Goal: Task Accomplishment & Management: Manage account settings

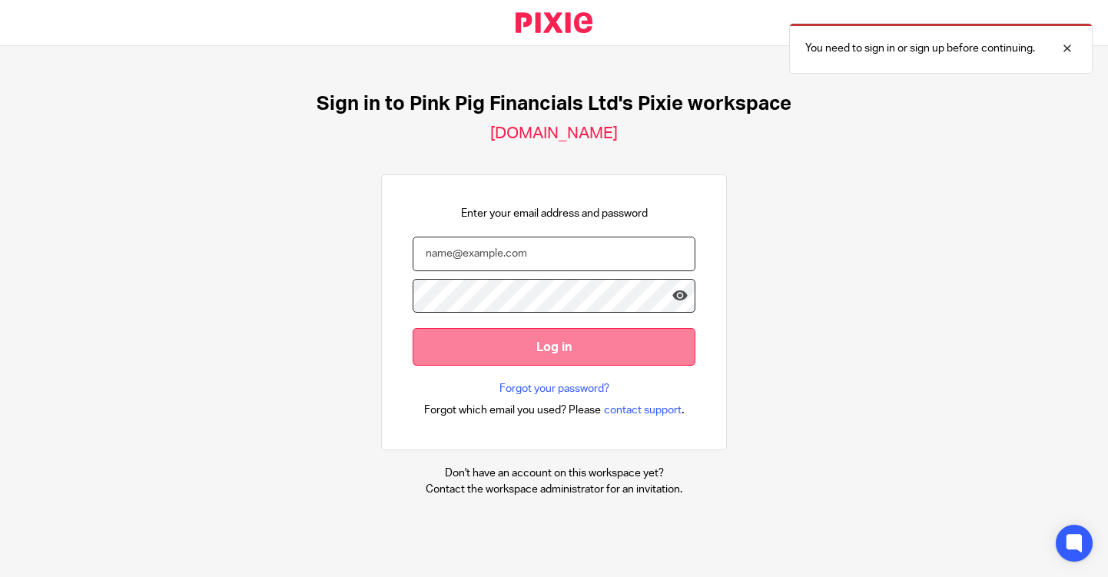
type input "hello@pinkpigfinancials.co.uk"
click at [525, 355] on input "Log in" at bounding box center [554, 347] width 283 height 38
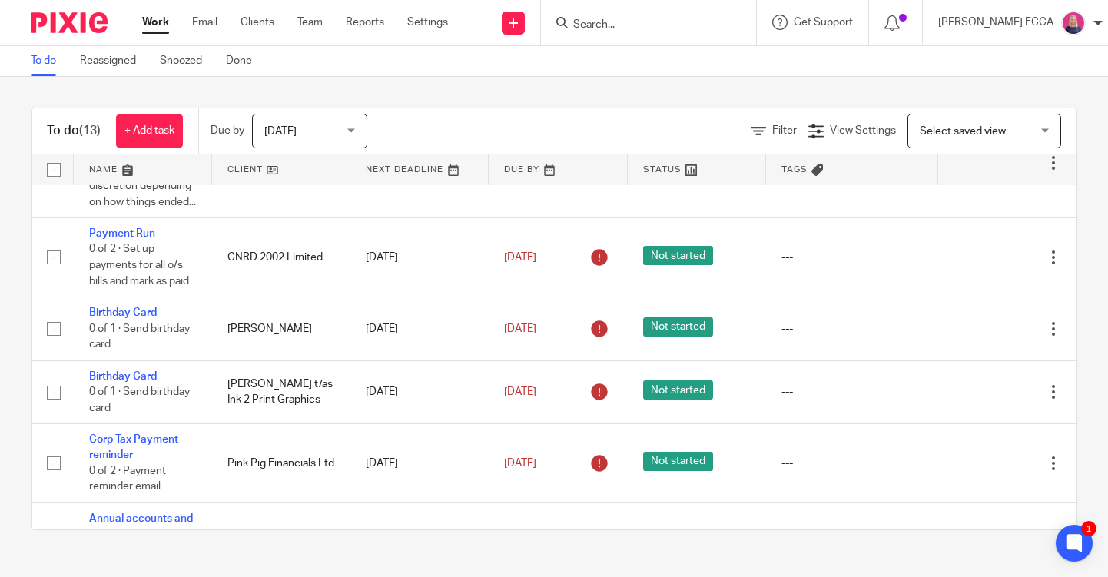
scroll to position [273, 0]
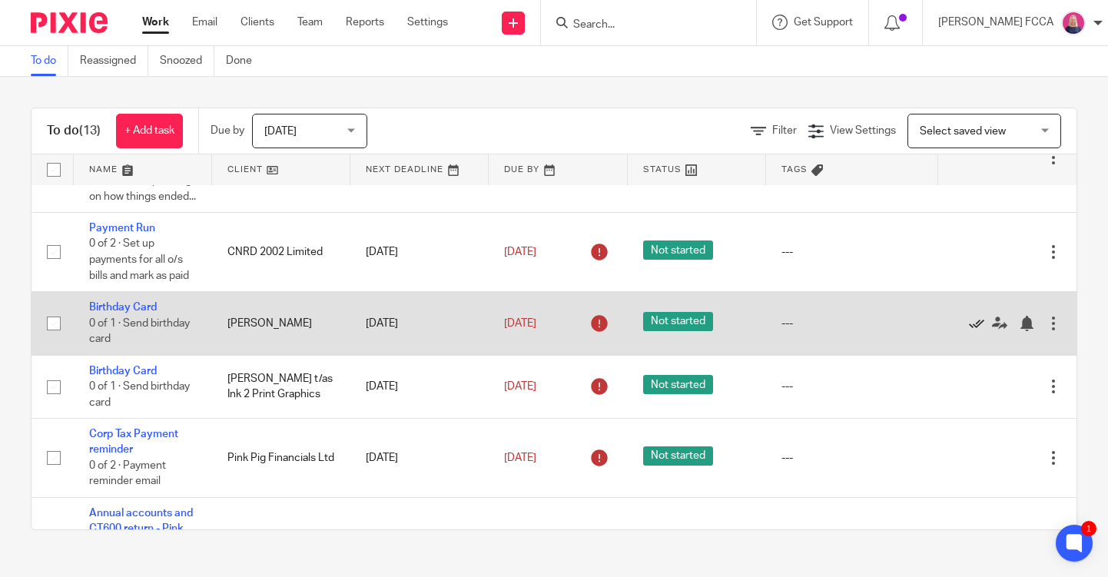
click at [977, 331] on icon at bounding box center [976, 323] width 15 height 15
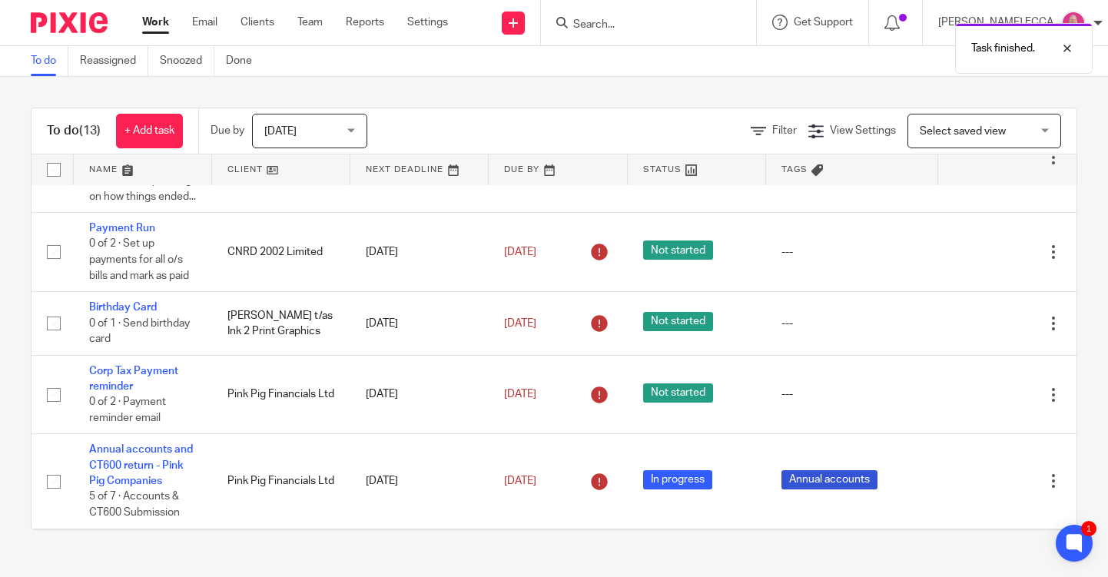
click at [977, 331] on icon at bounding box center [976, 323] width 15 height 15
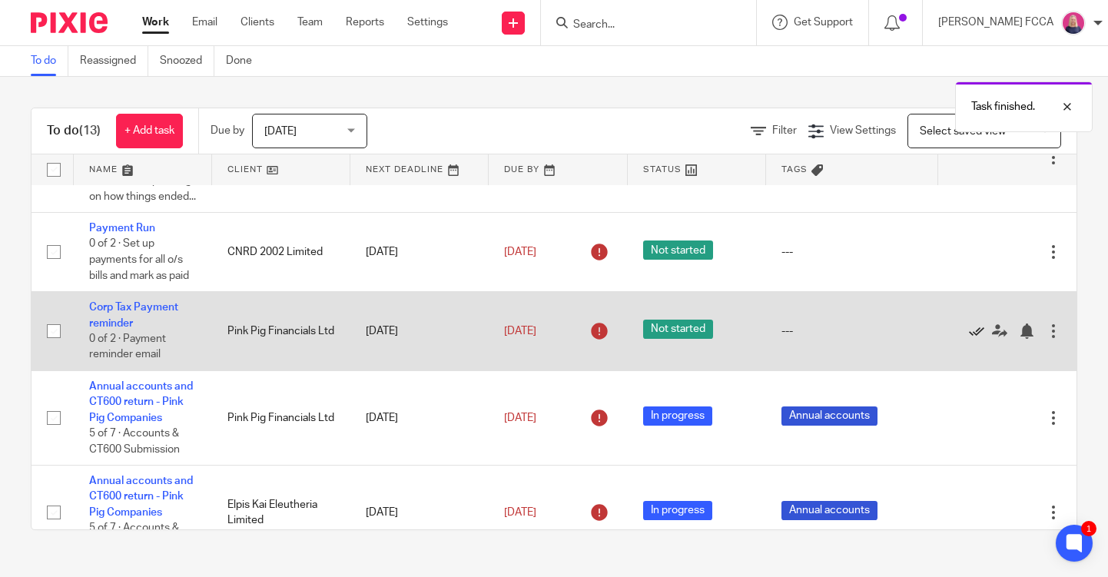
click at [977, 339] on icon at bounding box center [976, 330] width 15 height 15
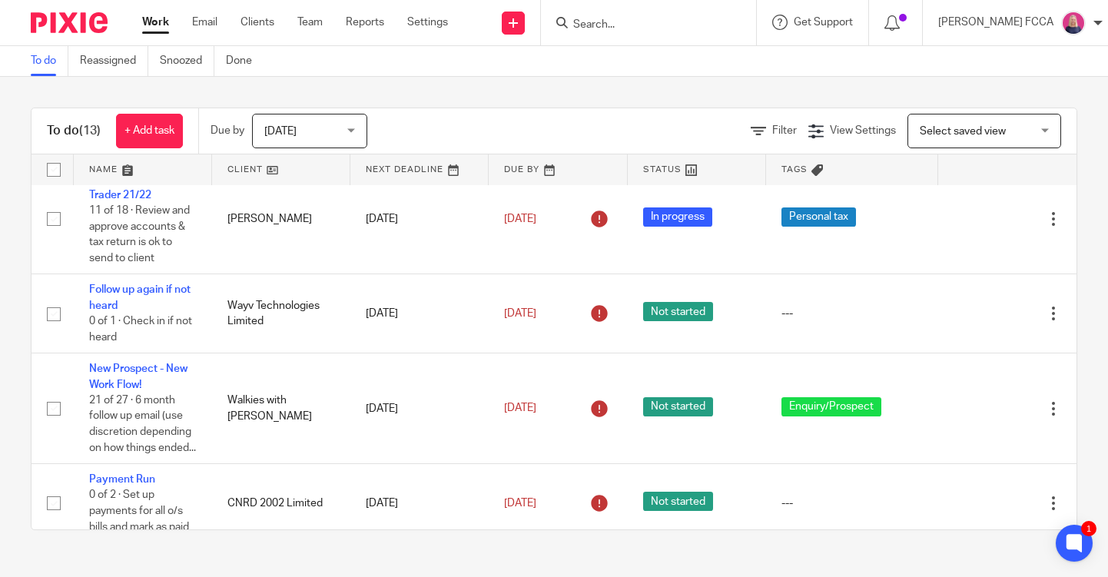
scroll to position [0, 0]
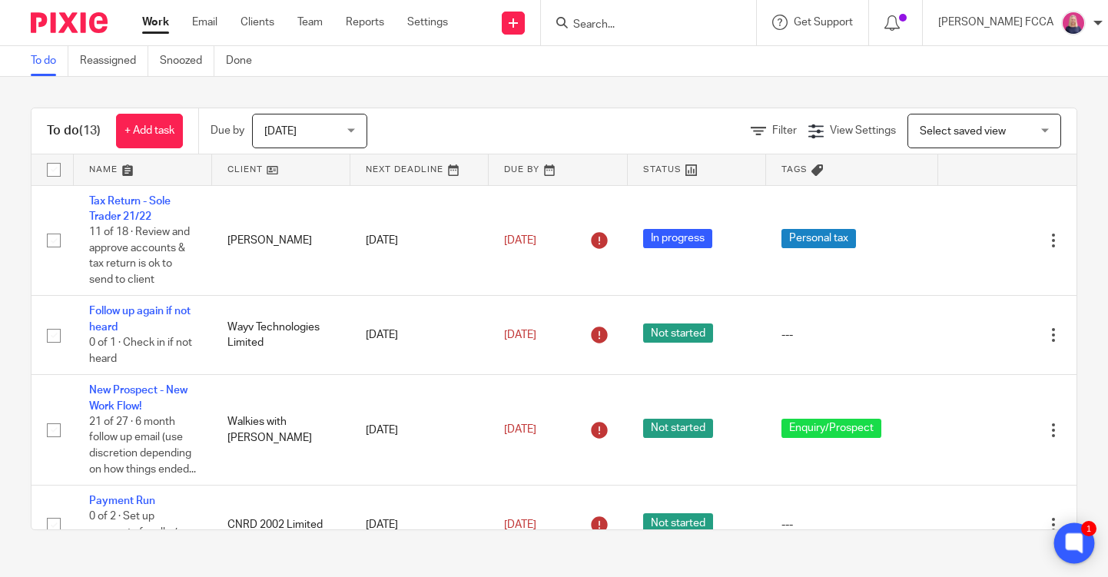
click at [1069, 544] on icon at bounding box center [1074, 543] width 12 height 12
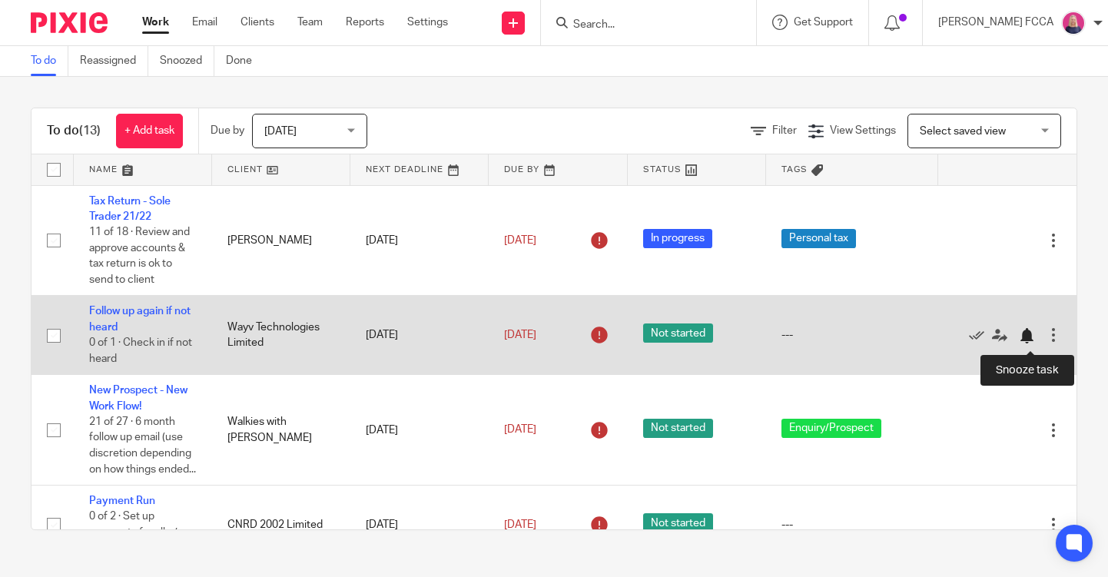
click at [1028, 338] on div at bounding box center [1026, 335] width 15 height 15
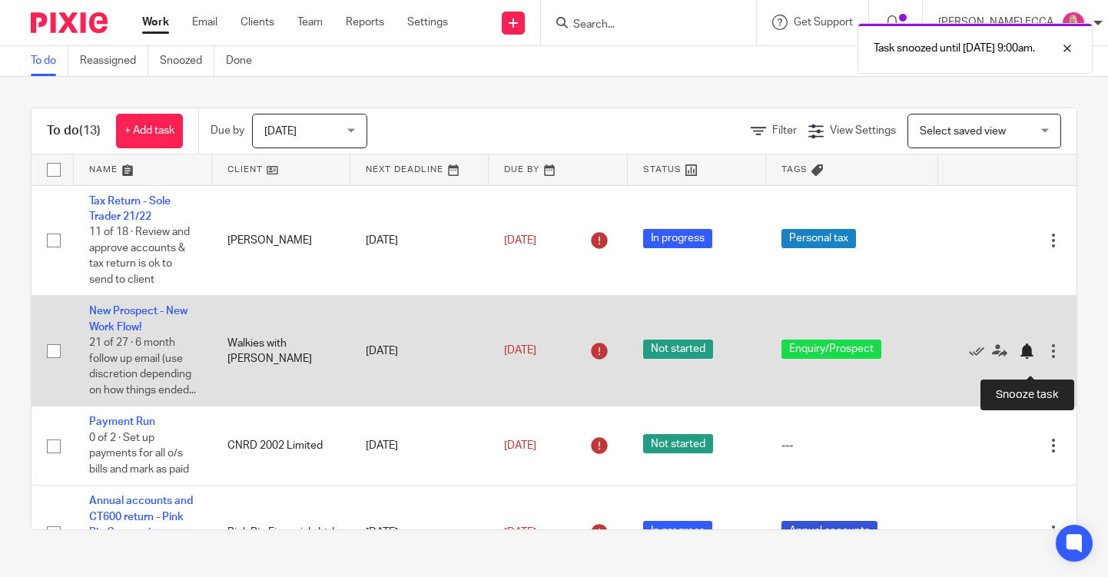
click at [1025, 359] on div at bounding box center [1026, 350] width 15 height 15
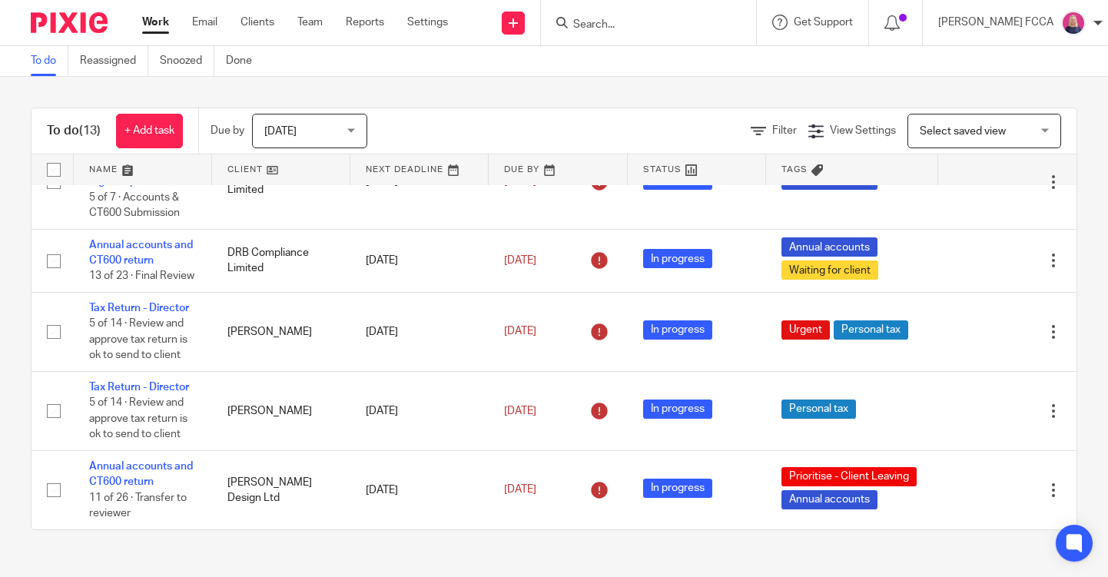
scroll to position [350, 0]
click at [892, 19] on icon at bounding box center [891, 22] width 15 height 15
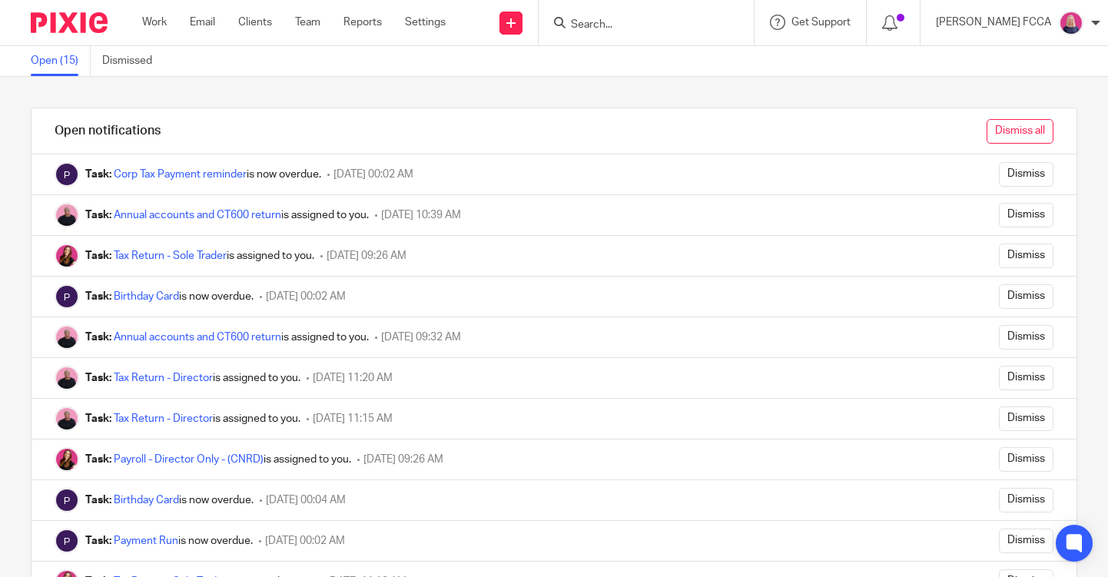
click at [1026, 131] on input "Dismiss all" at bounding box center [1019, 131] width 67 height 25
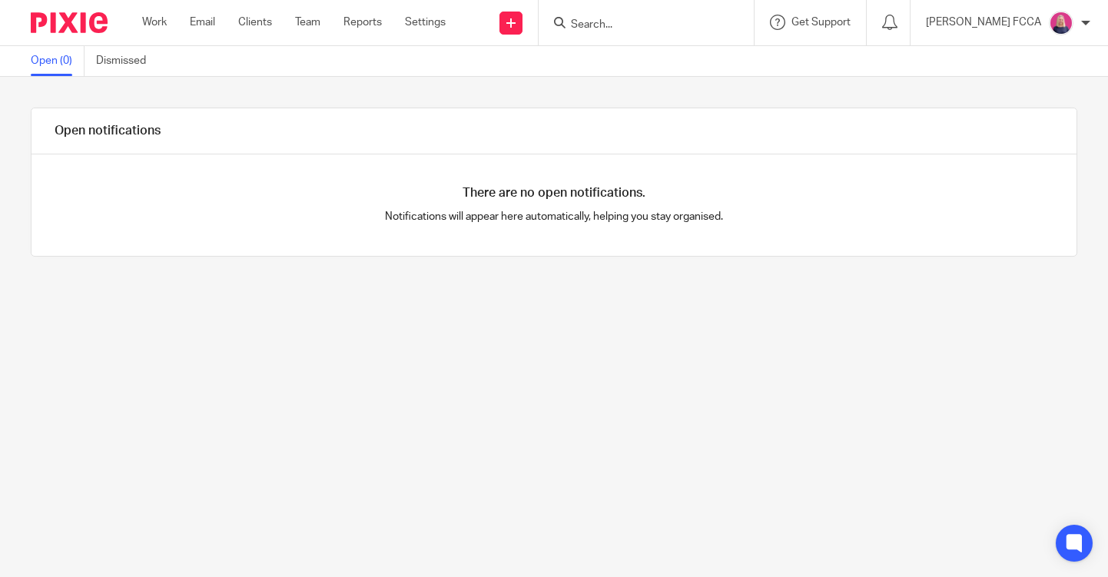
click at [68, 26] on img at bounding box center [69, 22] width 77 height 21
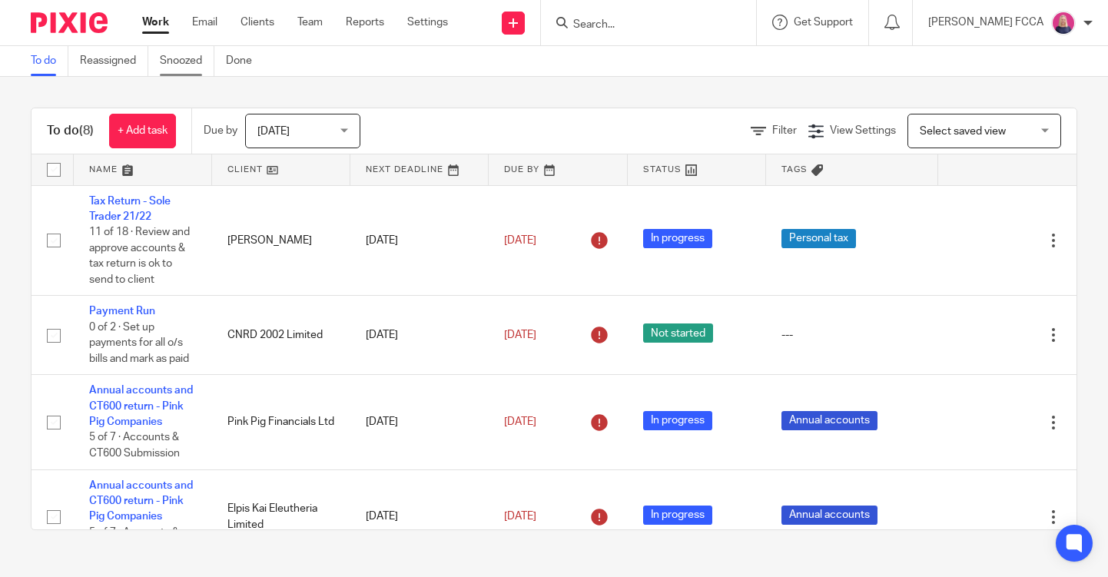
click at [181, 59] on link "Snoozed" at bounding box center [187, 61] width 55 height 30
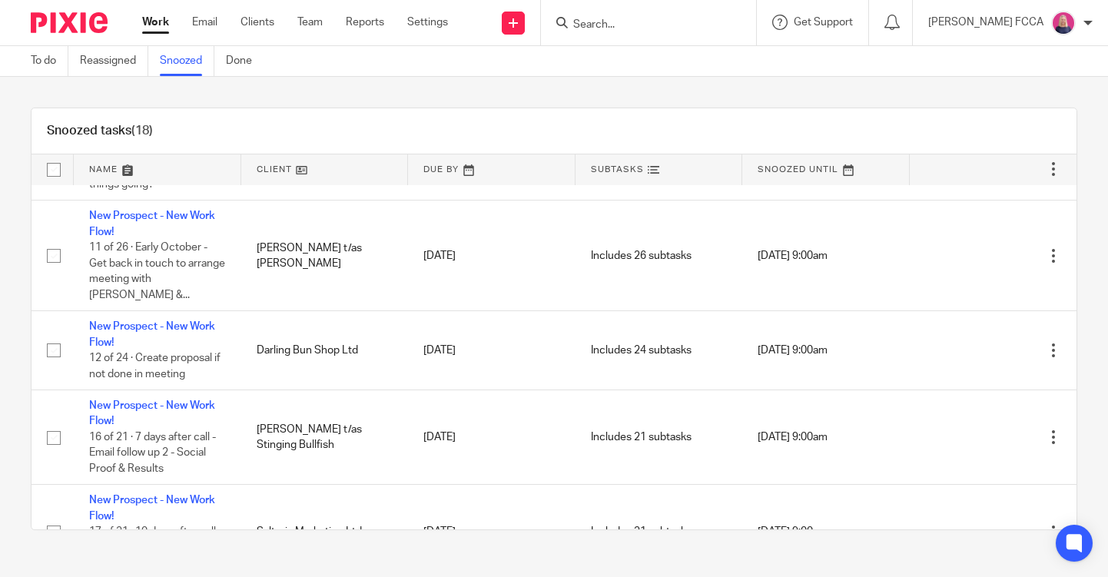
scroll to position [786, 0]
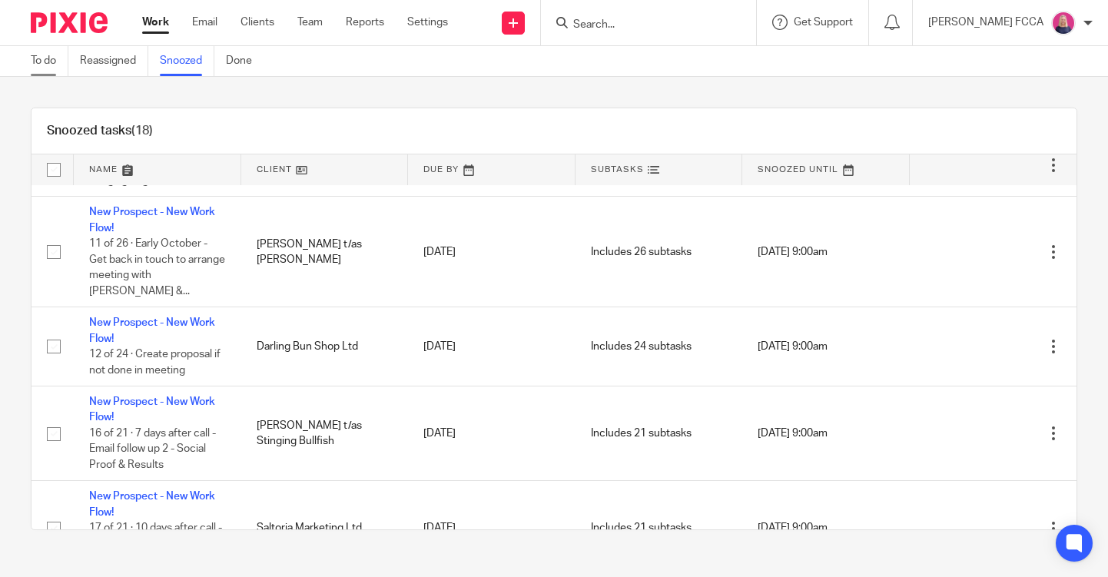
click at [46, 65] on link "To do" at bounding box center [50, 61] width 38 height 30
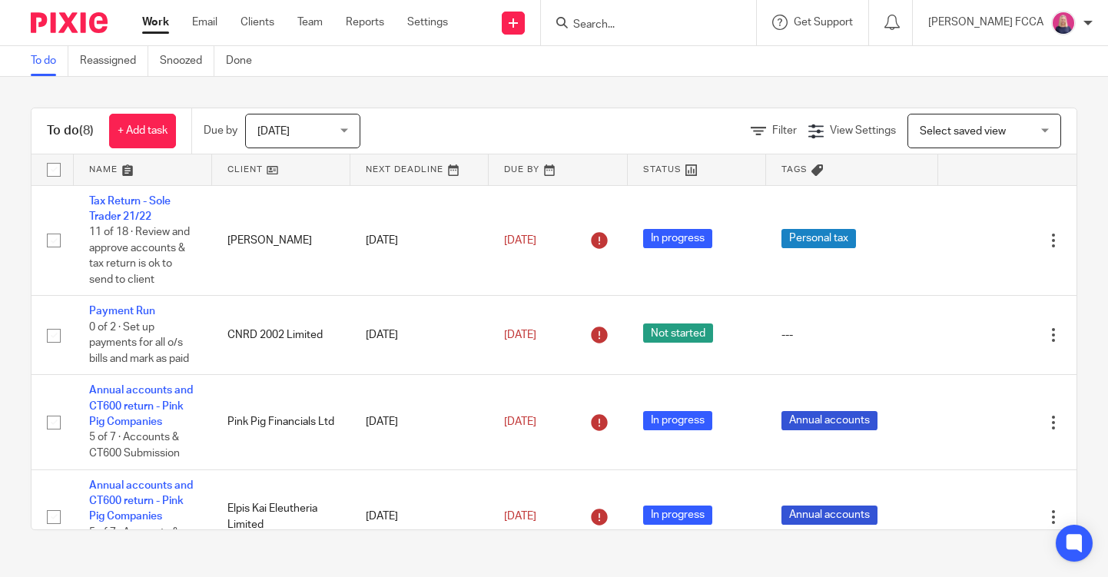
click at [330, 128] on span "[DATE]" at bounding box center [297, 130] width 81 height 32
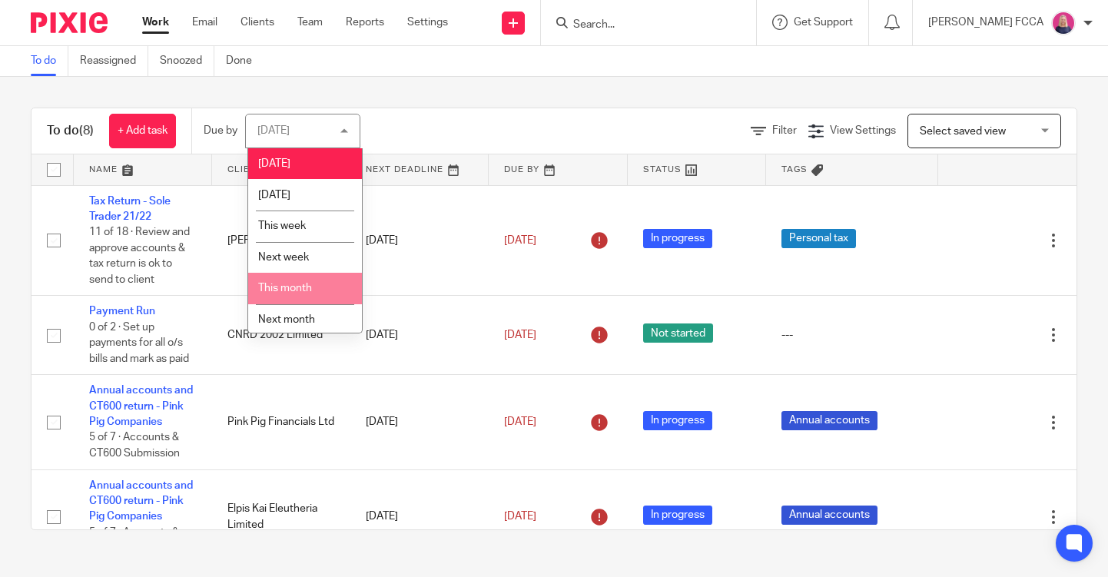
scroll to position [38, 0]
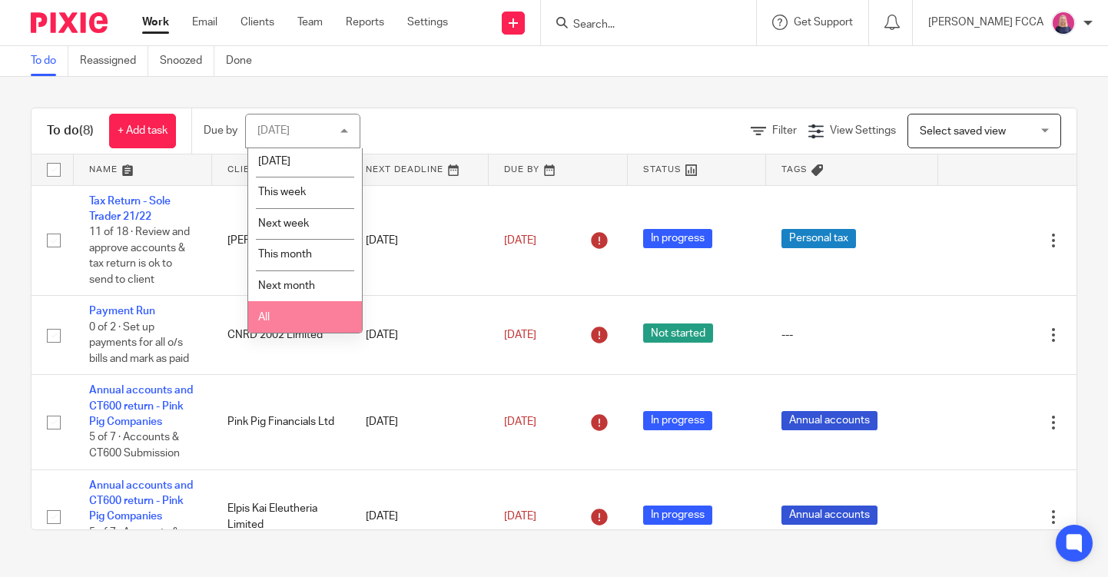
click at [297, 310] on li "All" at bounding box center [305, 316] width 114 height 31
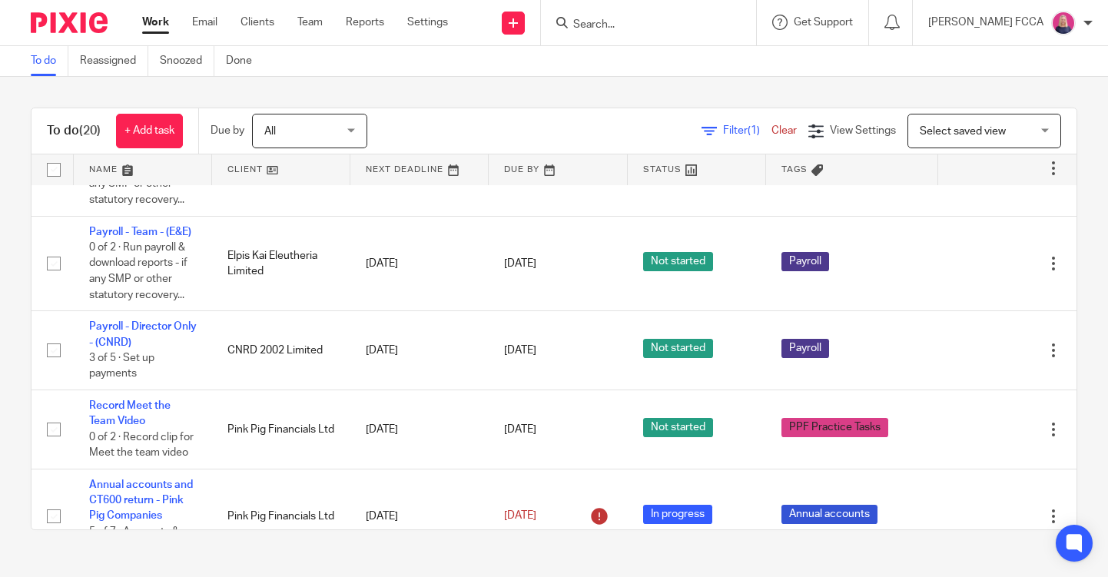
scroll to position [320, 0]
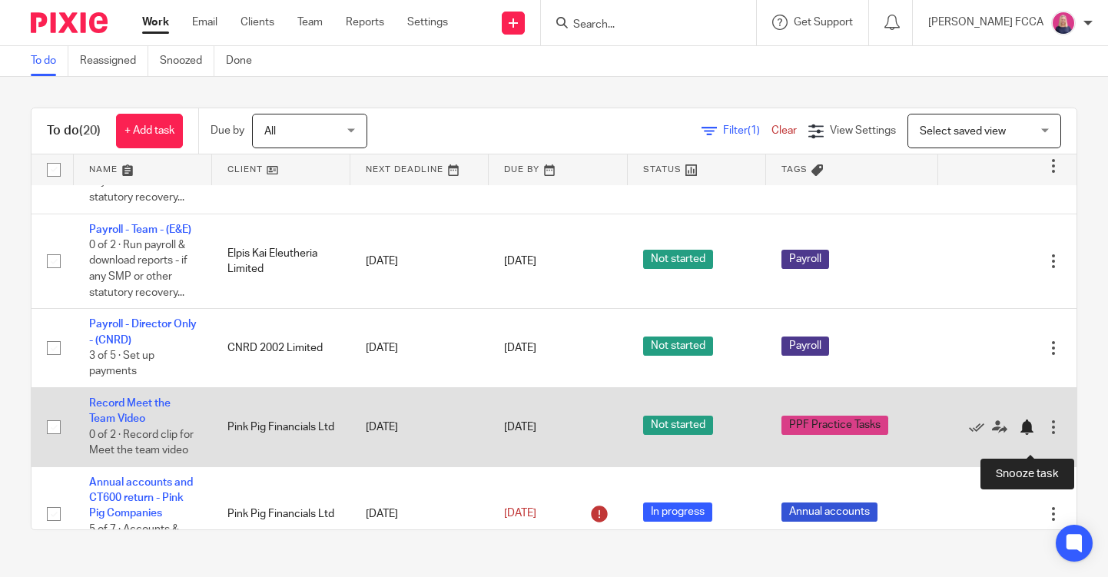
click at [1027, 435] on div at bounding box center [1026, 426] width 15 height 15
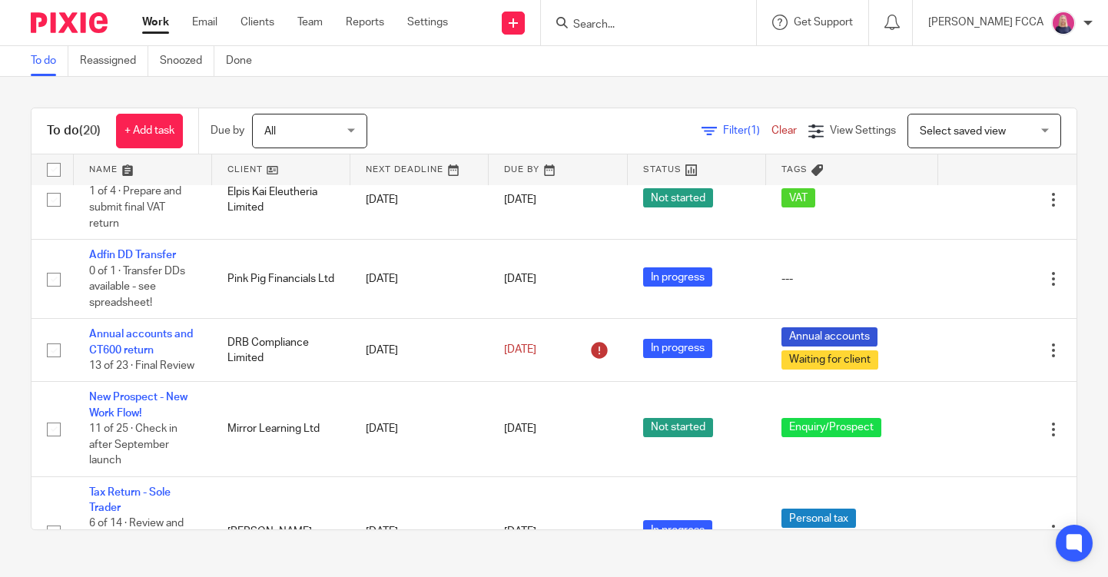
scroll to position [740, 0]
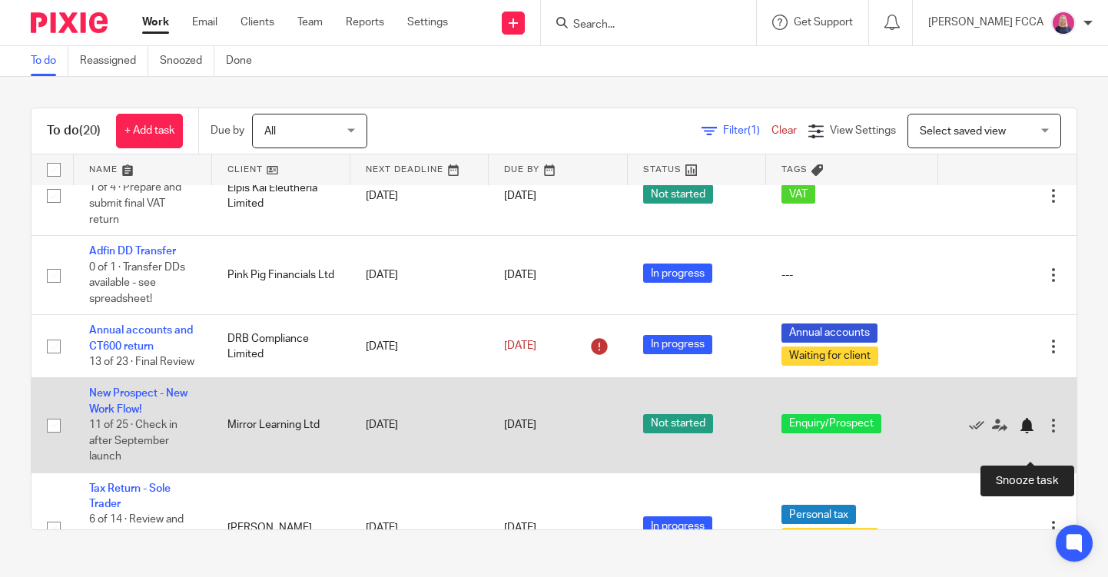
click at [1028, 433] on div at bounding box center [1026, 425] width 15 height 15
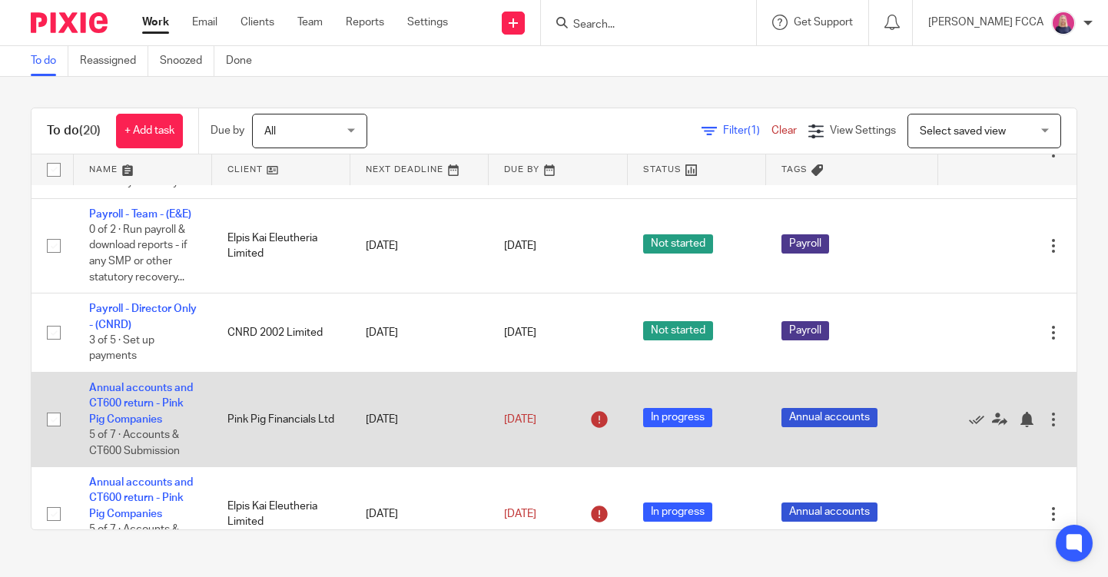
scroll to position [333, 0]
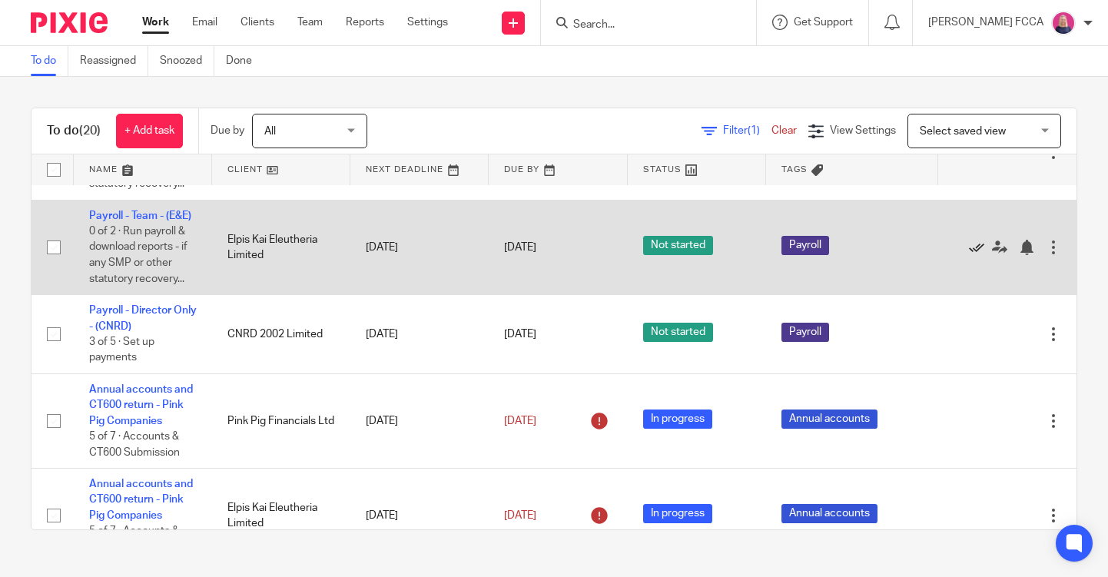
click at [974, 255] on icon at bounding box center [976, 247] width 15 height 15
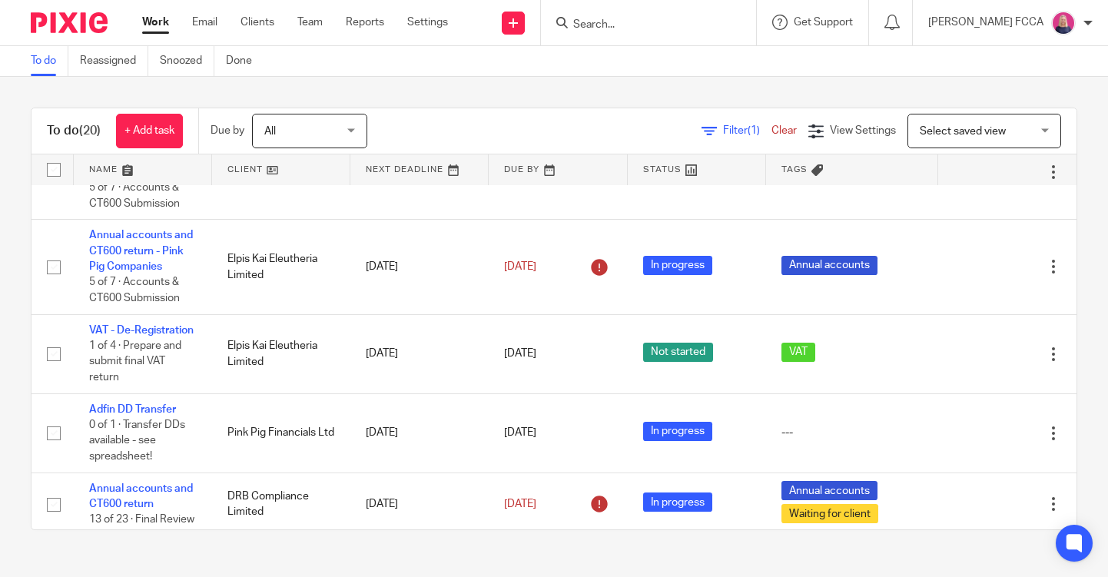
scroll to position [488, 0]
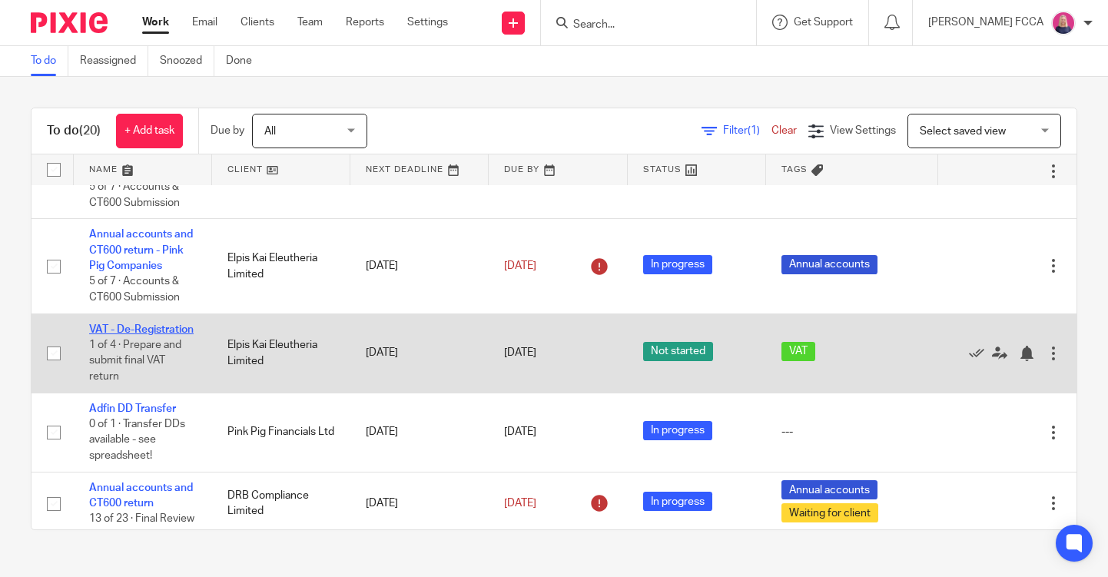
click at [142, 335] on link "VAT - De-Registration" at bounding box center [141, 329] width 104 height 11
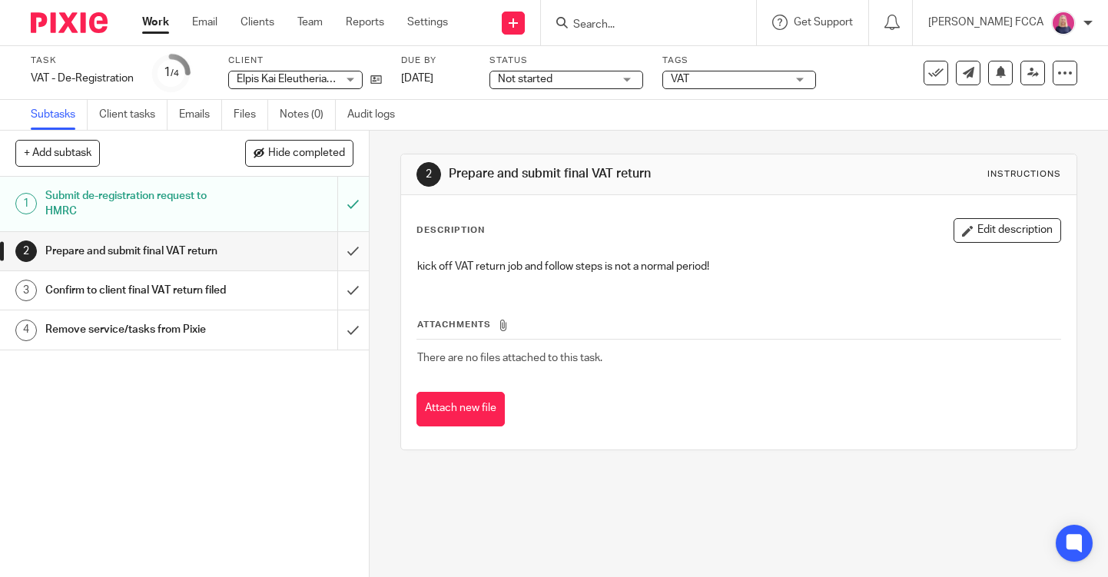
click at [351, 252] on input "submit" at bounding box center [184, 251] width 369 height 38
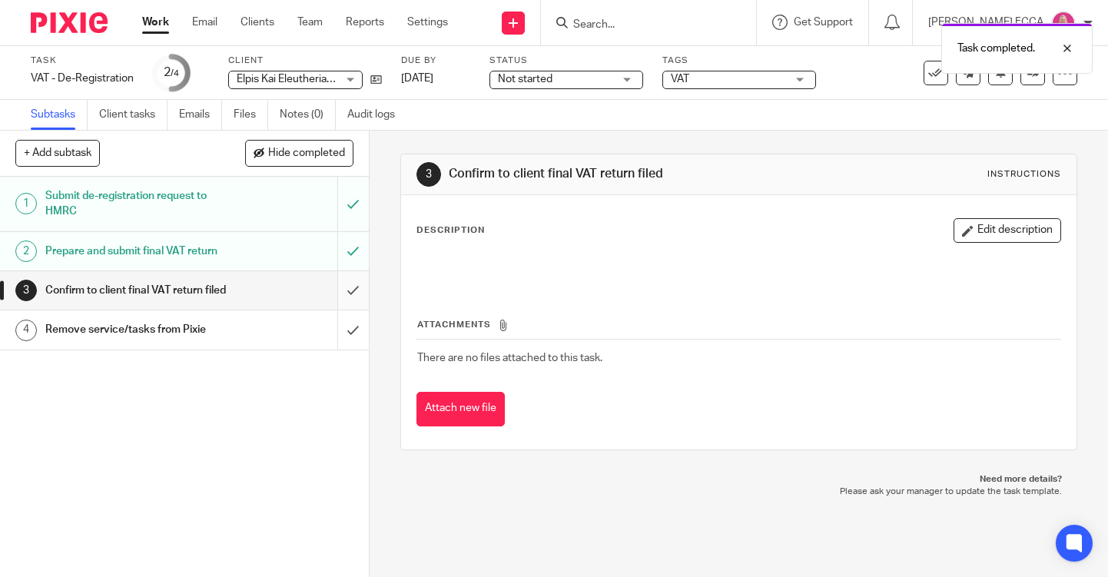
click at [353, 292] on input "submit" at bounding box center [184, 290] width 369 height 38
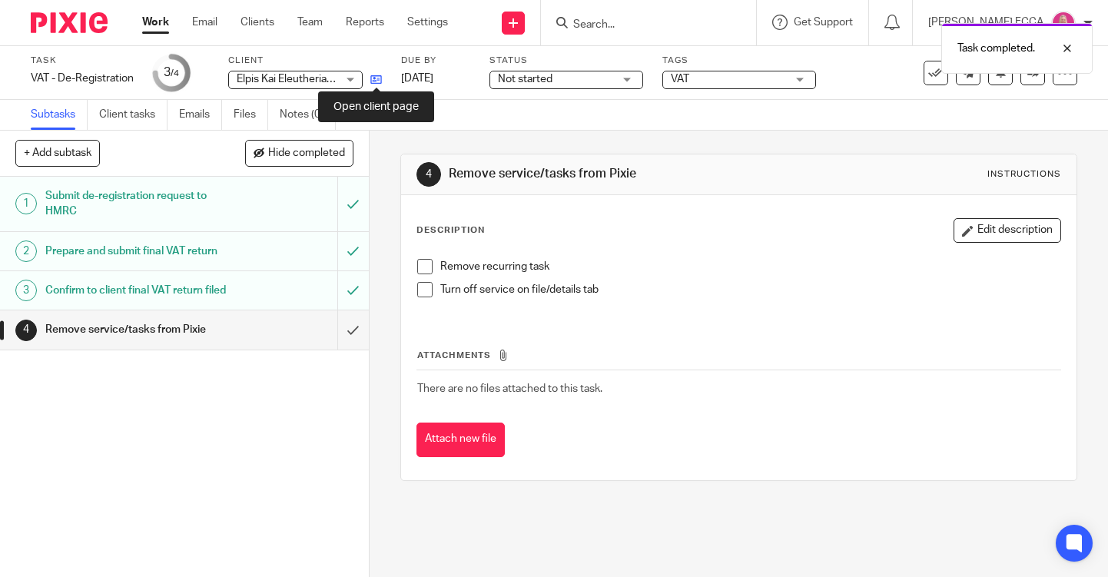
click at [376, 77] on icon at bounding box center [376, 80] width 12 height 12
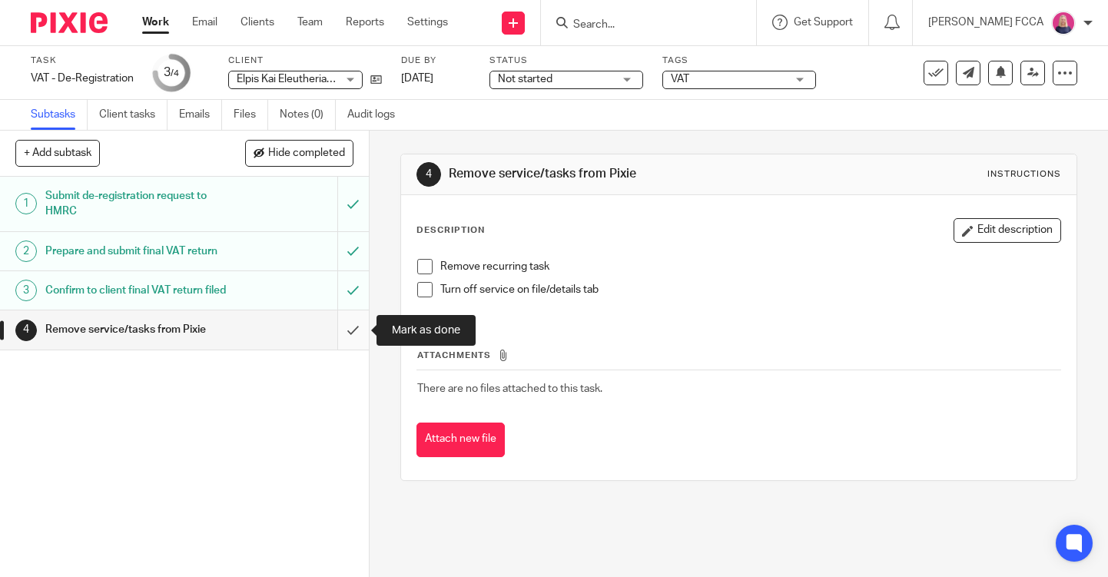
click at [353, 327] on input "submit" at bounding box center [184, 329] width 369 height 38
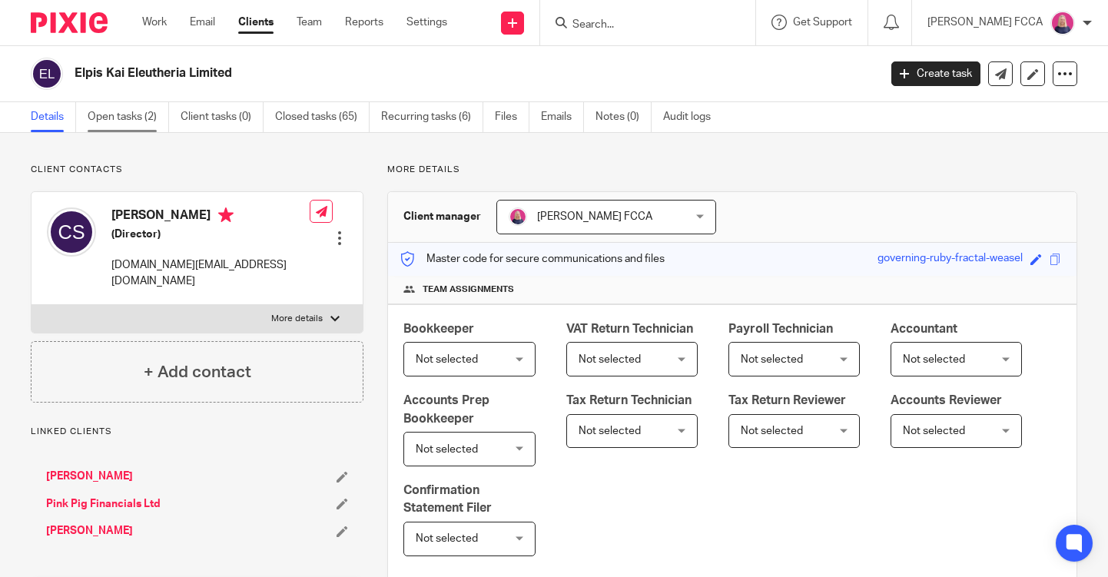
click at [123, 116] on link "Open tasks (2)" at bounding box center [128, 117] width 81 height 30
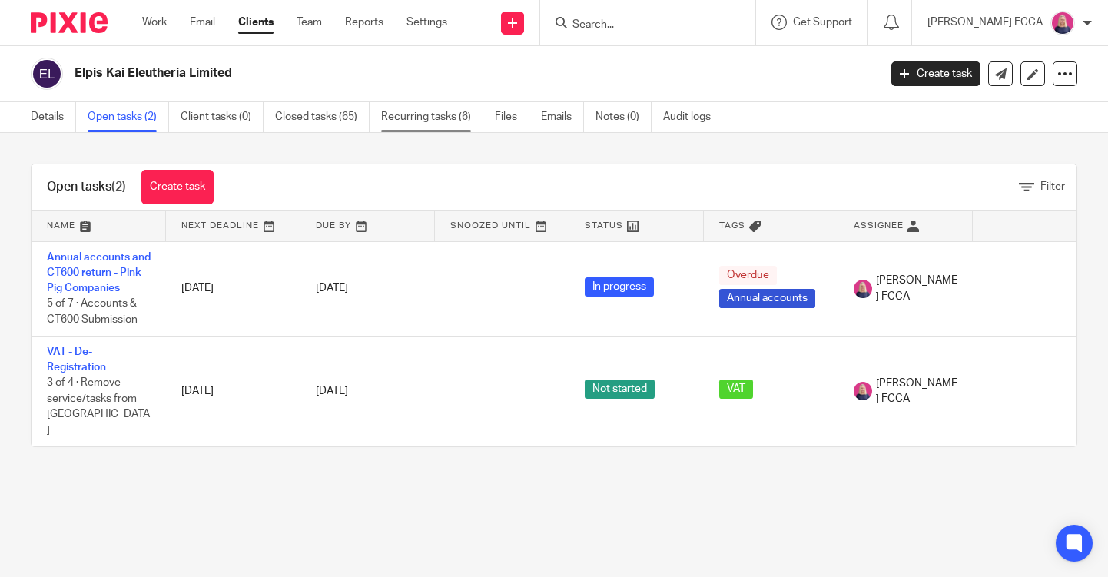
click at [405, 120] on link "Recurring tasks (6)" at bounding box center [432, 117] width 102 height 30
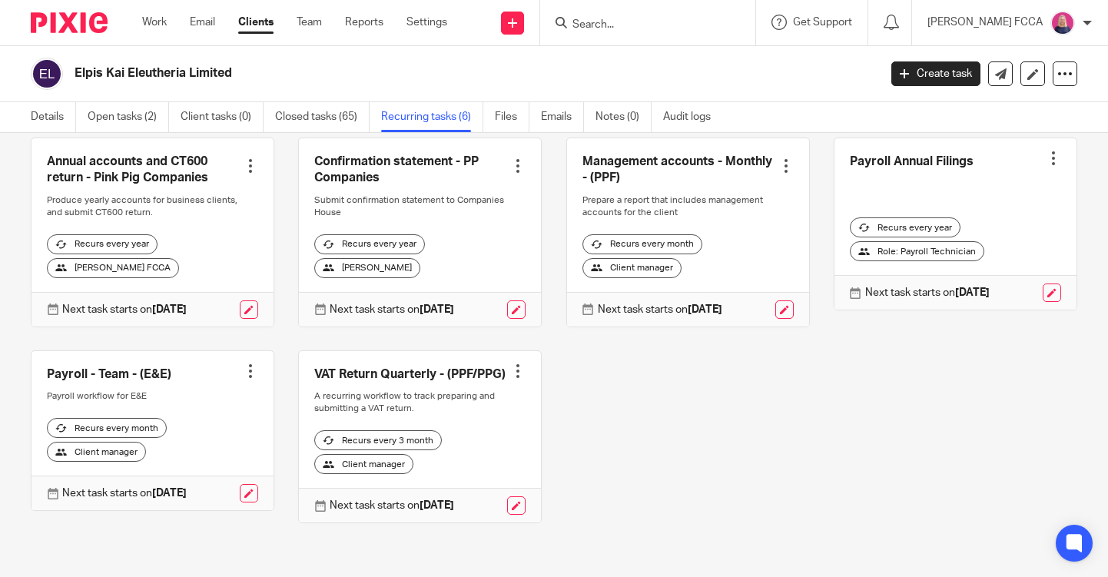
scroll to position [71, 0]
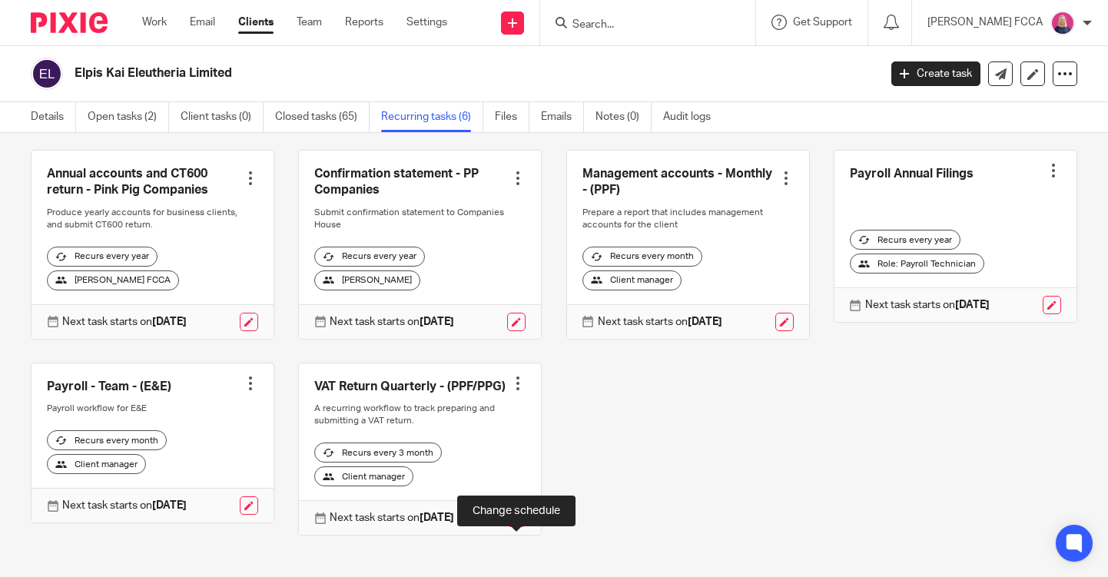
click at [513, 527] on link at bounding box center [516, 518] width 18 height 18
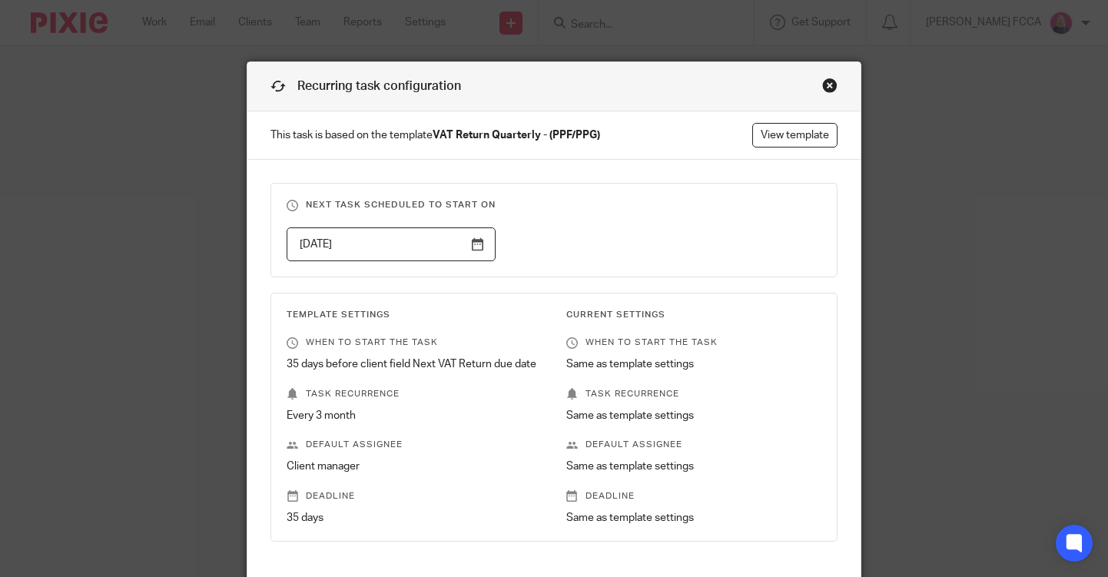
click at [830, 83] on div "Close this dialog window" at bounding box center [829, 85] width 15 height 15
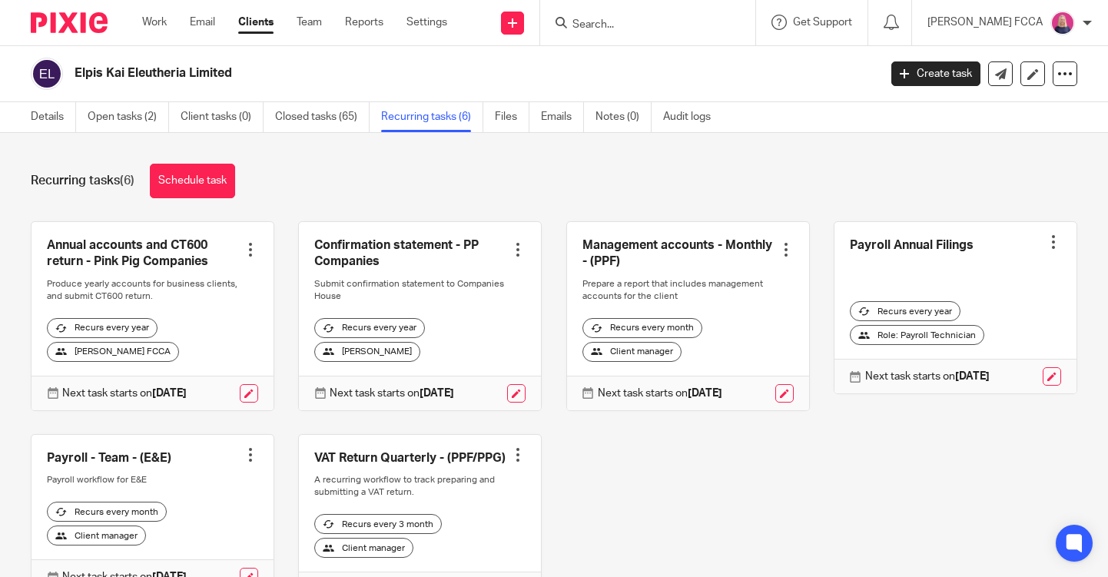
scroll to position [109, 0]
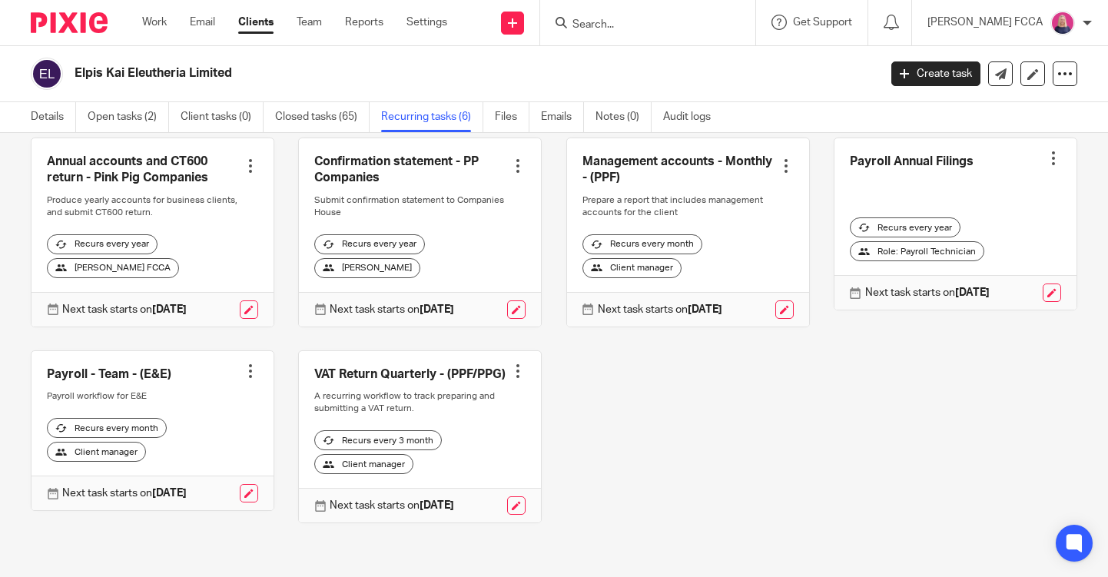
click at [515, 363] on div at bounding box center [517, 370] width 15 height 15
click at [460, 456] on span "Cancel schedule" at bounding box center [461, 454] width 81 height 11
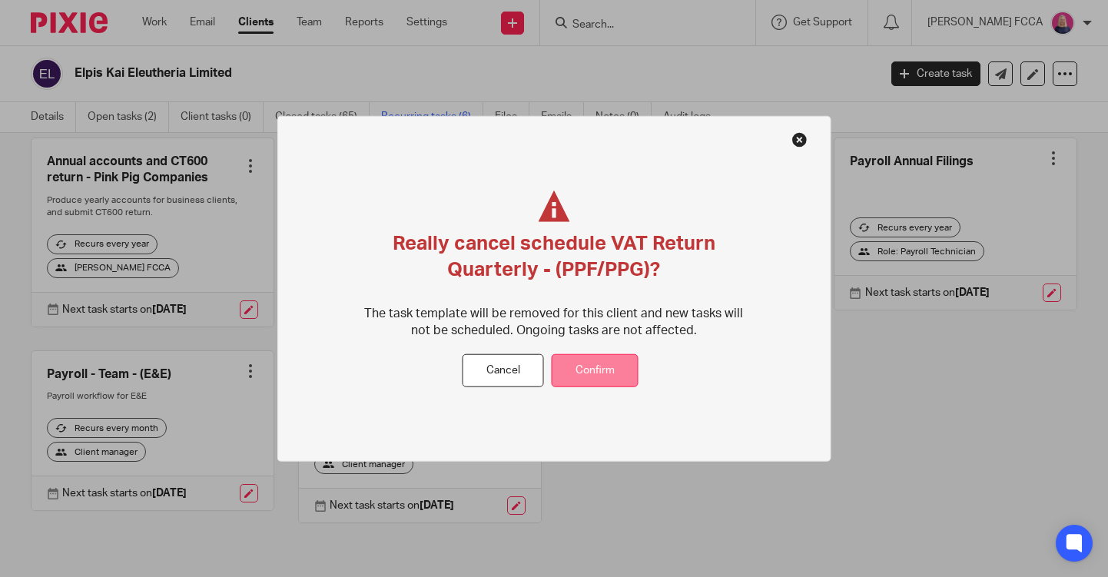
click at [576, 373] on button "Confirm" at bounding box center [595, 370] width 87 height 33
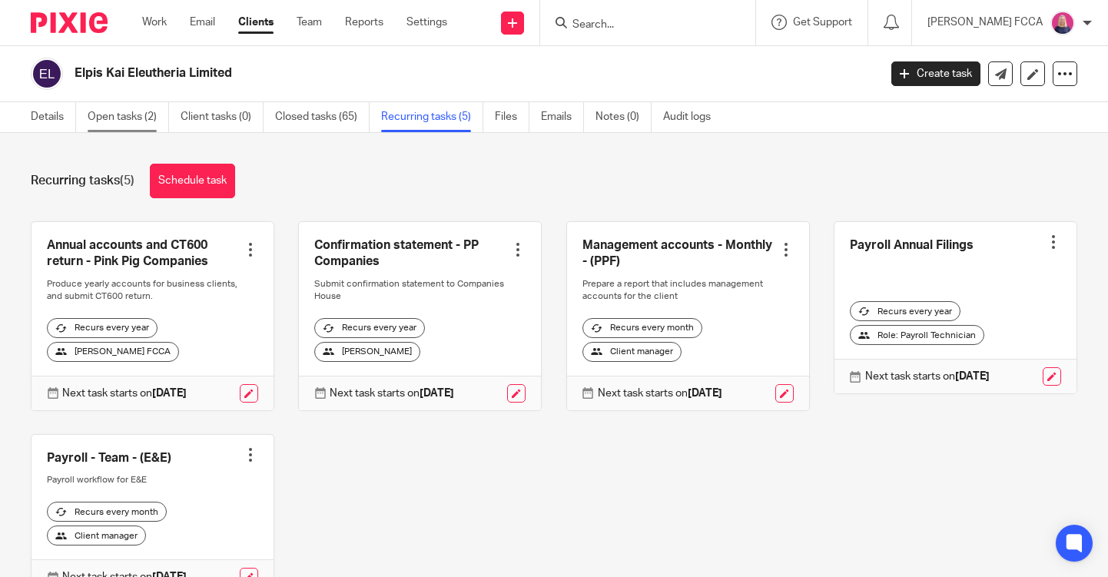
click at [108, 118] on link "Open tasks (2)" at bounding box center [128, 117] width 81 height 30
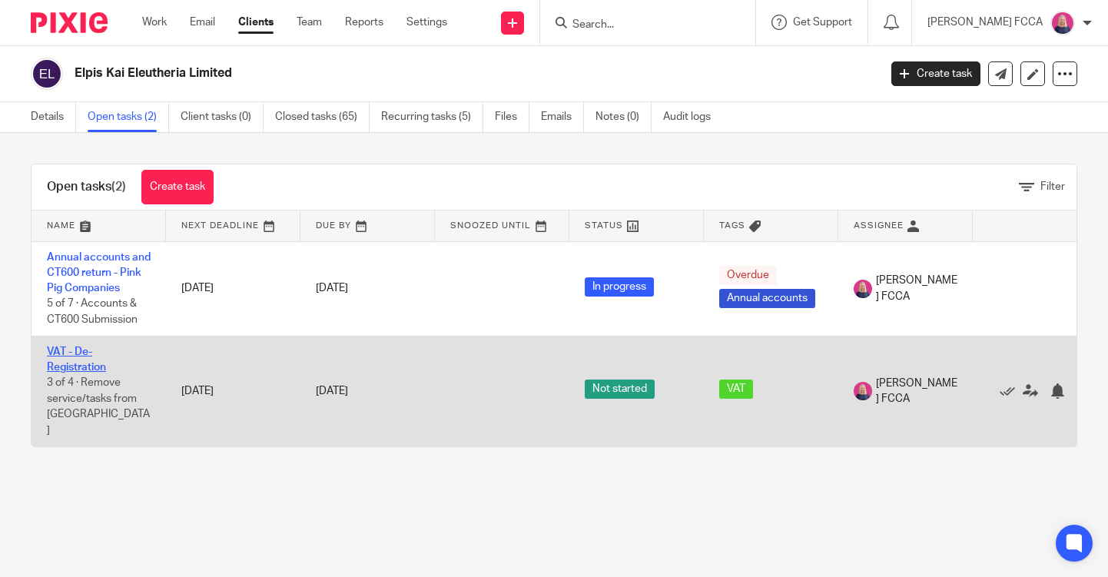
click at [81, 362] on link "VAT - De-Registration" at bounding box center [76, 359] width 59 height 26
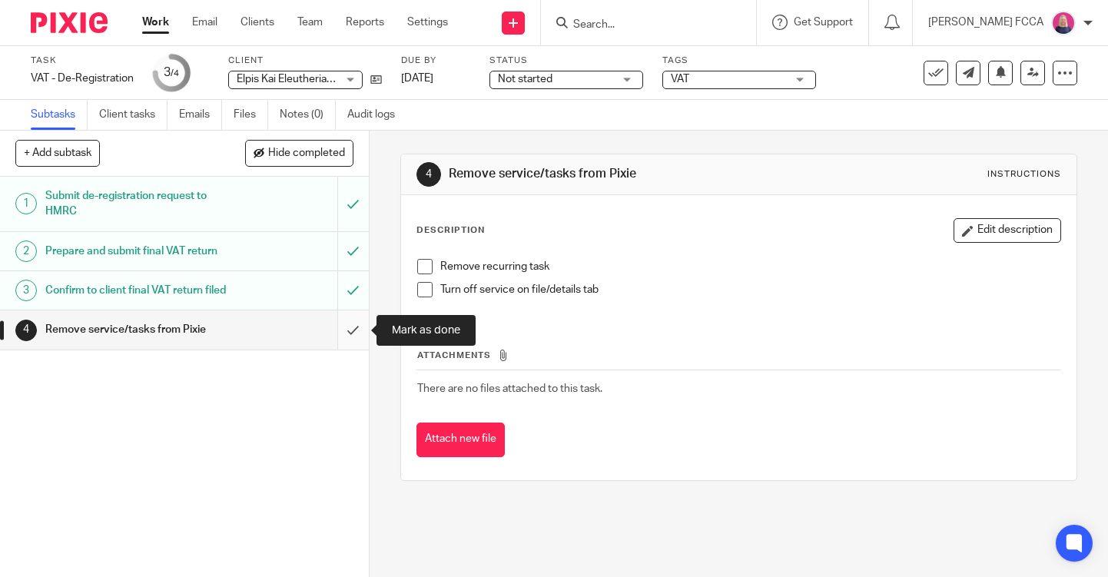
click at [351, 333] on input "submit" at bounding box center [184, 329] width 369 height 38
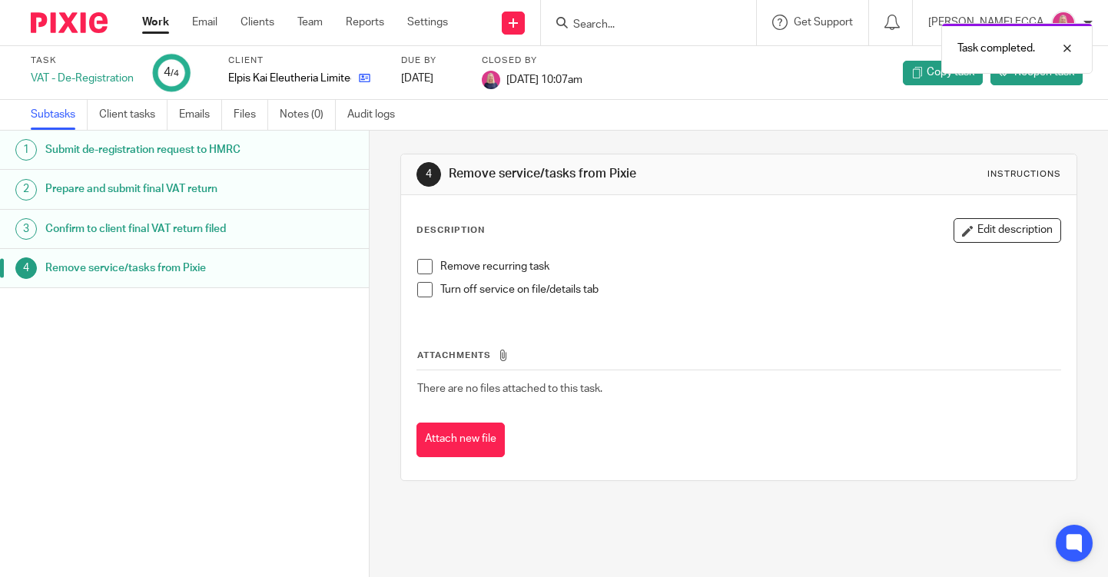
click at [364, 85] on link at bounding box center [360, 78] width 19 height 15
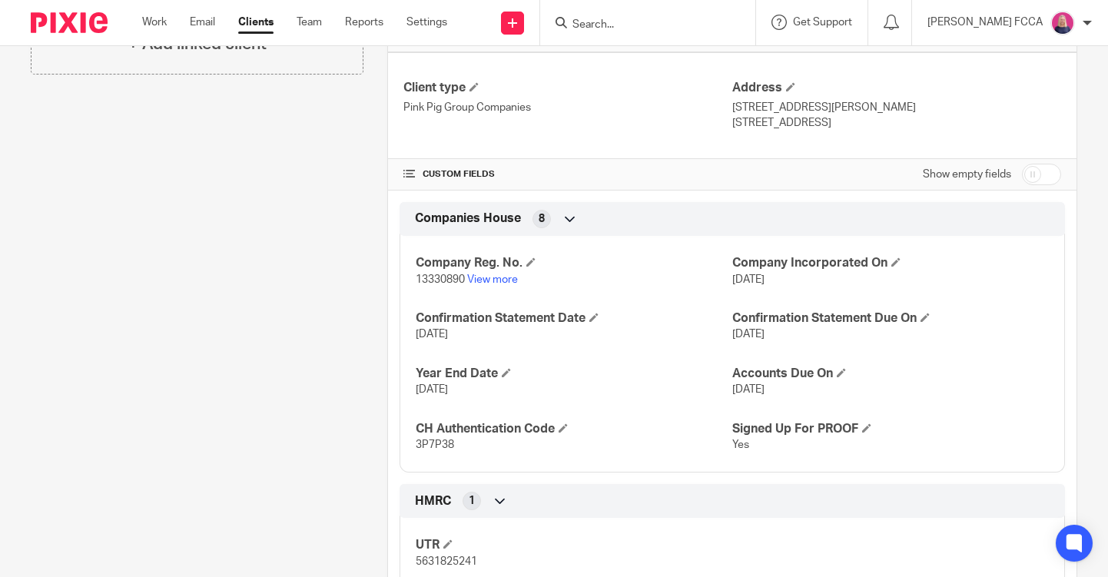
scroll to position [535, 0]
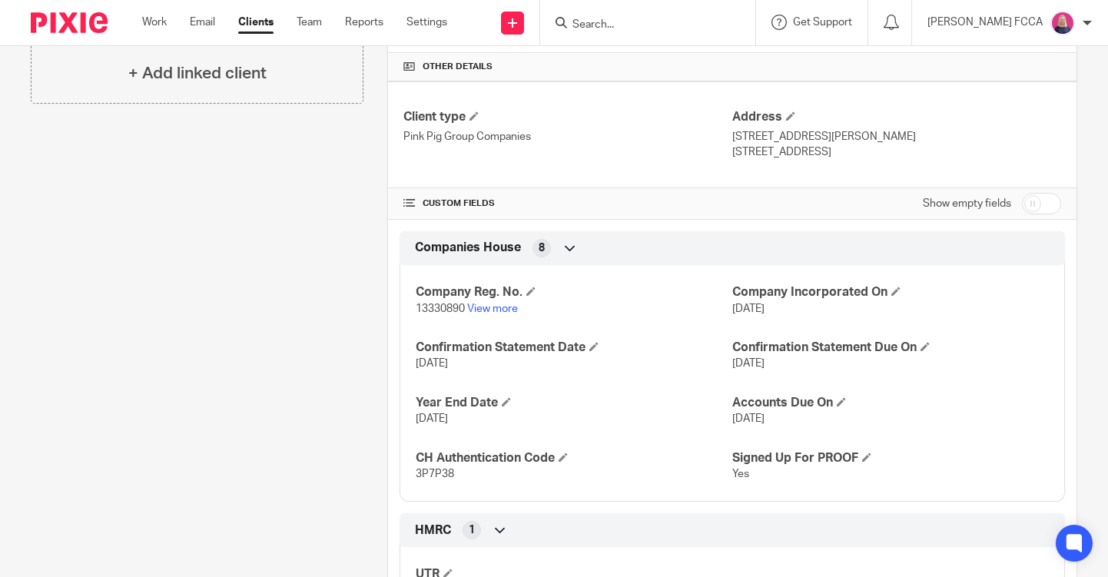
click at [1046, 207] on input "checkbox" at bounding box center [1041, 204] width 39 height 22
checkbox input "true"
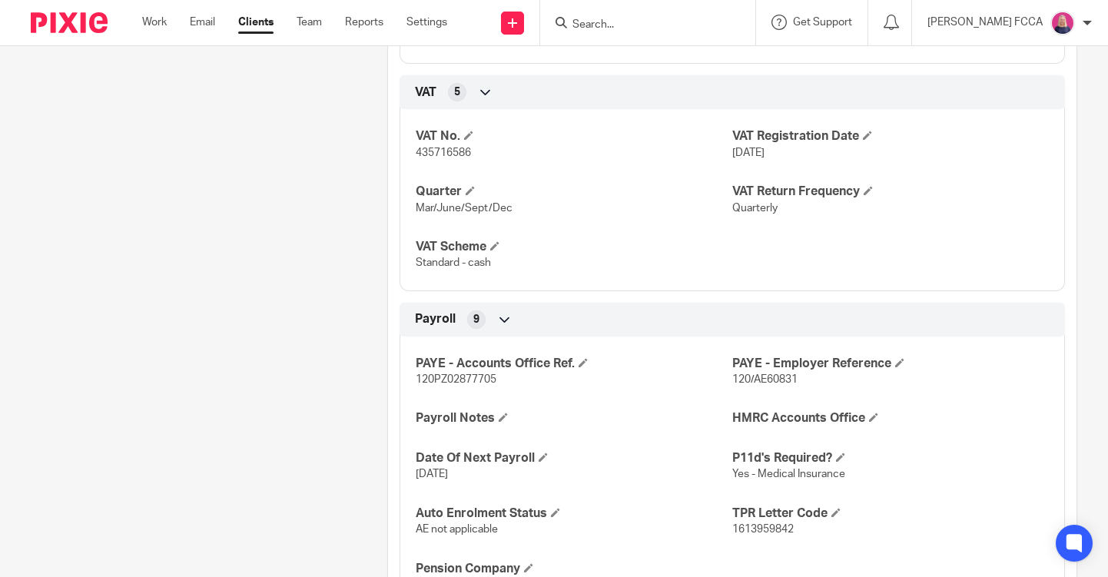
scroll to position [1896, 0]
click at [473, 136] on span at bounding box center [468, 135] width 9 height 9
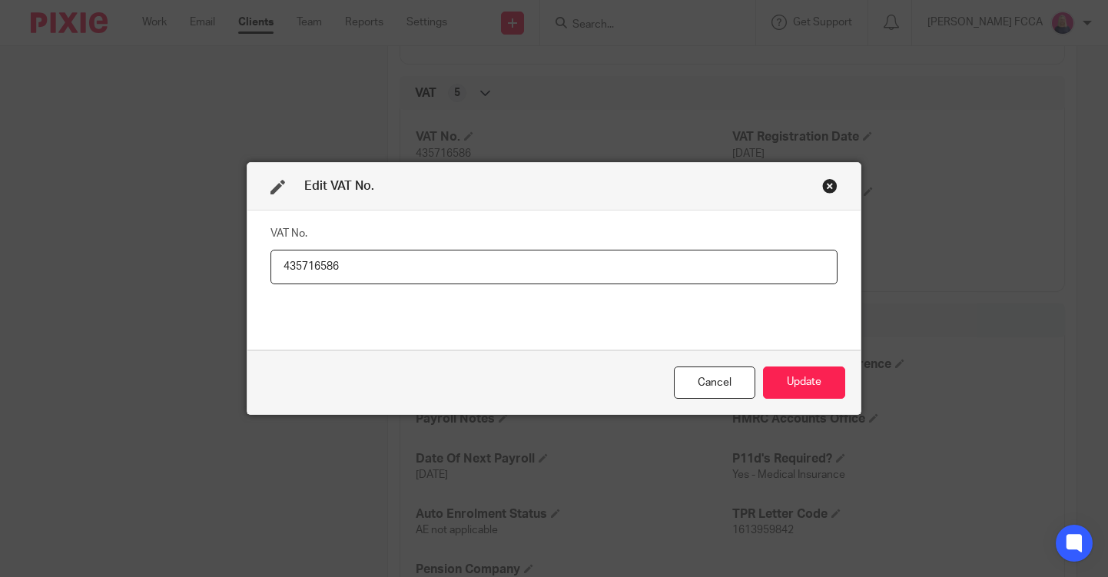
click at [448, 266] on input "435716586" at bounding box center [553, 267] width 567 height 35
type input "435716586 - de-registered 16.09.25"
click at [793, 385] on button "Update" at bounding box center [804, 382] width 82 height 33
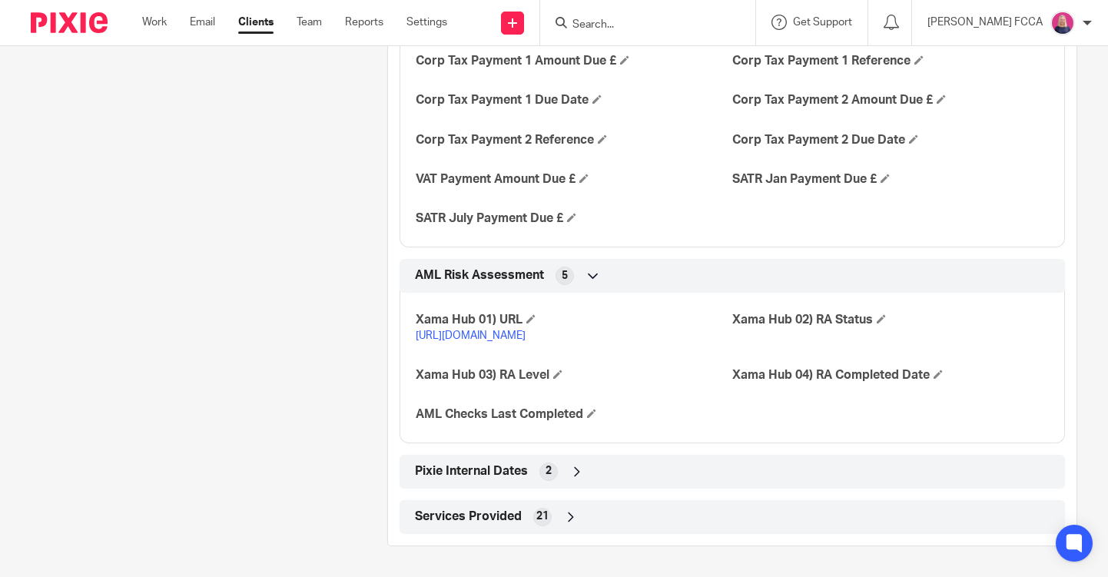
scroll to position [2802, 0]
click at [571, 516] on icon at bounding box center [570, 516] width 15 height 15
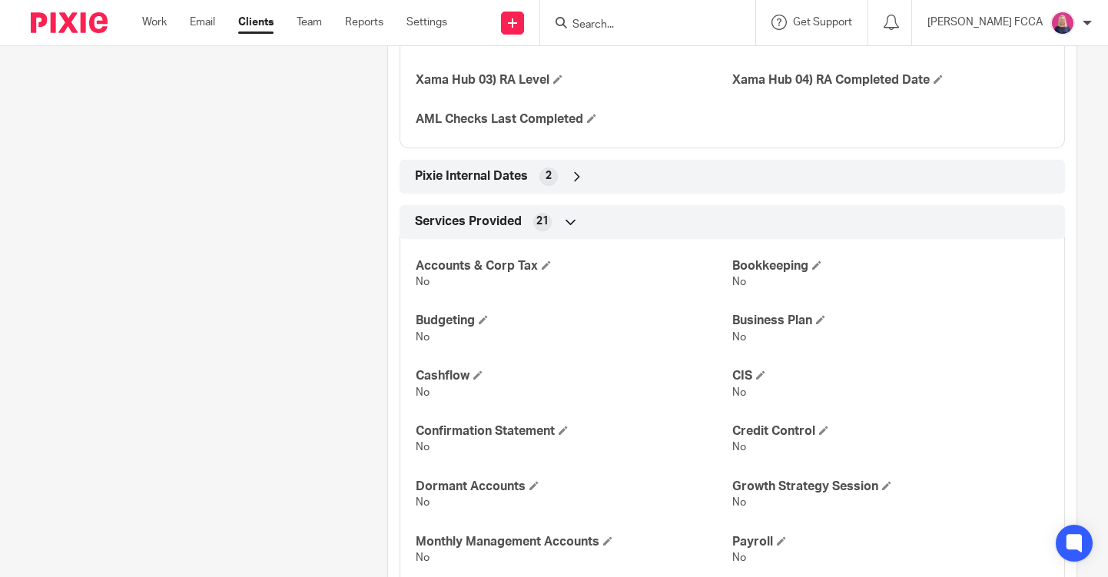
scroll to position [3080, 0]
click at [570, 231] on icon at bounding box center [570, 223] width 15 height 15
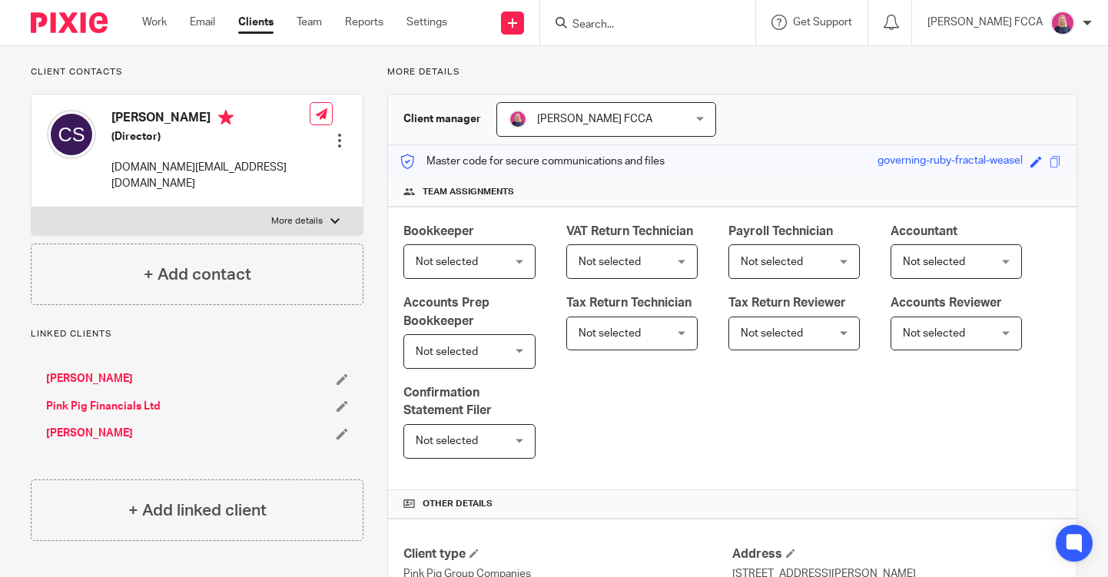
scroll to position [95, 0]
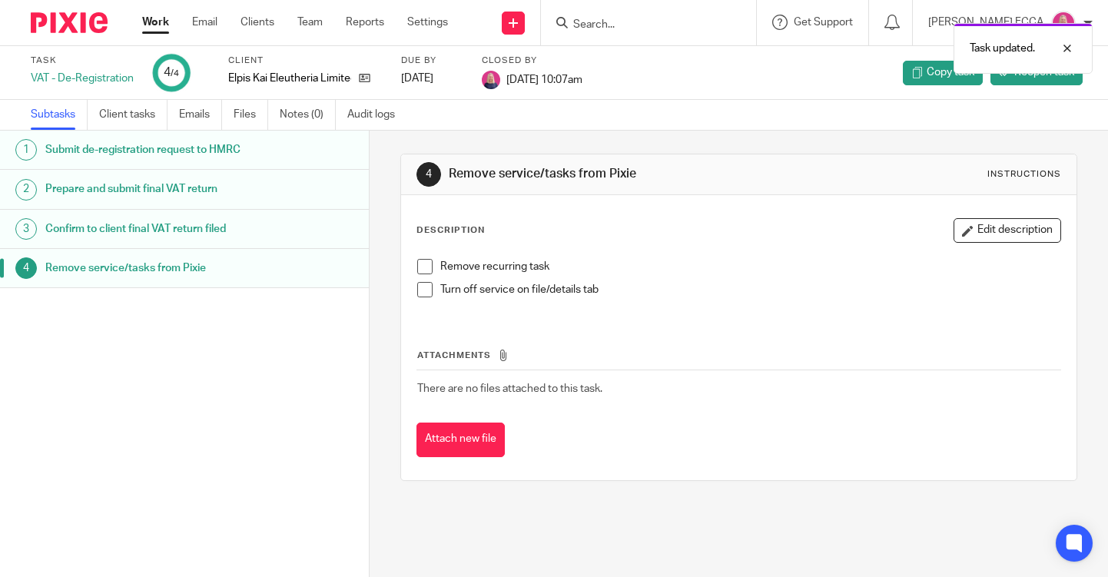
click at [47, 34] on div at bounding box center [63, 22] width 127 height 45
click at [62, 21] on img at bounding box center [69, 22] width 77 height 21
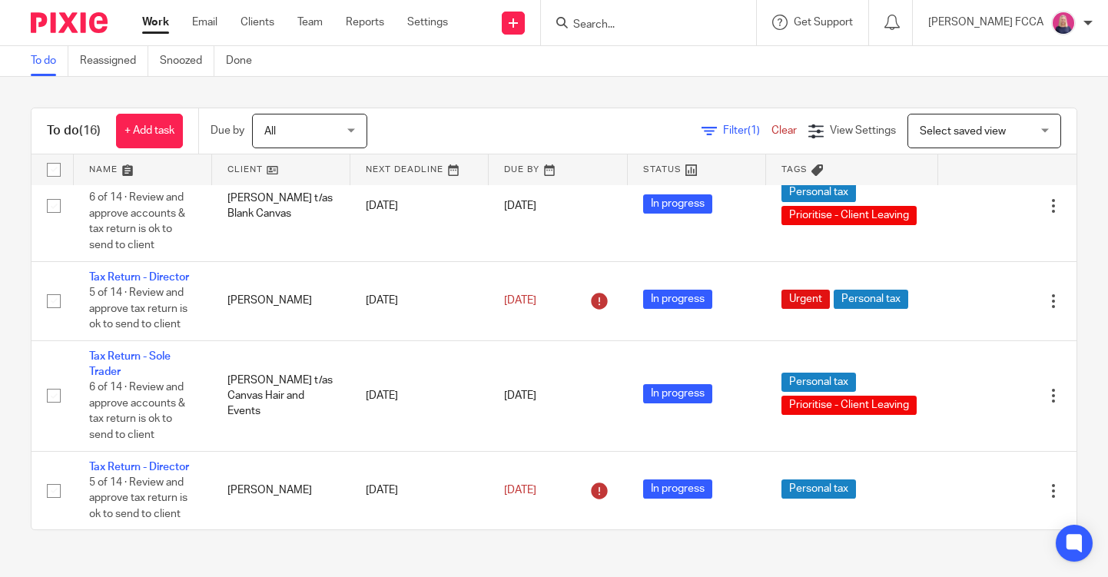
scroll to position [1012, 0]
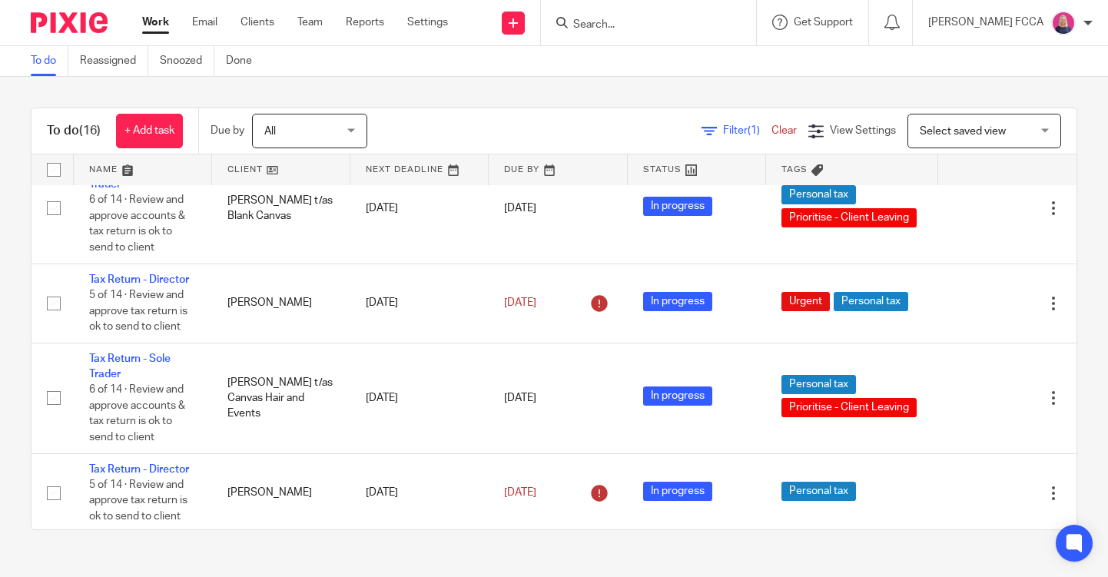
click at [590, 25] on input "Search" at bounding box center [641, 25] width 138 height 14
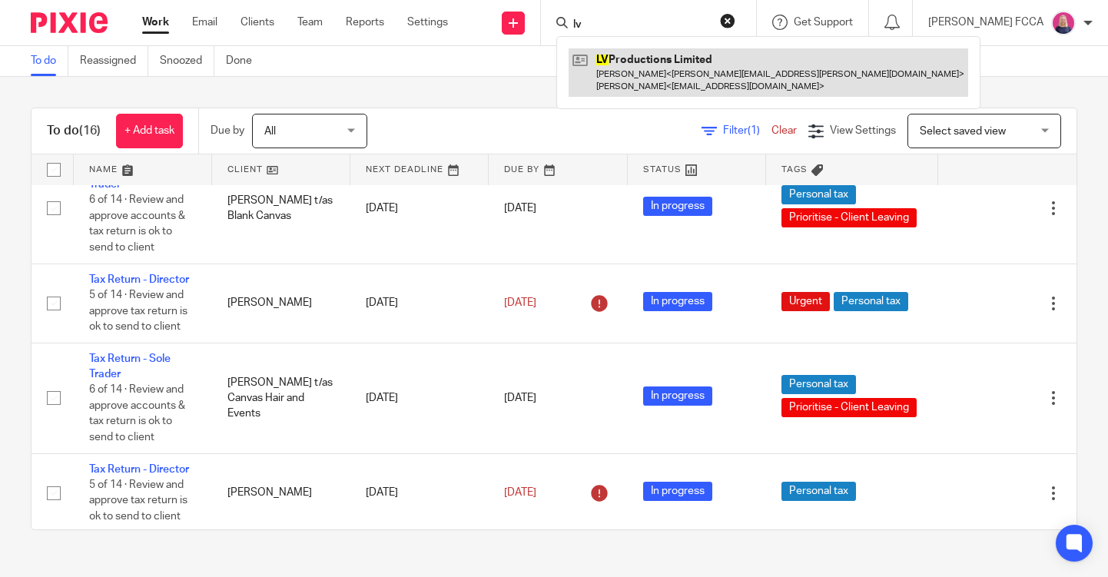
type input "lv"
click at [622, 71] on link at bounding box center [767, 72] width 399 height 48
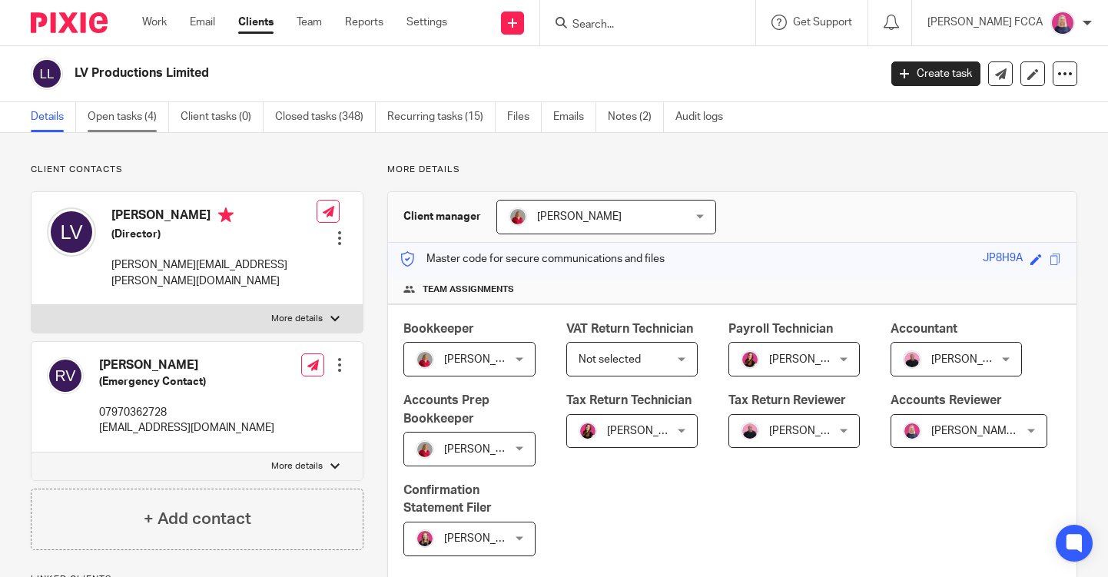
click at [117, 118] on link "Open tasks (4)" at bounding box center [128, 117] width 81 height 30
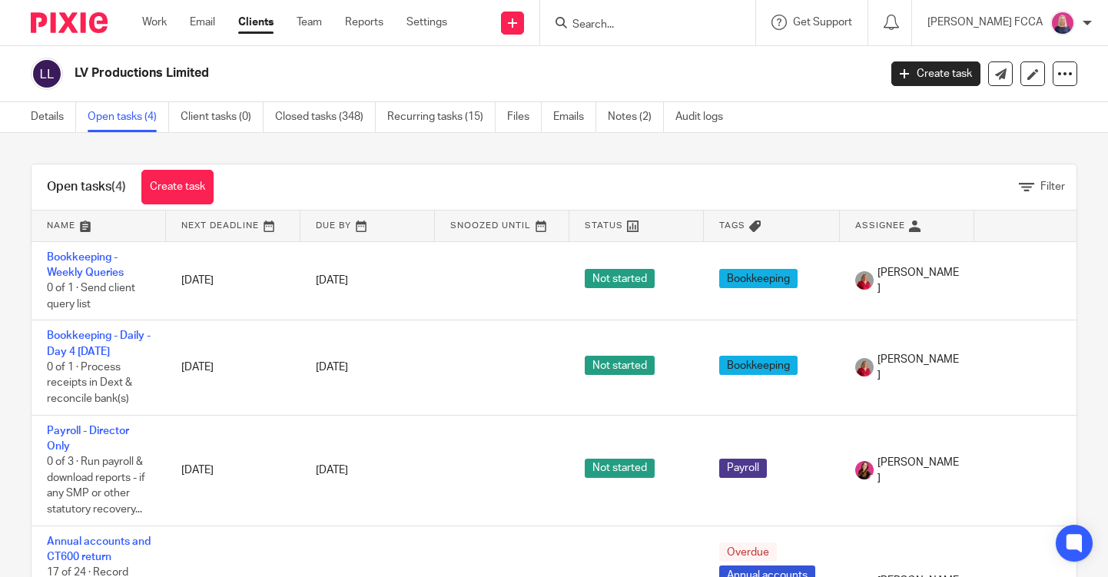
click at [605, 24] on input "Search" at bounding box center [640, 25] width 138 height 14
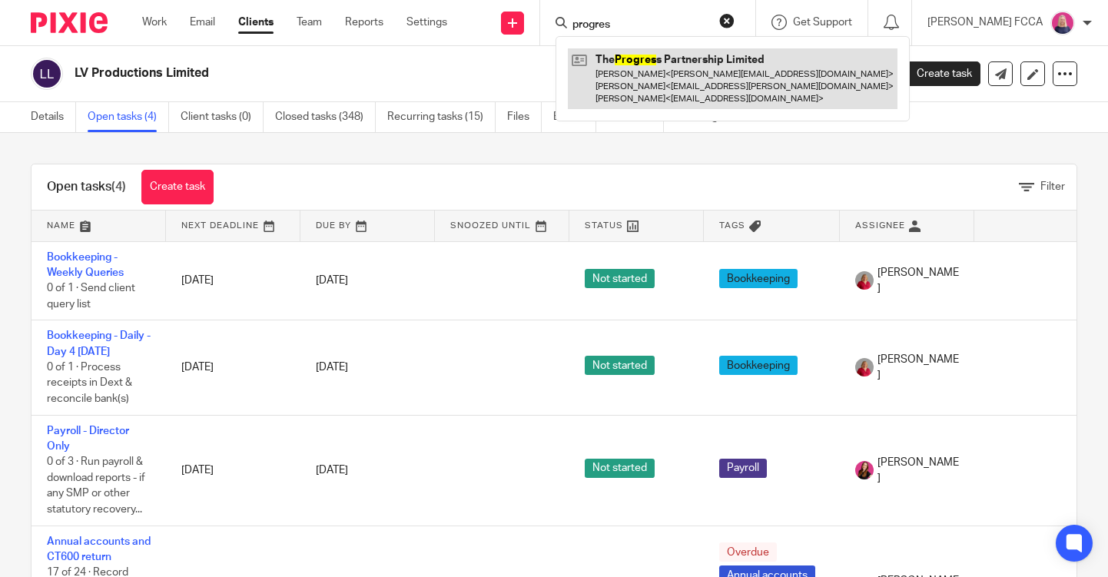
type input "progres"
click at [635, 86] on link at bounding box center [733, 78] width 330 height 61
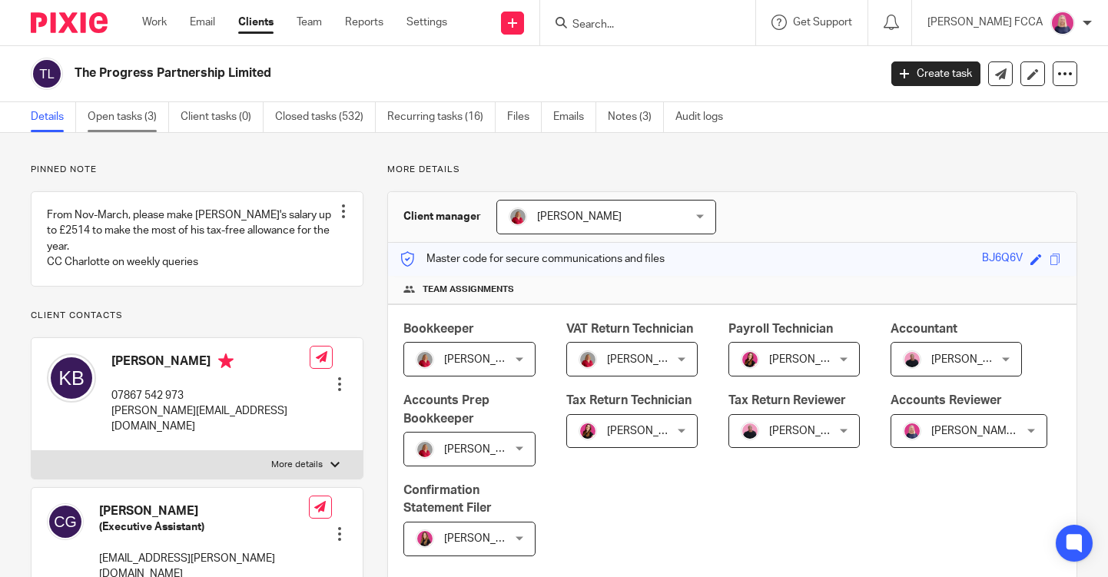
click at [124, 112] on link "Open tasks (3)" at bounding box center [128, 117] width 81 height 30
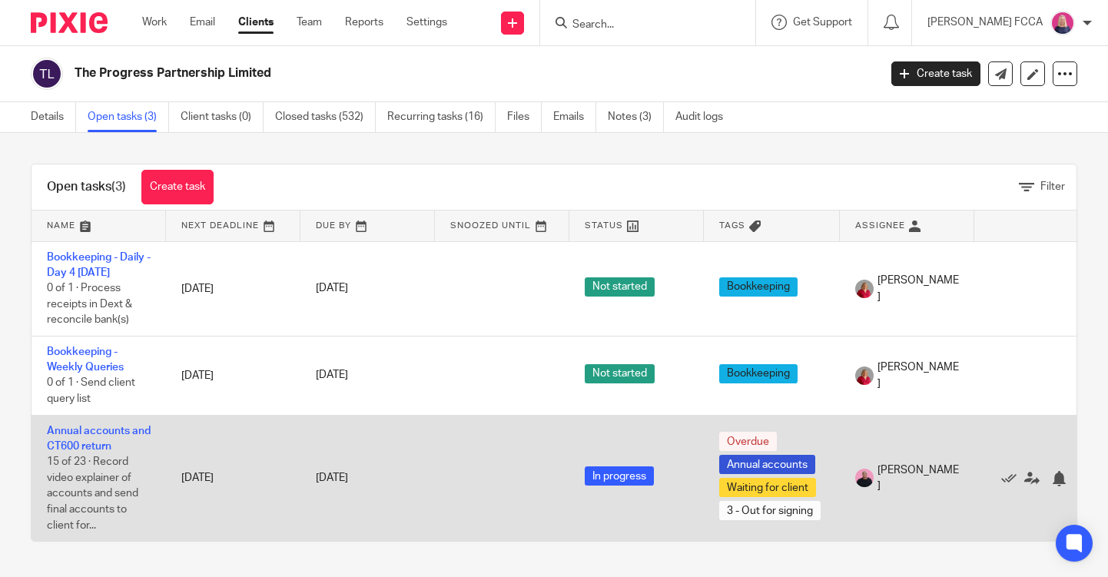
scroll to position [3, 0]
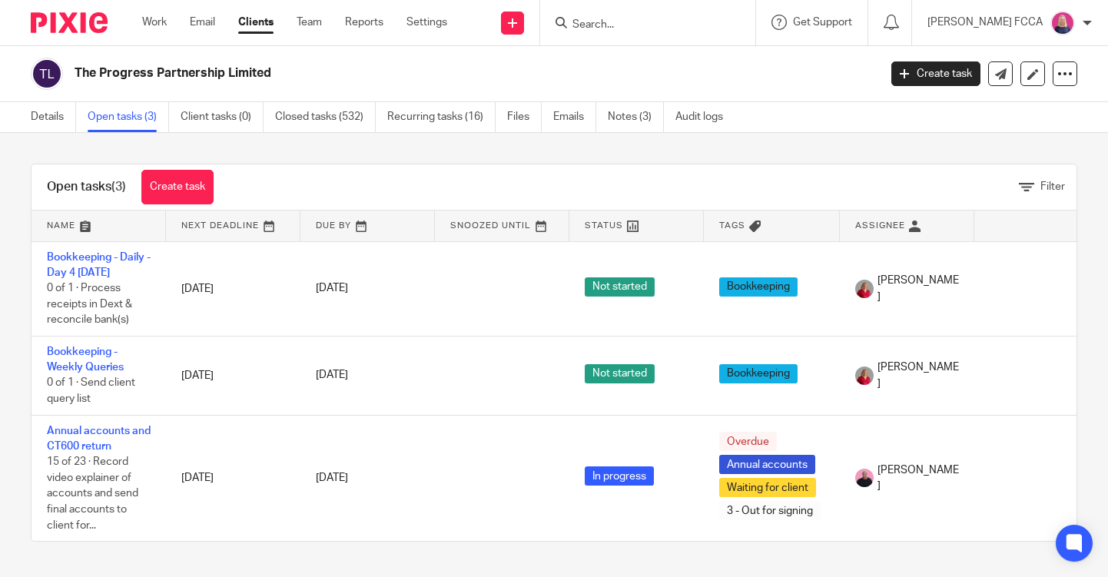
click at [49, 26] on img at bounding box center [69, 22] width 77 height 21
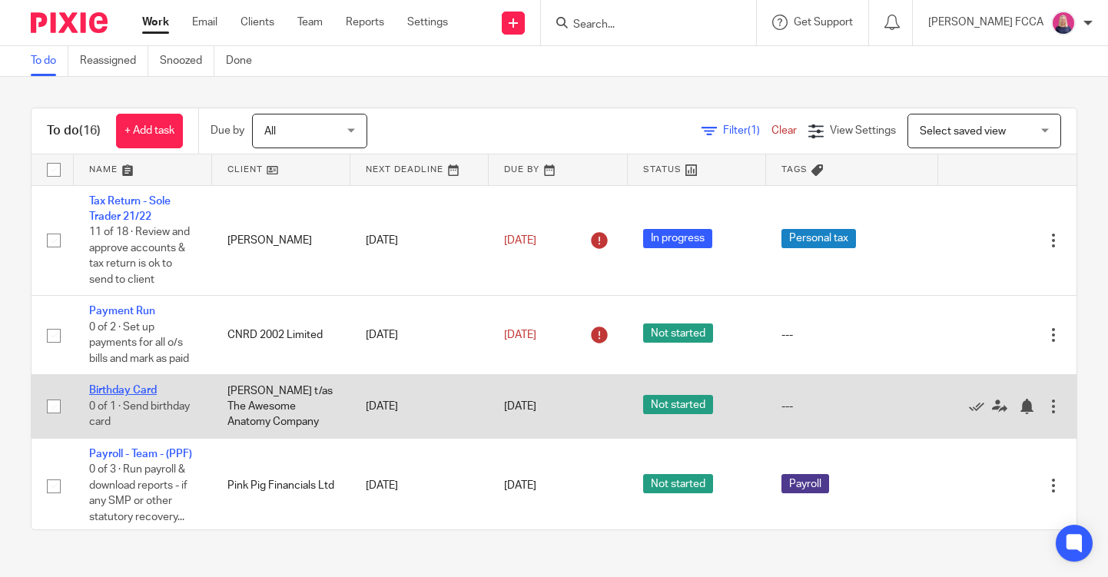
click at [128, 395] on link "Birthday Card" at bounding box center [123, 390] width 68 height 11
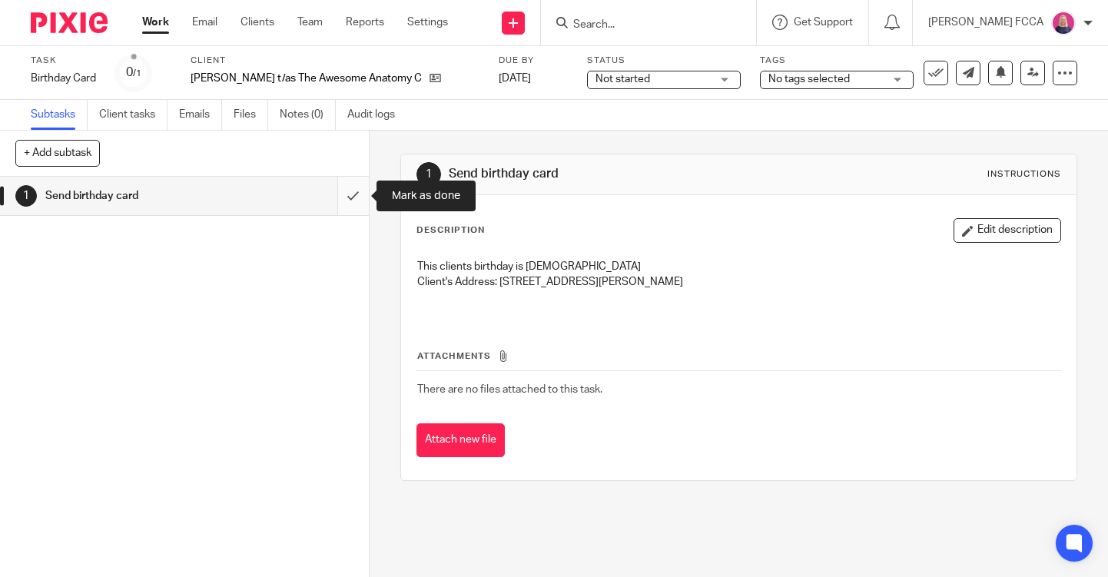
click at [350, 191] on input "submit" at bounding box center [184, 196] width 369 height 38
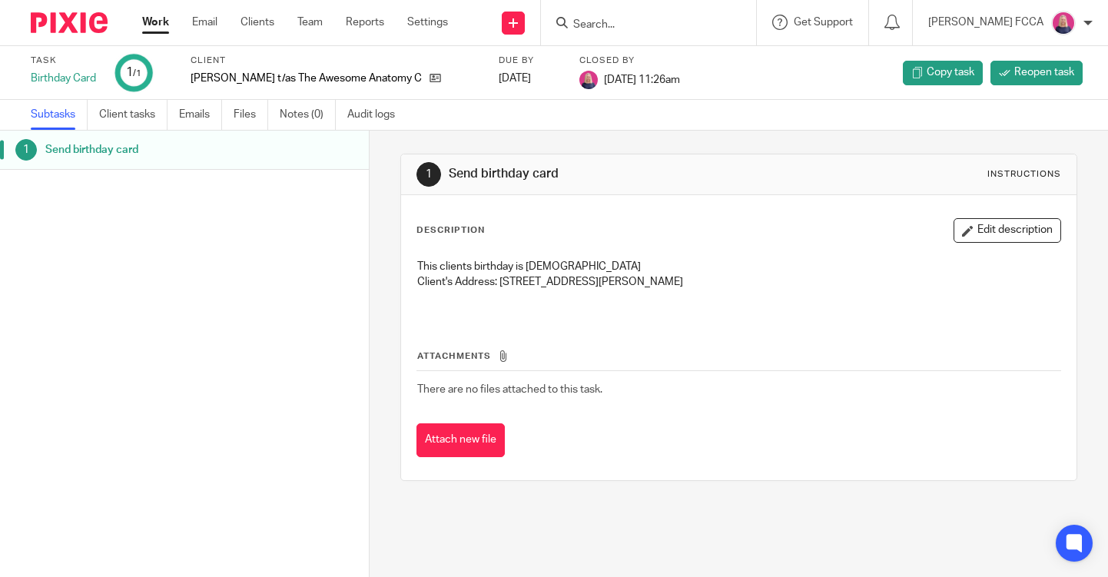
click at [67, 21] on img at bounding box center [69, 22] width 77 height 21
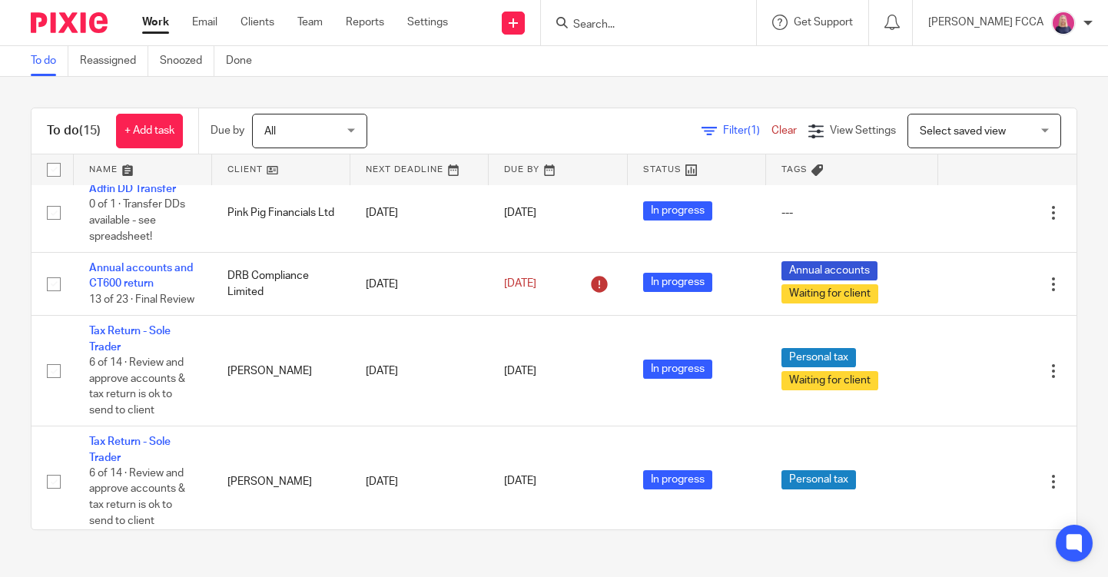
scroll to position [567, 0]
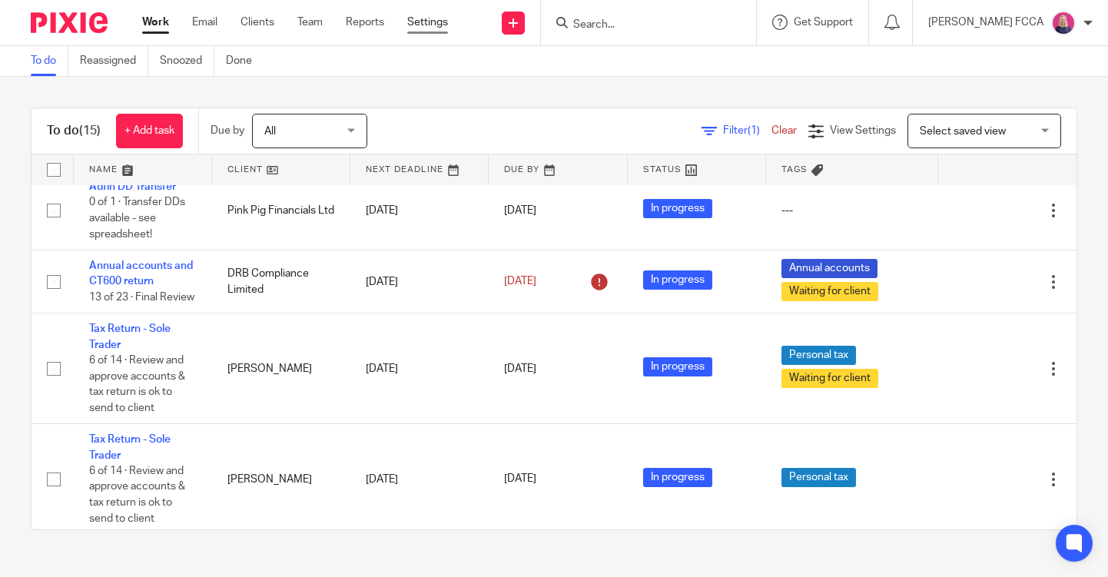
click at [423, 25] on link "Settings" at bounding box center [427, 22] width 41 height 15
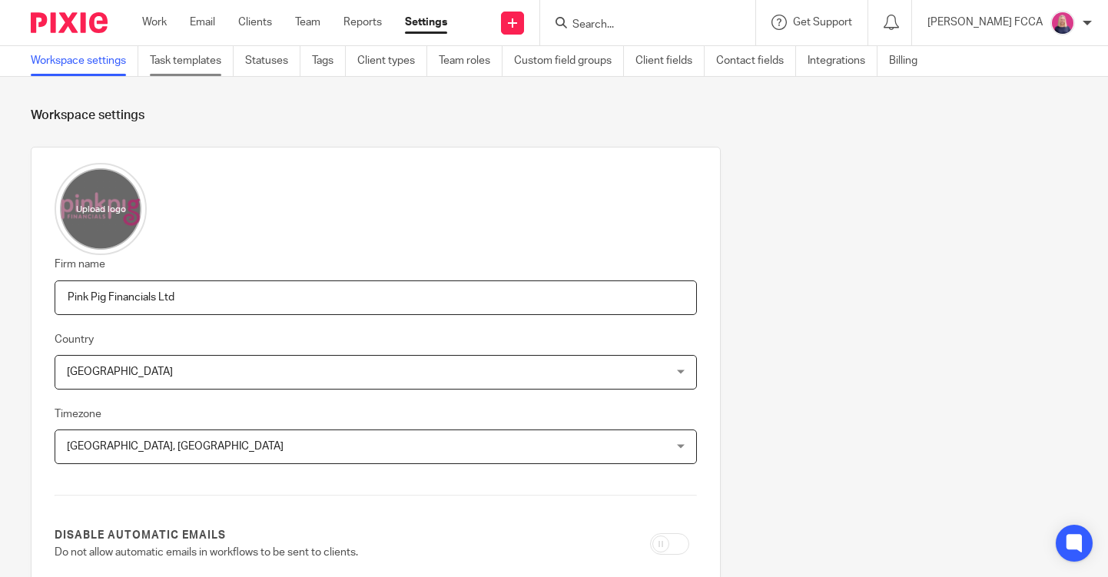
click at [187, 58] on link "Task templates" at bounding box center [192, 61] width 84 height 30
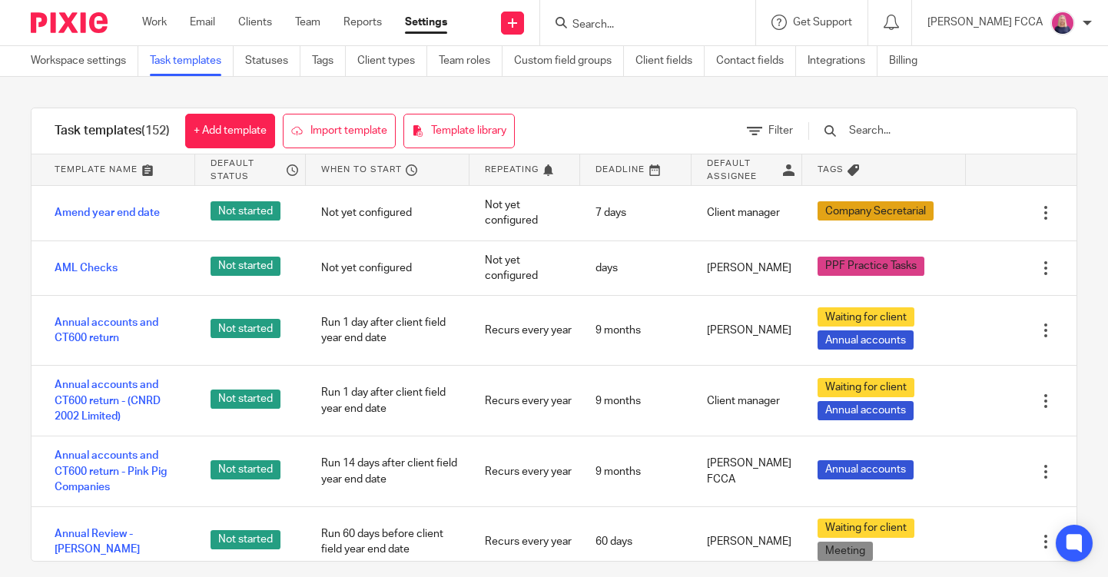
click at [963, 133] on input "text" at bounding box center [936, 130] width 179 height 17
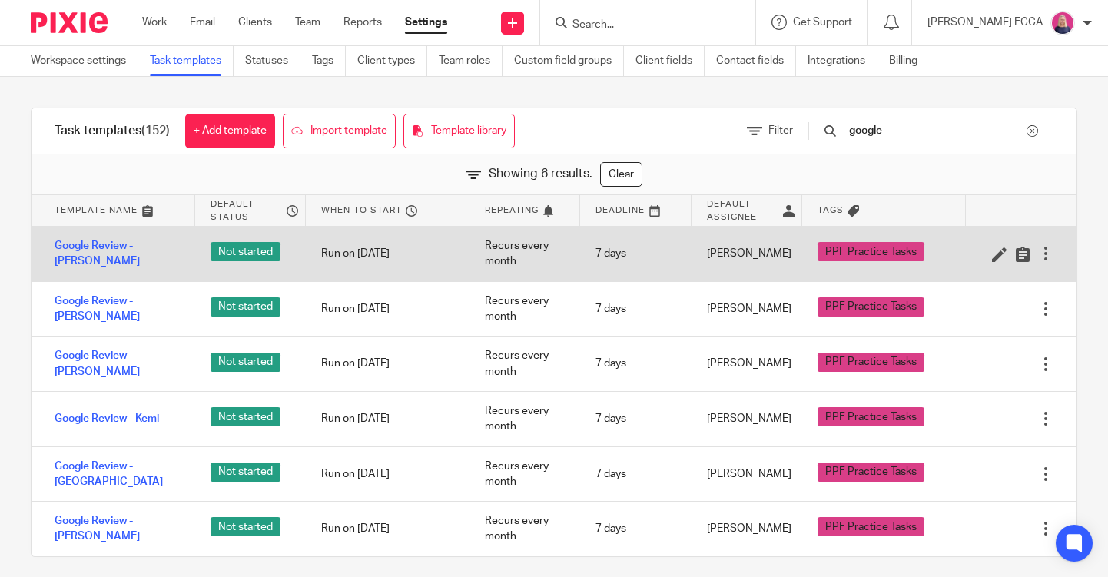
scroll to position [11, 0]
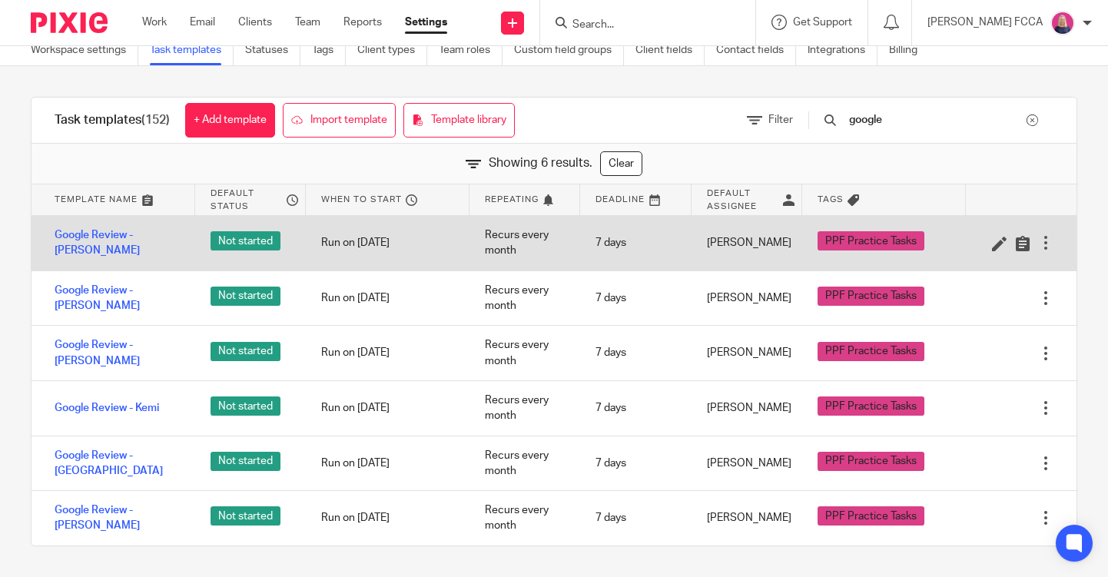
type input "google"
click at [1045, 240] on div at bounding box center [1045, 242] width 15 height 15
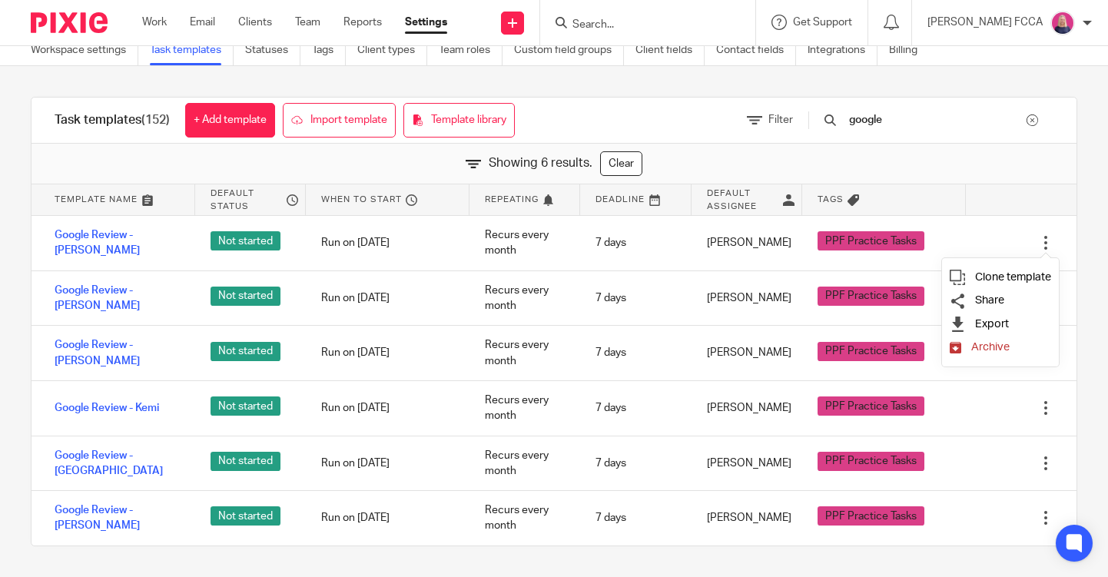
click at [979, 350] on span "Archive" at bounding box center [990, 347] width 38 height 12
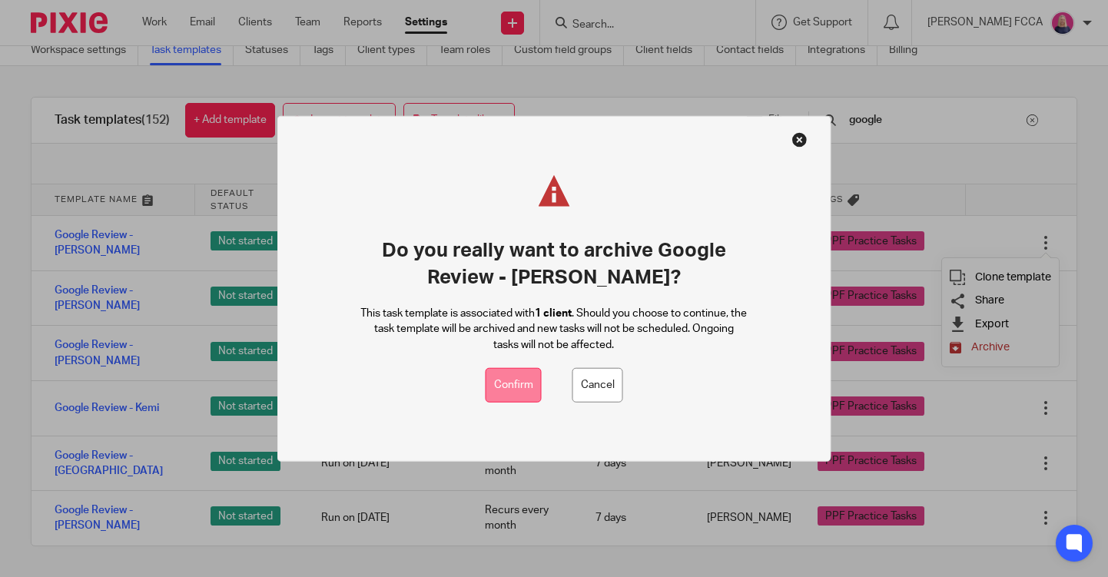
click at [512, 386] on button "Confirm" at bounding box center [514, 385] width 56 height 35
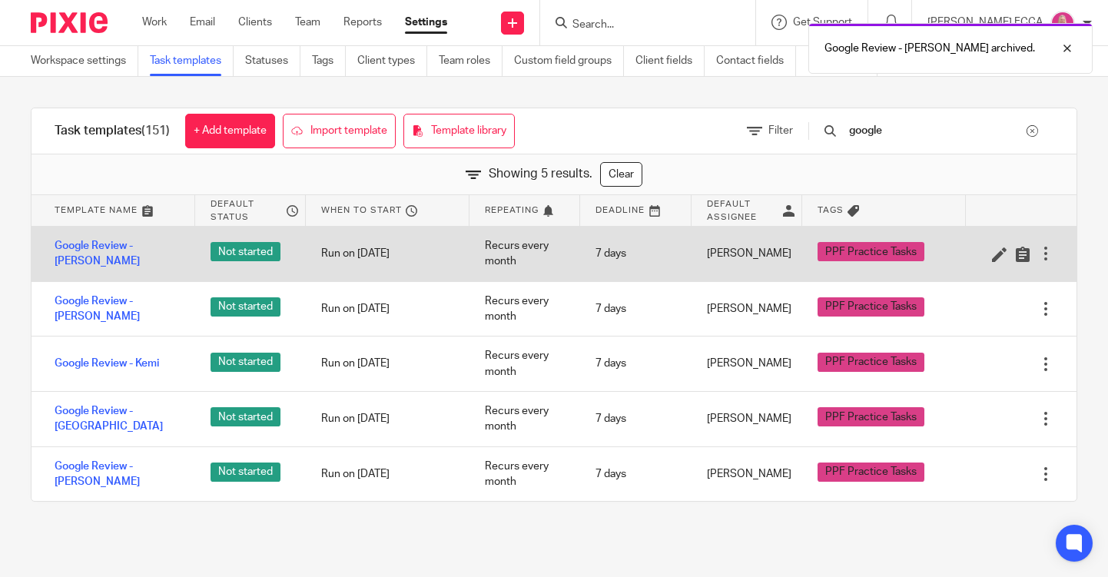
scroll to position [0, 0]
click at [1045, 254] on div at bounding box center [1045, 253] width 15 height 15
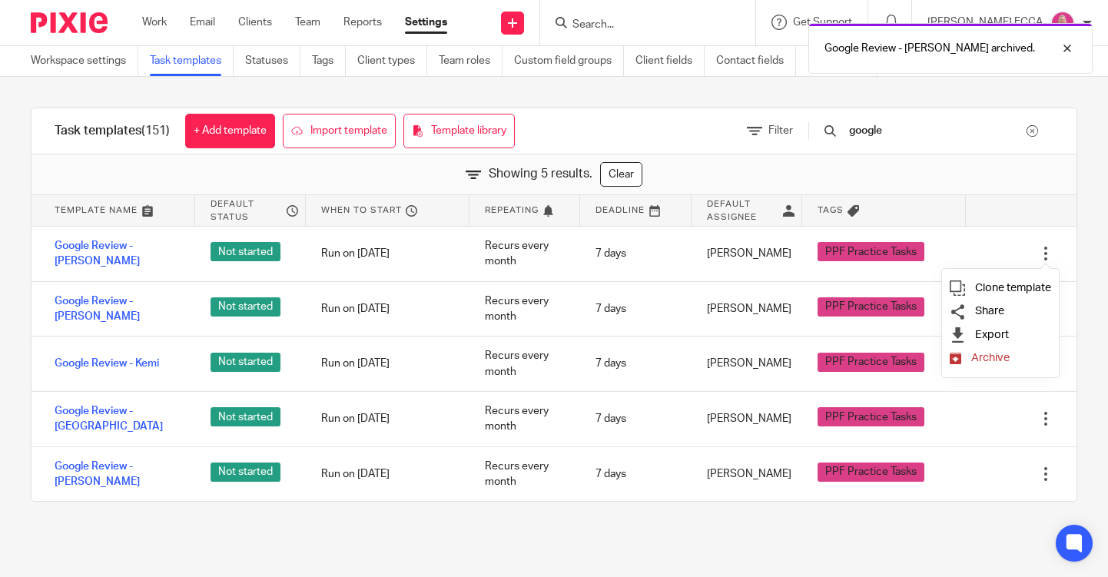
click at [975, 363] on span "Archive" at bounding box center [990, 358] width 38 height 12
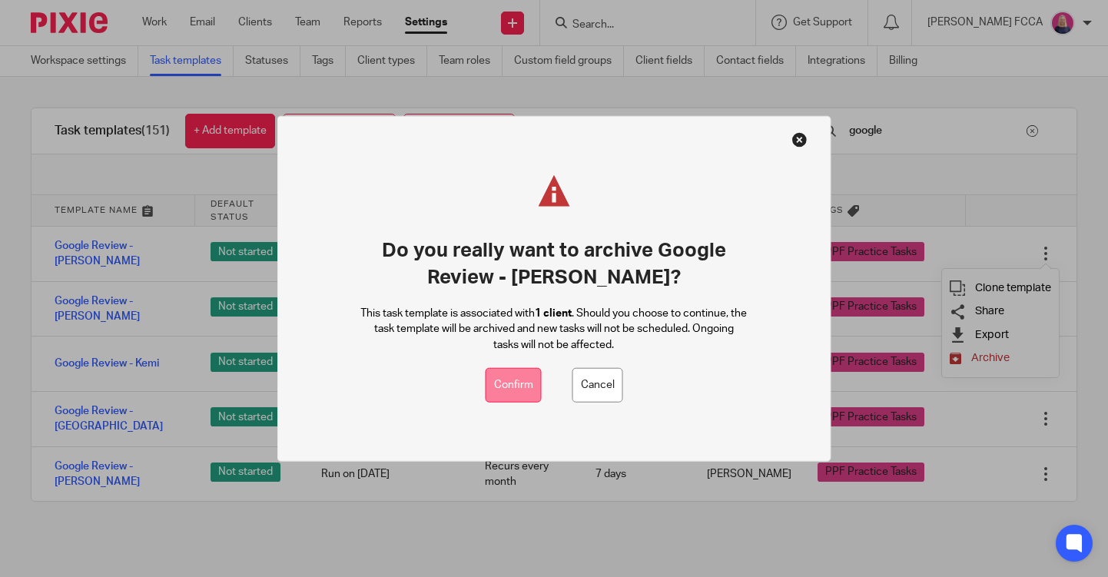
click at [515, 386] on button "Confirm" at bounding box center [514, 385] width 56 height 35
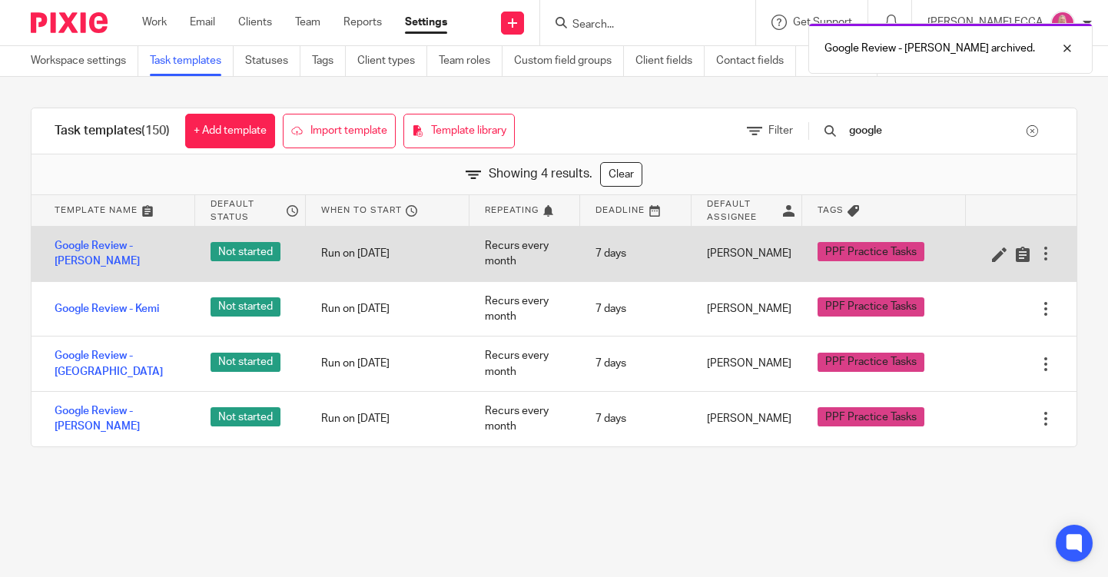
click at [1049, 249] on div at bounding box center [1045, 253] width 15 height 15
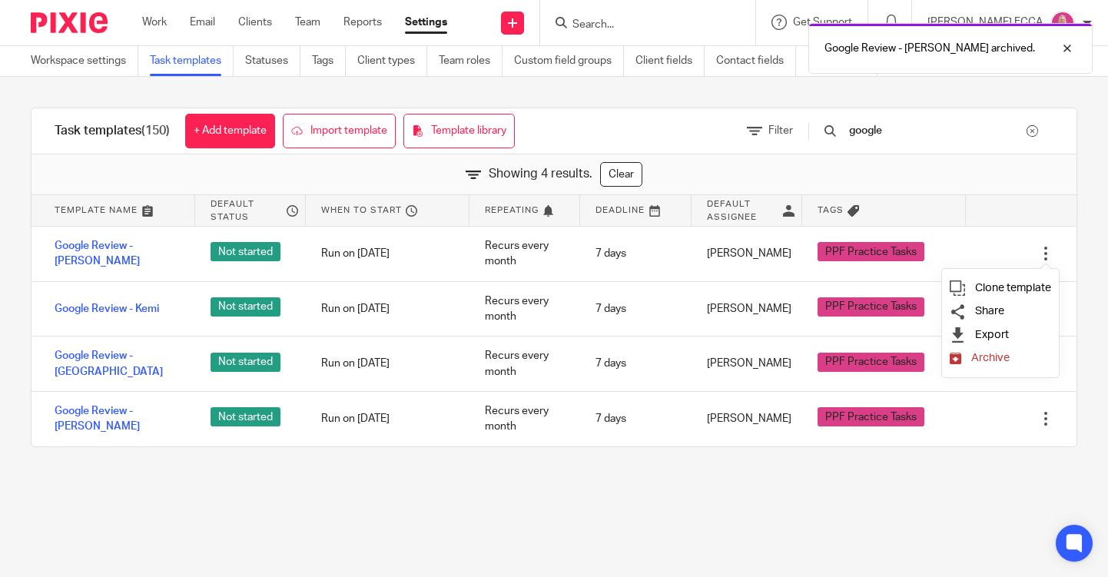
click at [994, 360] on span "Archive" at bounding box center [990, 358] width 38 height 12
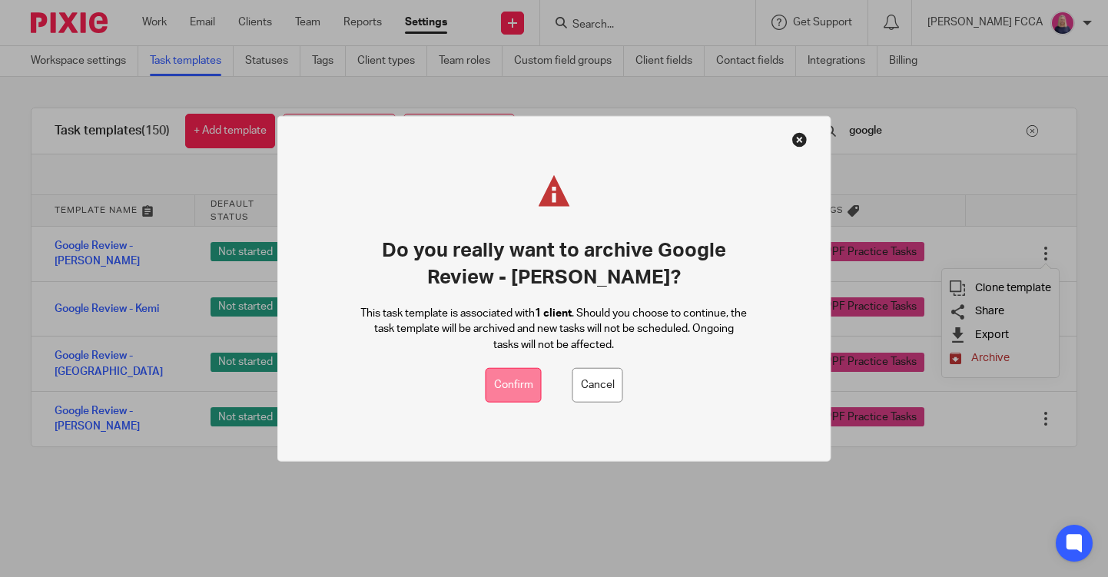
click at [532, 382] on button "Confirm" at bounding box center [514, 385] width 56 height 35
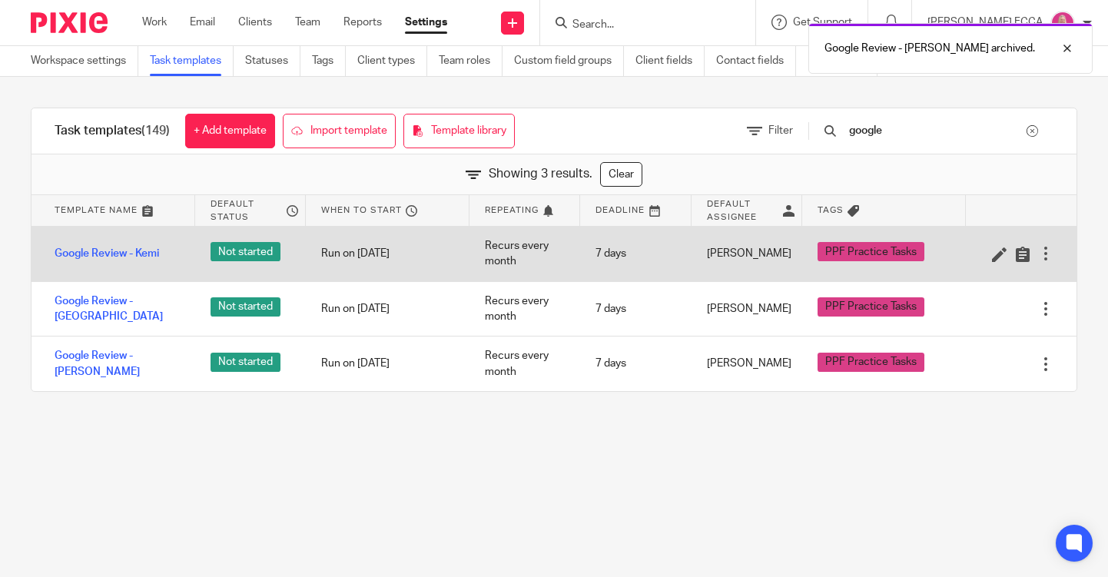
click at [1046, 252] on div at bounding box center [1045, 253] width 15 height 15
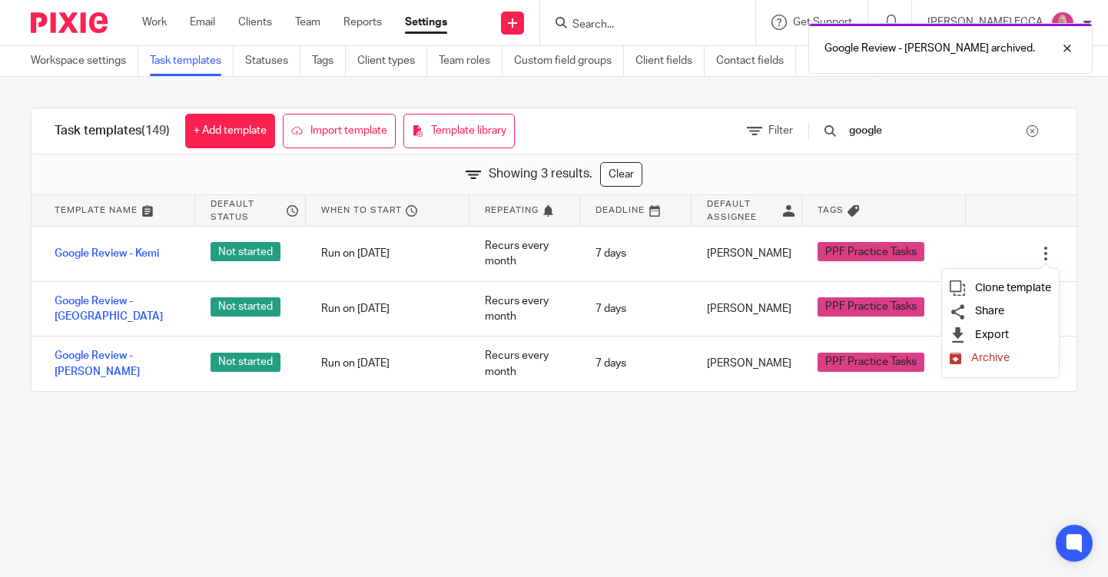
click at [989, 361] on span "Archive" at bounding box center [990, 358] width 38 height 12
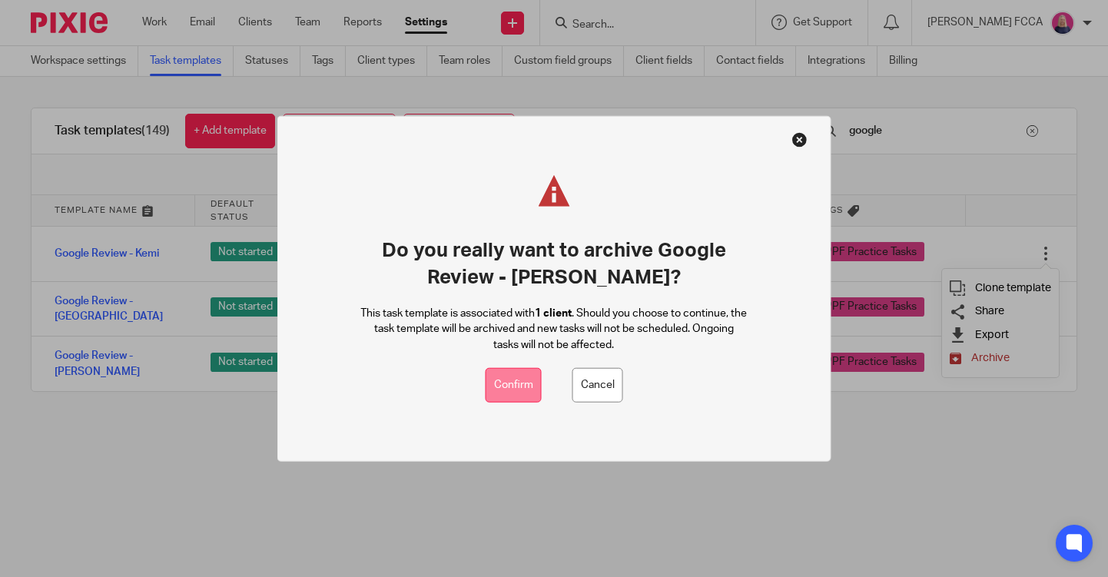
click at [507, 382] on button "Confirm" at bounding box center [514, 385] width 56 height 35
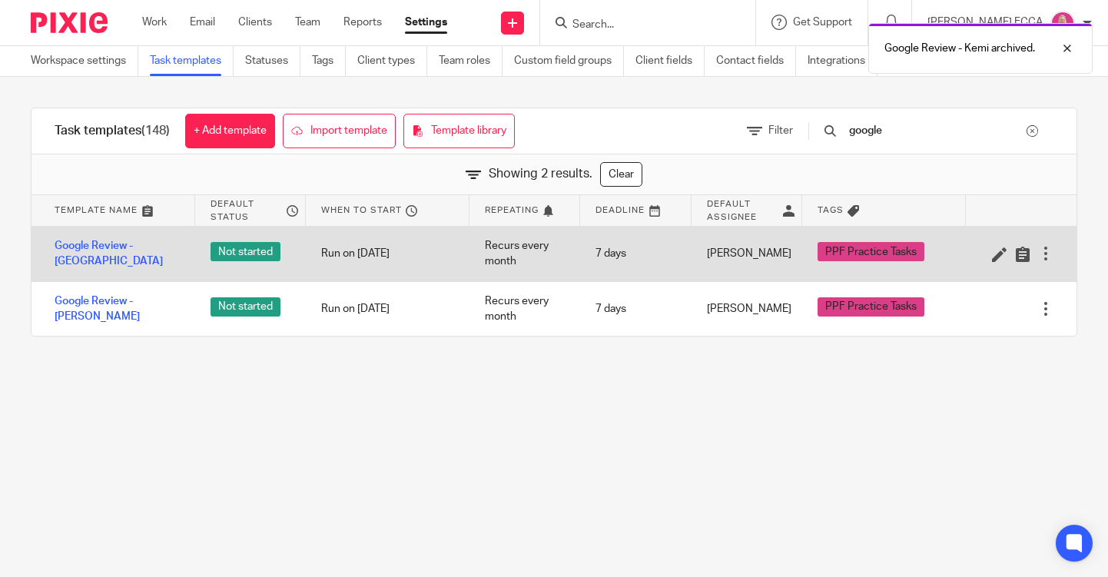
click at [1043, 249] on div at bounding box center [1045, 253] width 15 height 15
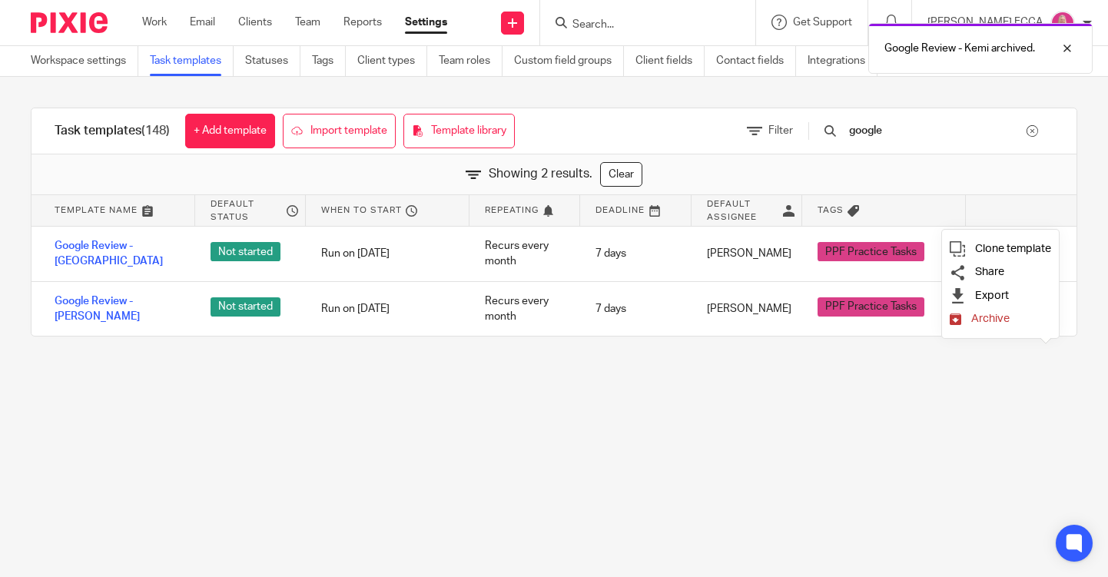
click at [983, 321] on span "Archive" at bounding box center [990, 319] width 38 height 12
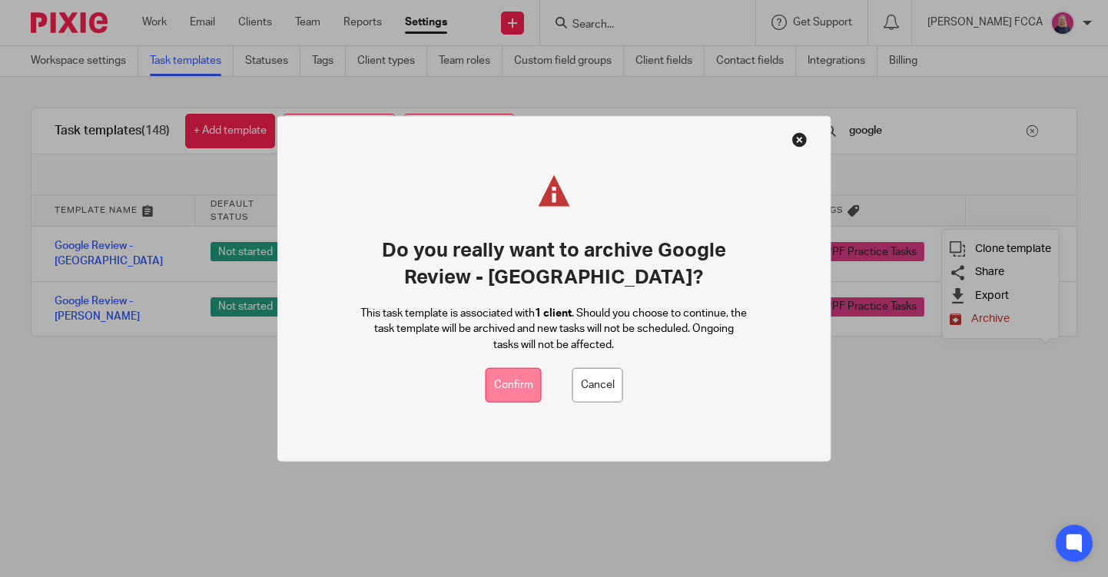
click at [513, 385] on button "Confirm" at bounding box center [514, 385] width 56 height 35
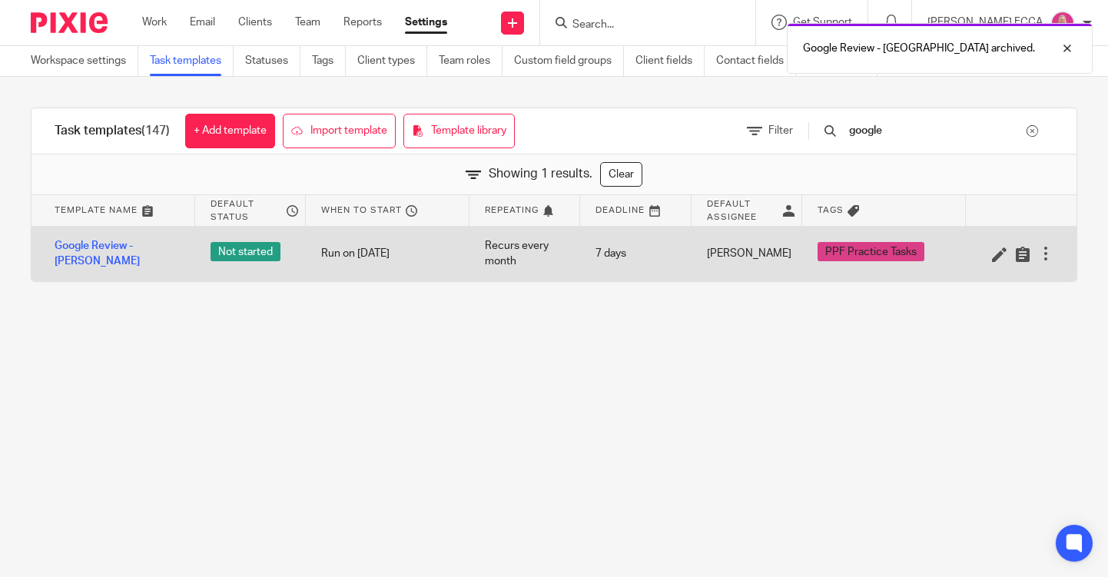
click at [1044, 254] on div at bounding box center [1045, 253] width 15 height 15
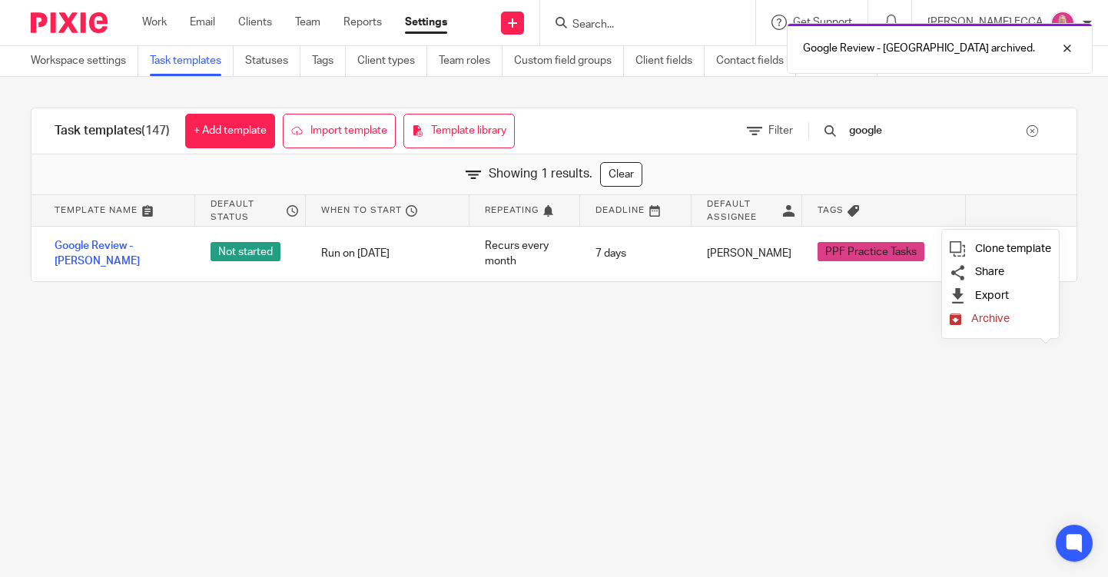
click at [993, 324] on span "Archive" at bounding box center [990, 319] width 38 height 12
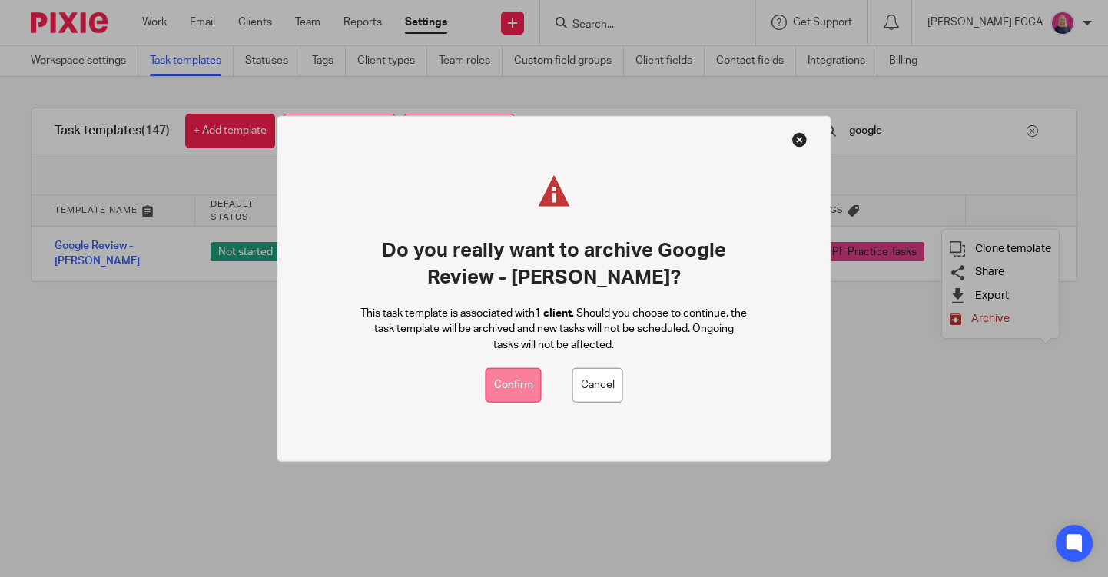
click at [519, 383] on button "Confirm" at bounding box center [514, 385] width 56 height 35
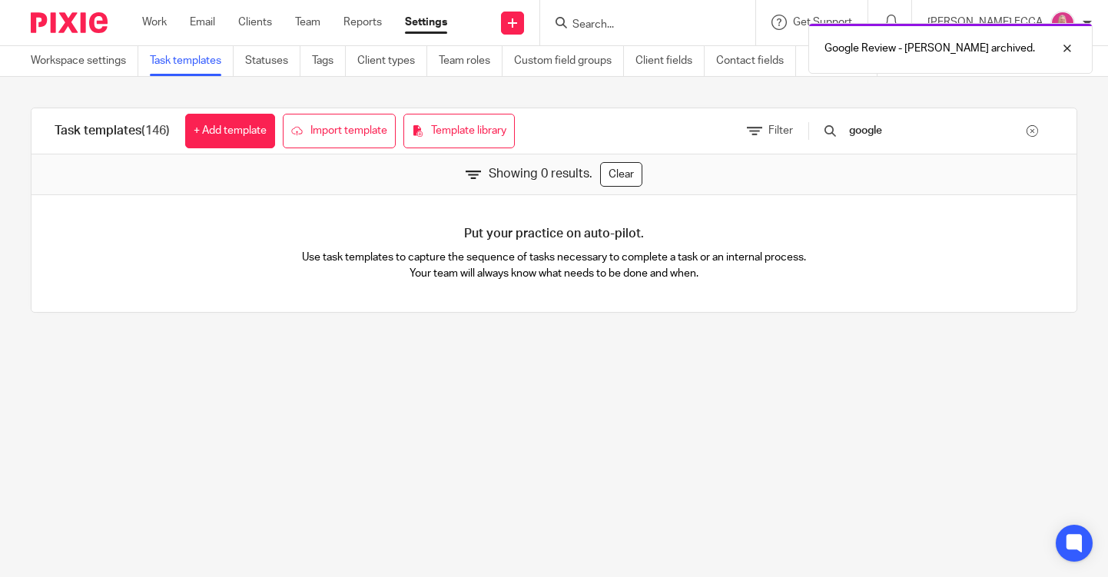
click at [588, 24] on div "Google Review - Michaela archived." at bounding box center [823, 44] width 539 height 58
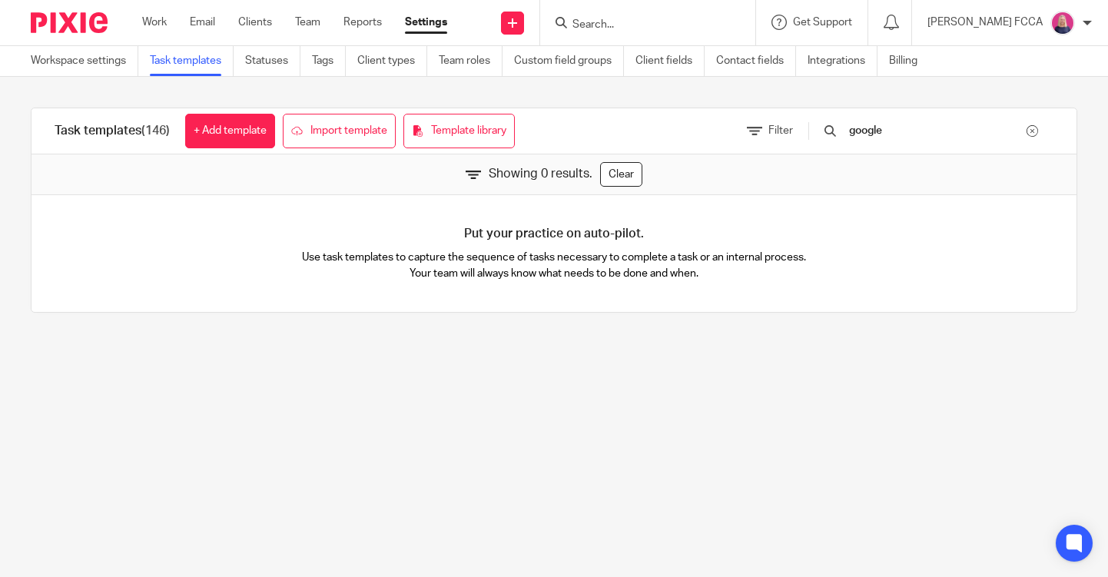
click at [598, 25] on input "Search" at bounding box center [640, 25] width 138 height 14
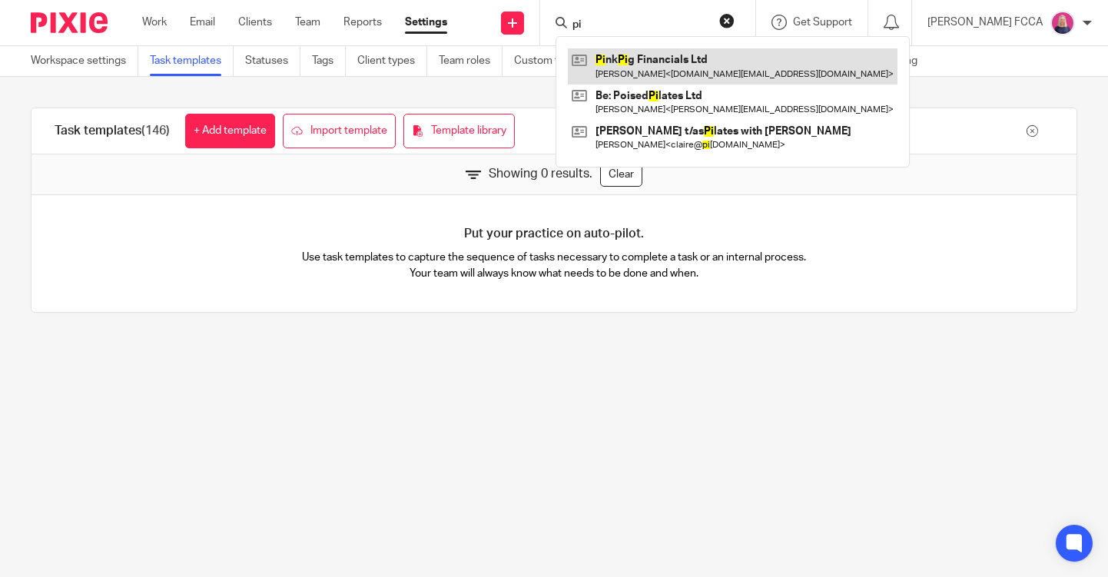
type input "pi"
click at [659, 69] on link at bounding box center [733, 65] width 330 height 35
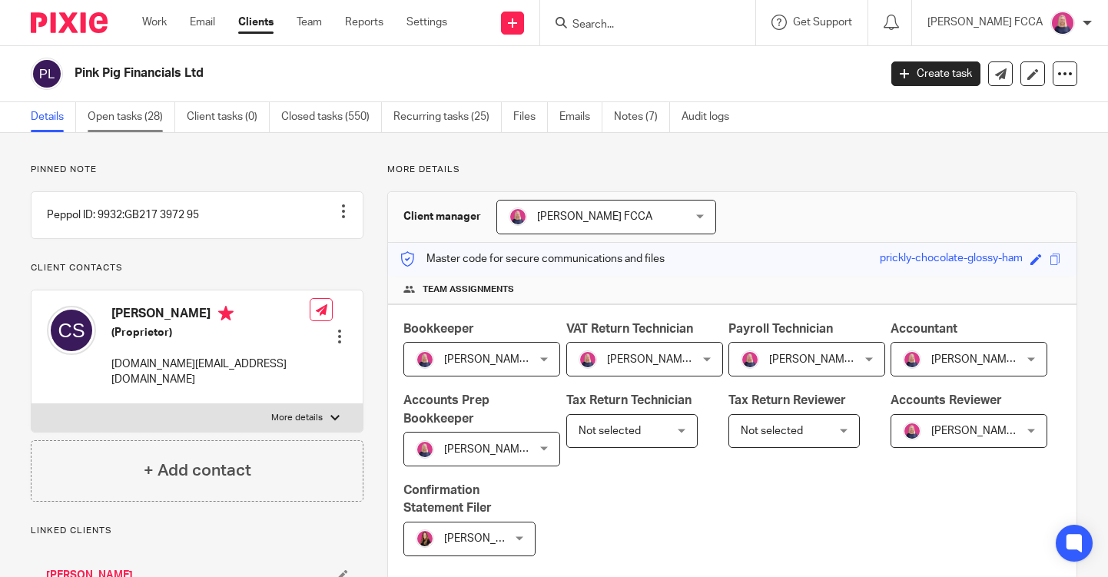
click at [128, 116] on link "Open tasks (28)" at bounding box center [132, 117] width 88 height 30
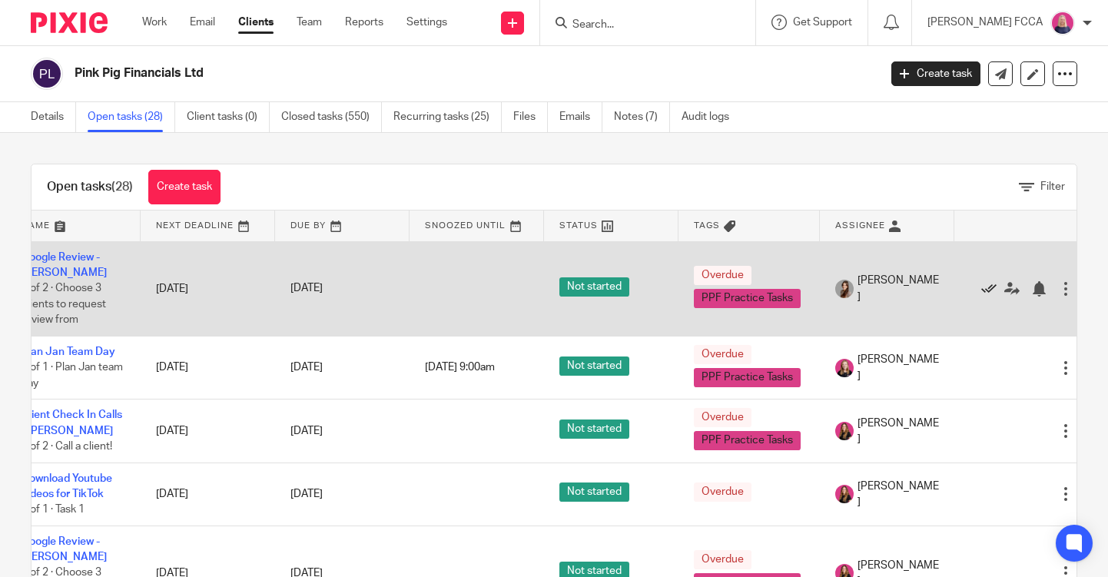
scroll to position [0, 38]
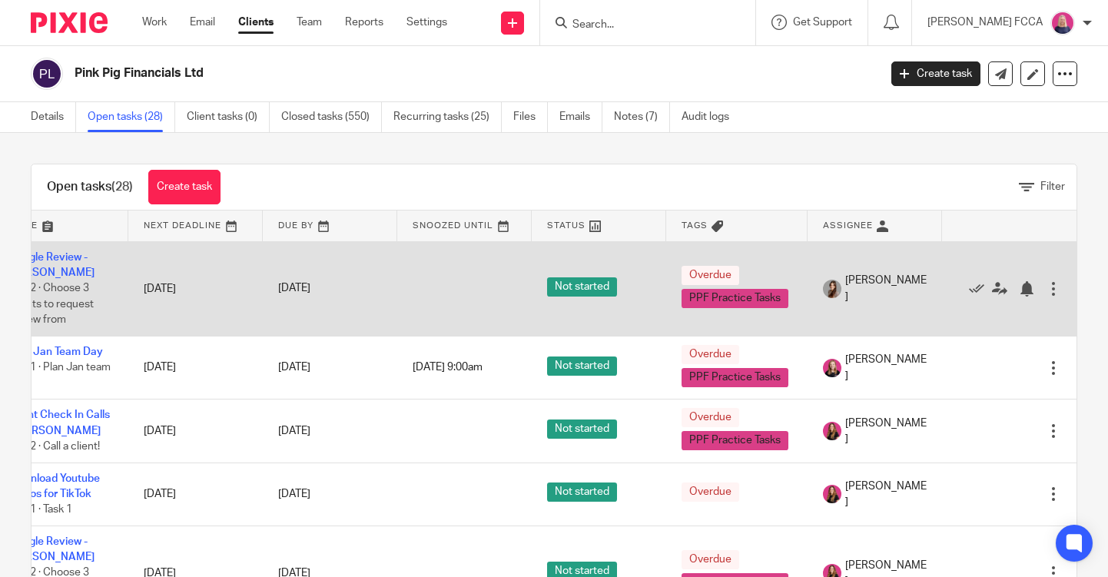
click at [1058, 290] on div at bounding box center [1053, 288] width 15 height 15
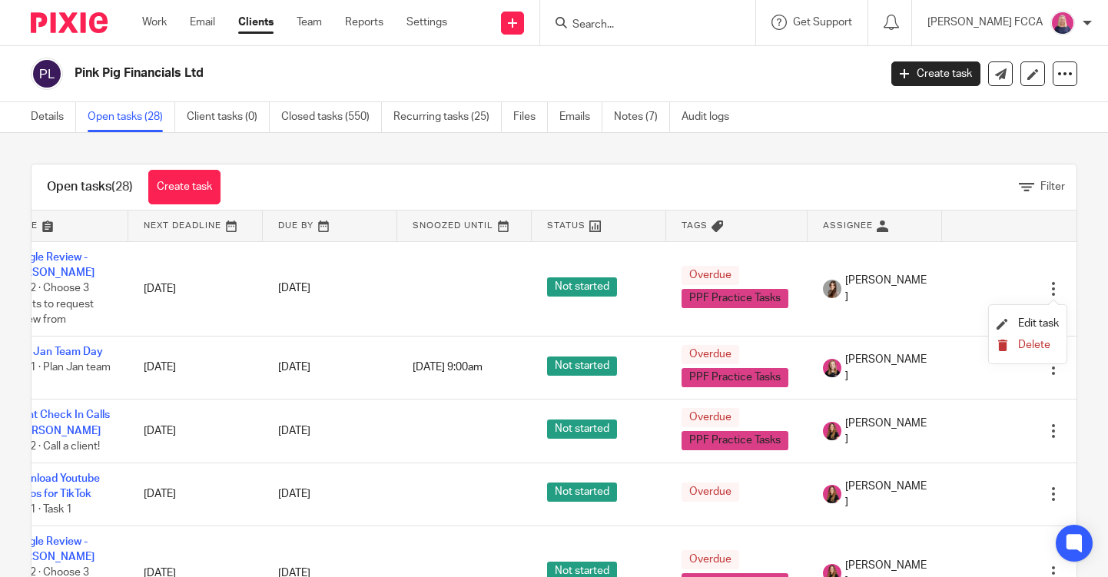
click at [1034, 347] on span "Delete" at bounding box center [1034, 345] width 32 height 11
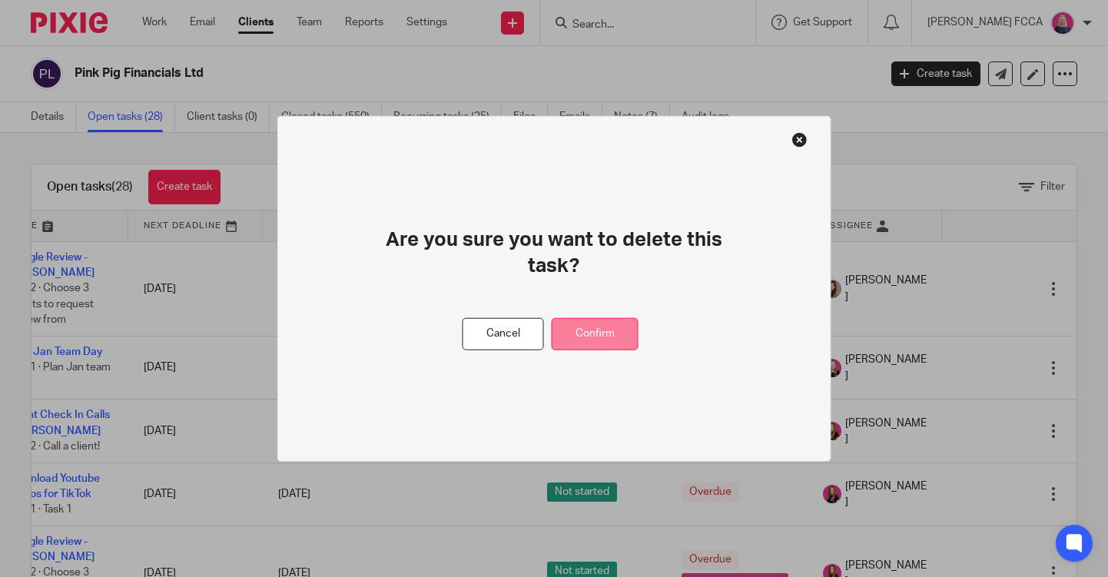
click at [592, 335] on button "Confirm" at bounding box center [595, 333] width 87 height 33
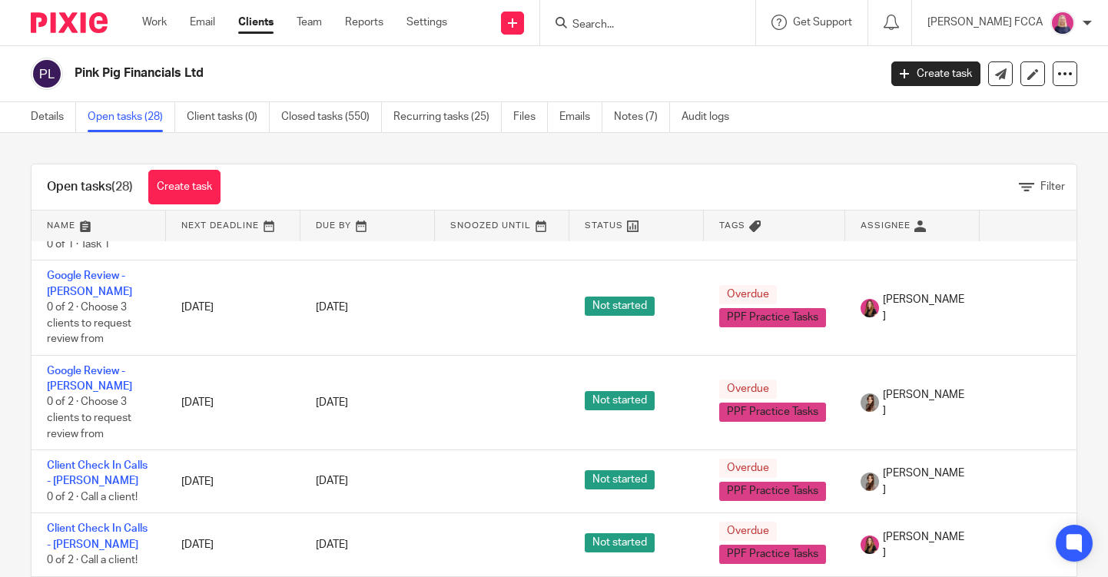
scroll to position [171, 38]
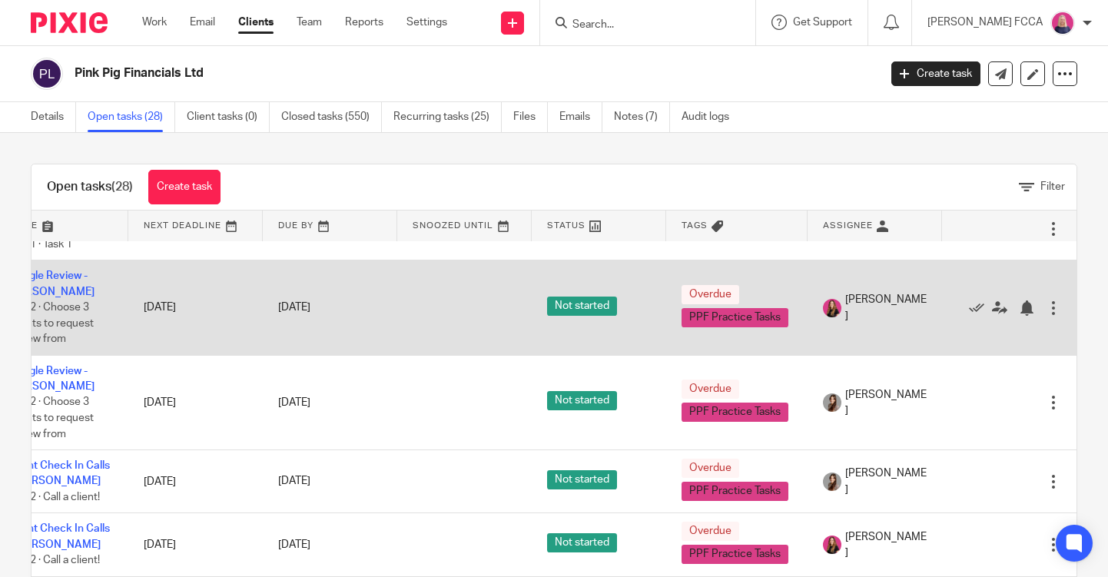
click at [1052, 313] on div at bounding box center [1053, 307] width 15 height 15
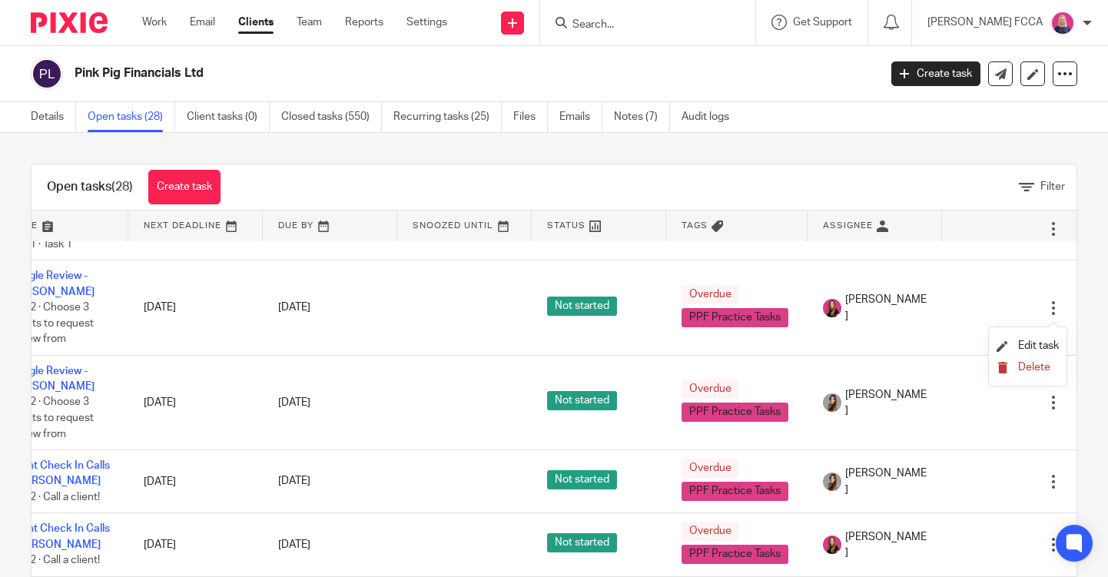
click at [1026, 366] on span "Delete" at bounding box center [1034, 367] width 32 height 11
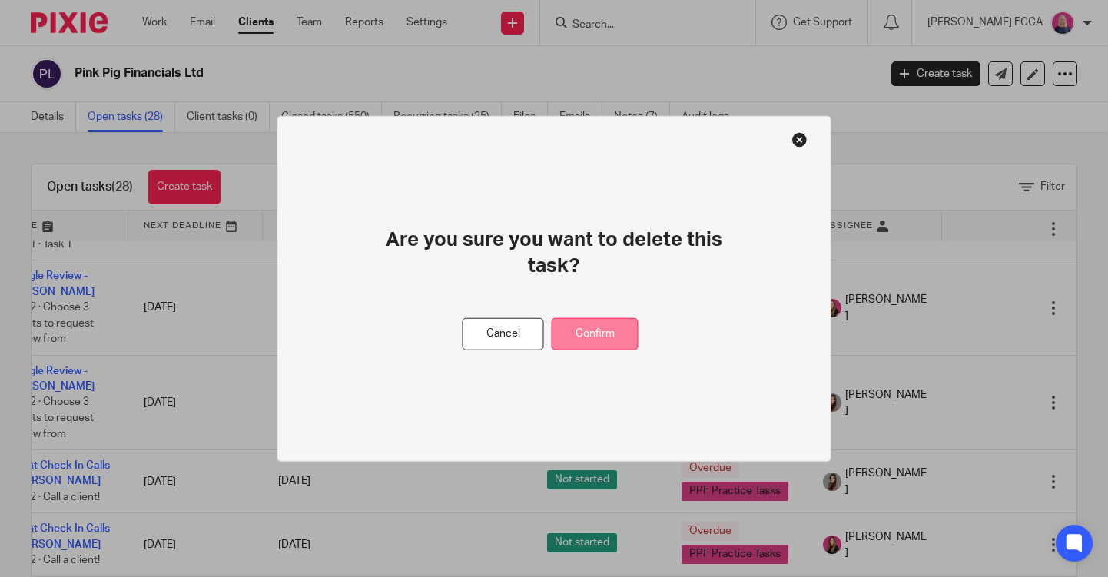
click at [610, 337] on button "Confirm" at bounding box center [595, 333] width 87 height 33
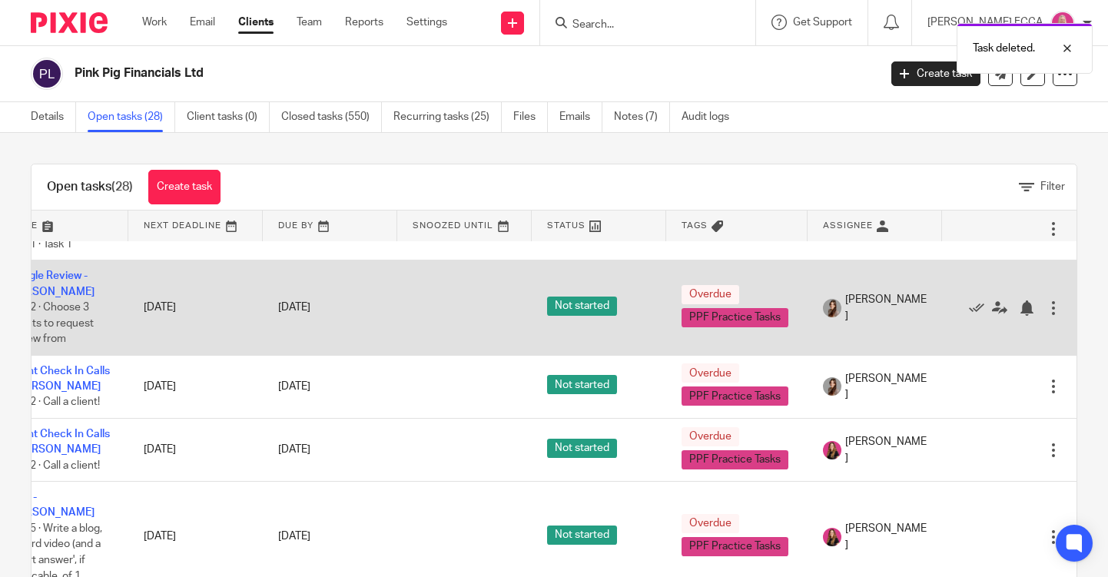
click at [1054, 309] on div at bounding box center [1053, 307] width 15 height 15
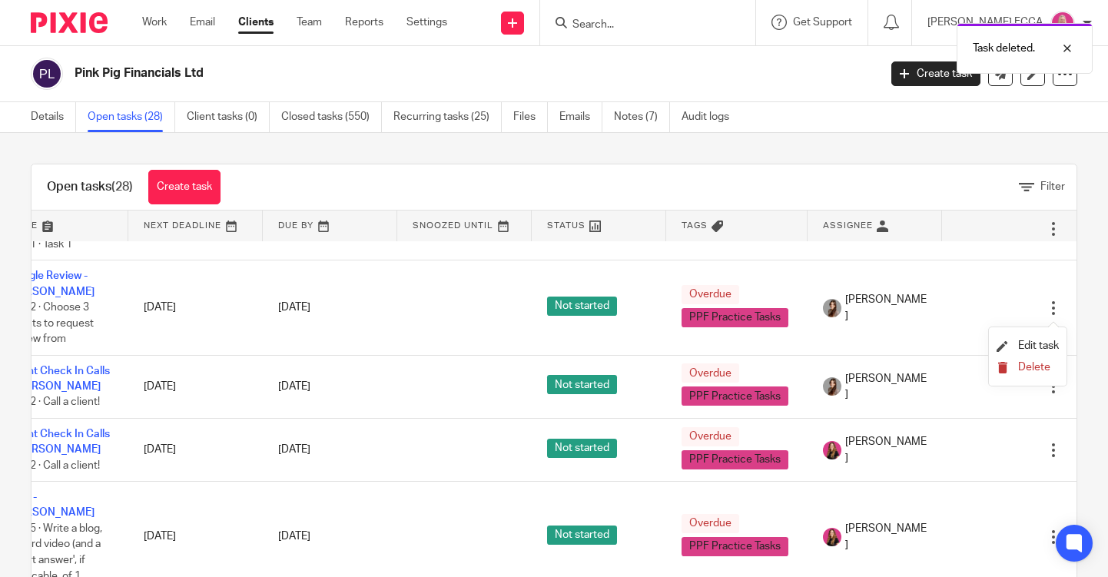
click at [1025, 369] on span "Delete" at bounding box center [1034, 367] width 32 height 11
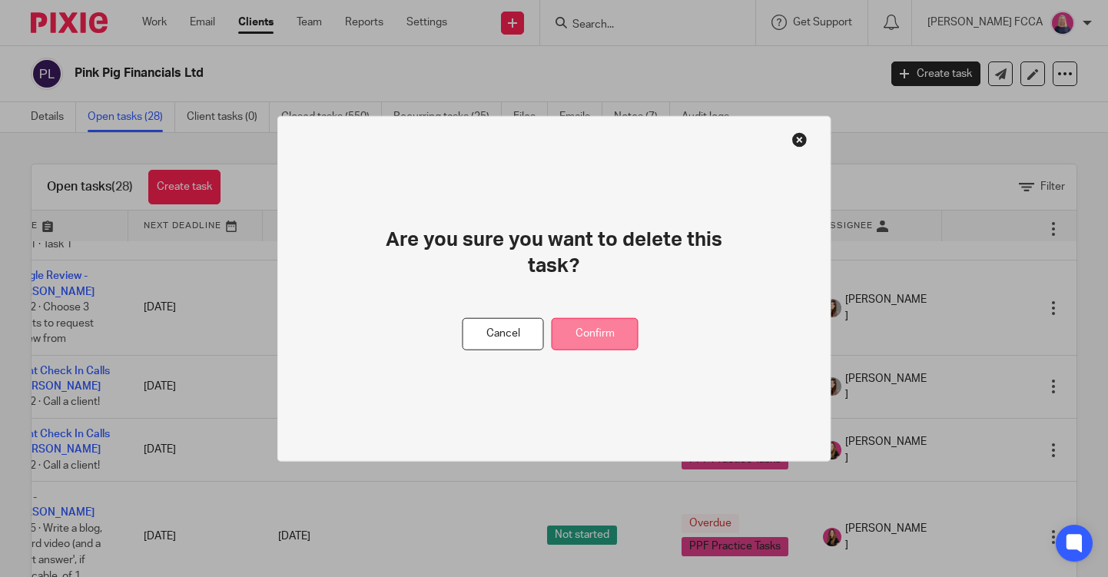
click at [603, 337] on button "Confirm" at bounding box center [595, 333] width 87 height 33
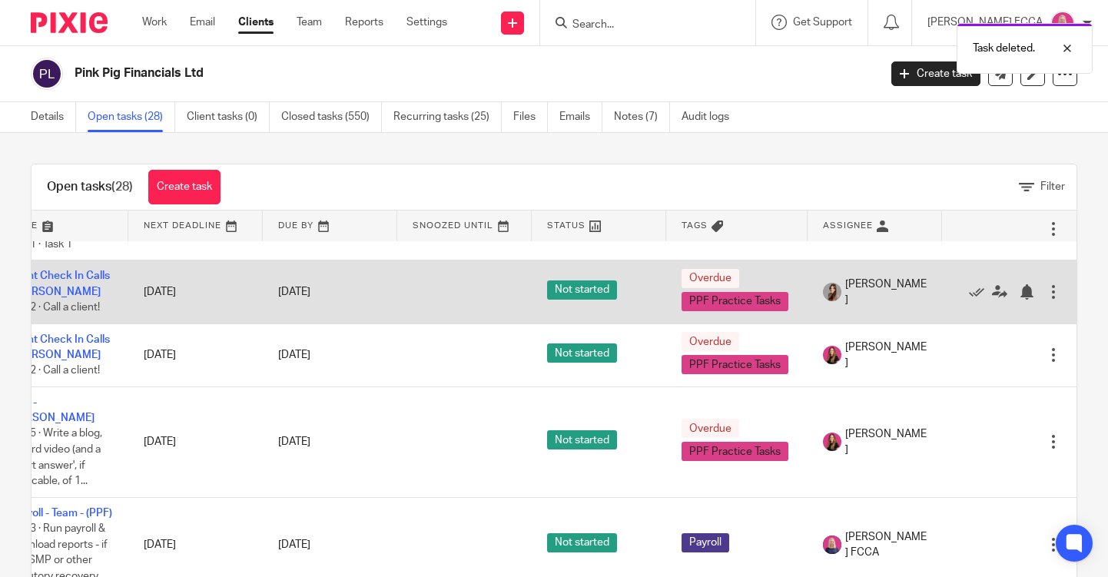
click at [1049, 297] on div at bounding box center [1053, 291] width 15 height 15
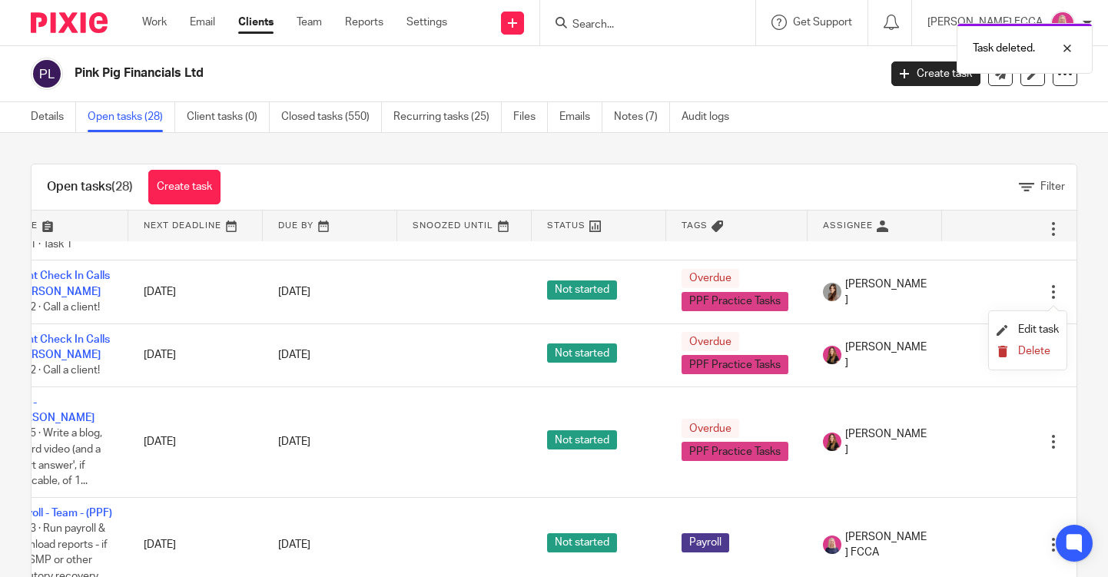
click at [1029, 352] on span "Delete" at bounding box center [1034, 351] width 32 height 11
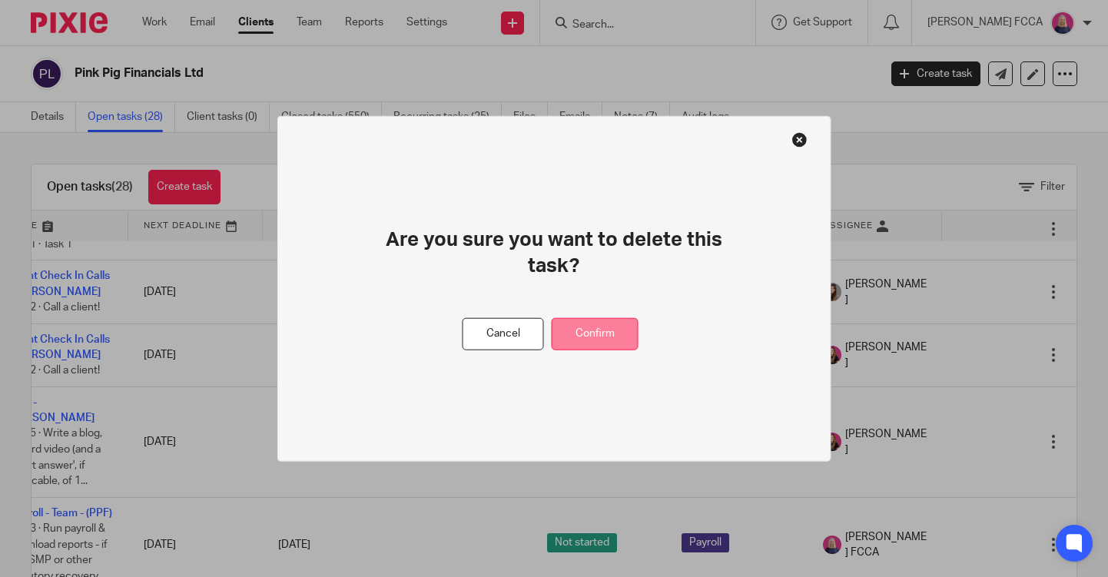
click at [608, 336] on button "Confirm" at bounding box center [595, 333] width 87 height 33
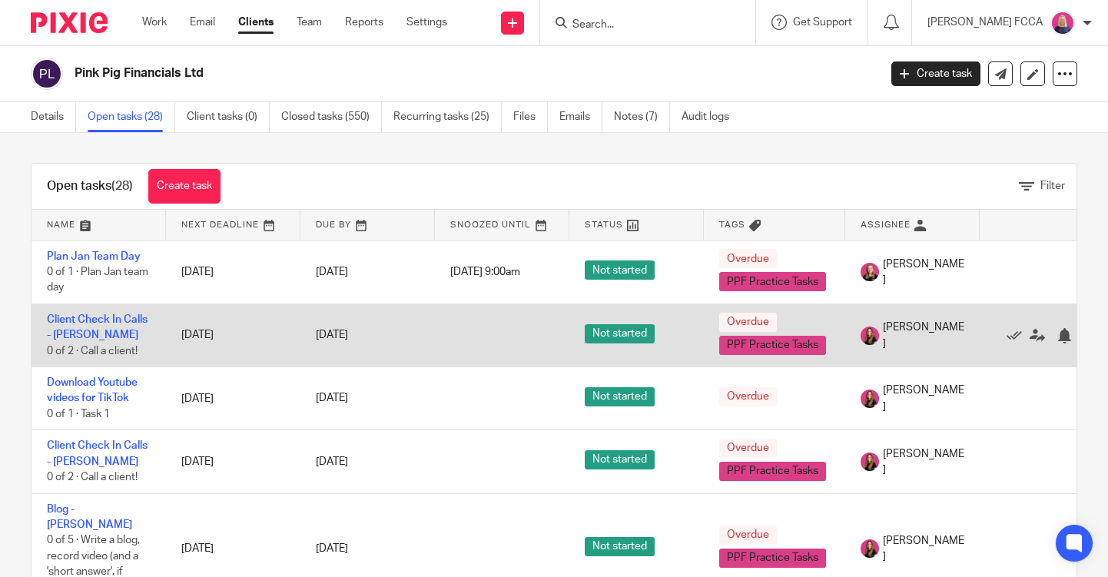
scroll to position [0, 0]
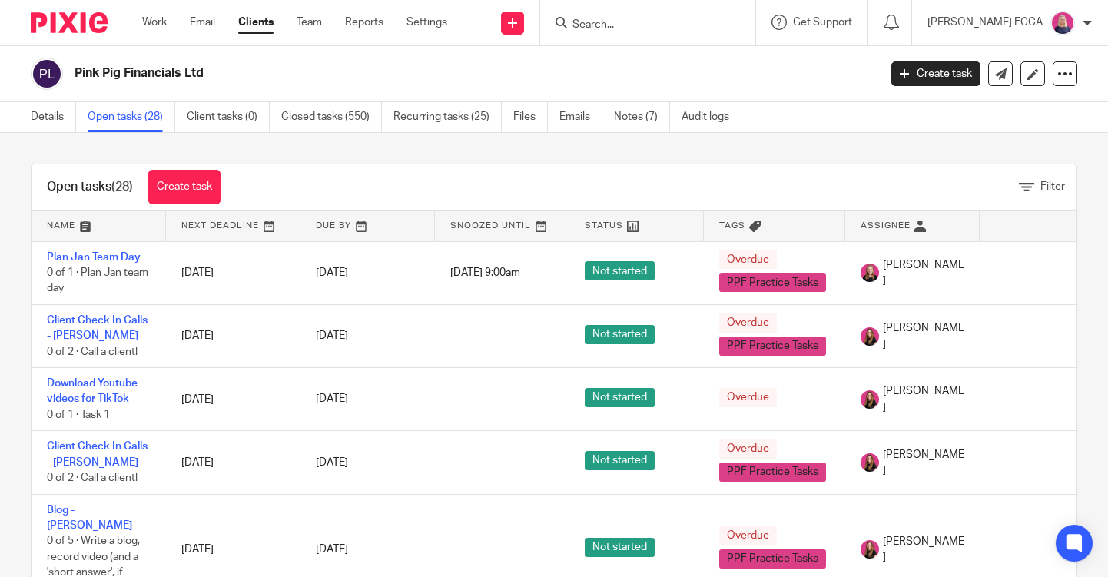
click at [62, 20] on img at bounding box center [69, 22] width 77 height 21
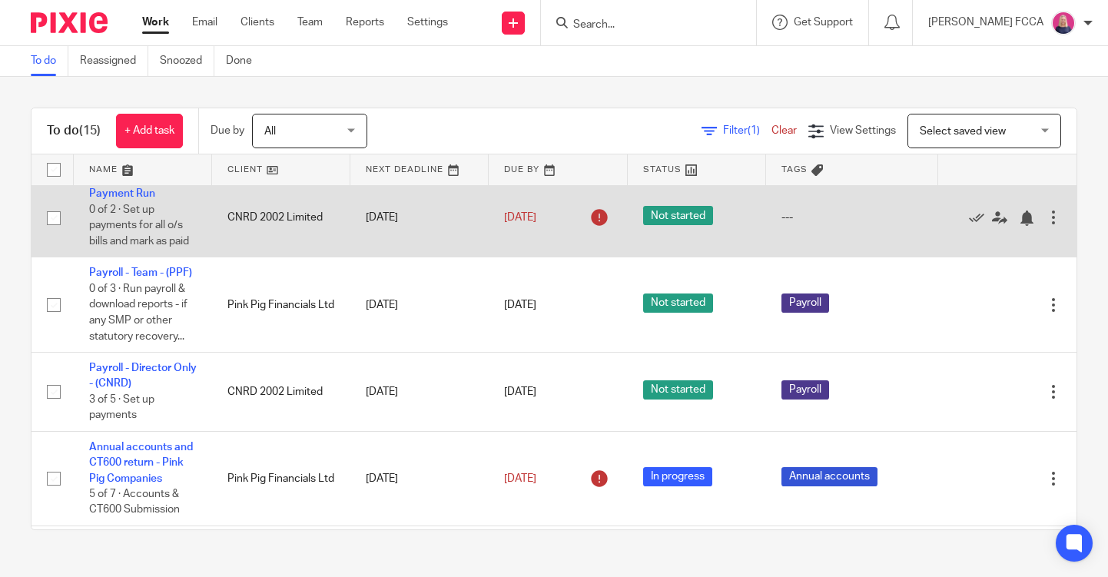
scroll to position [124, 0]
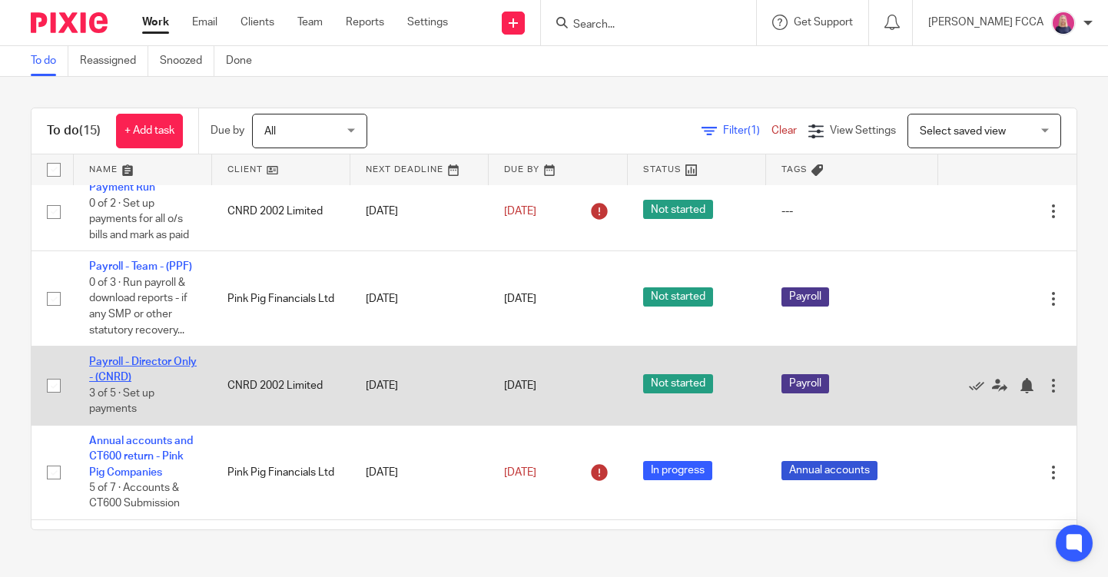
click at [129, 371] on link "Payroll - Director Only - (CNRD)" at bounding box center [143, 369] width 108 height 26
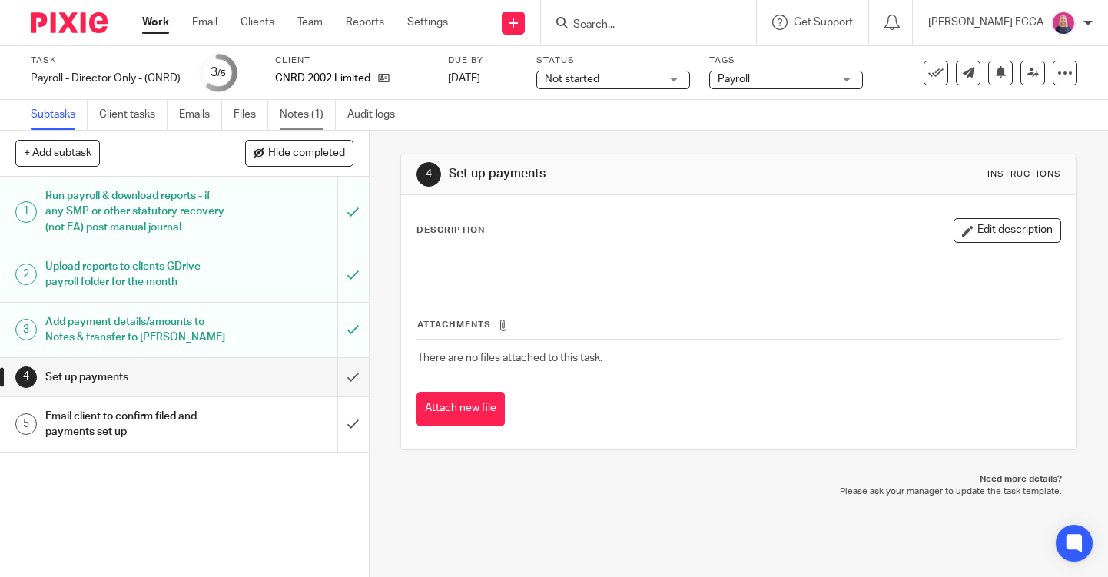
click at [306, 116] on link "Notes (1)" at bounding box center [308, 115] width 56 height 30
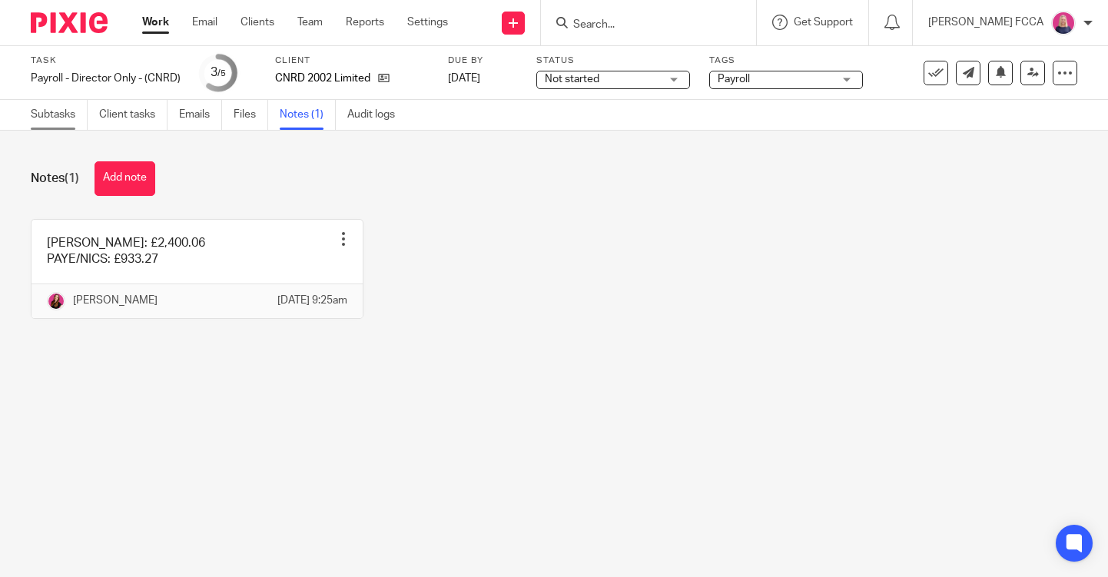
click at [55, 116] on link "Subtasks" at bounding box center [59, 115] width 57 height 30
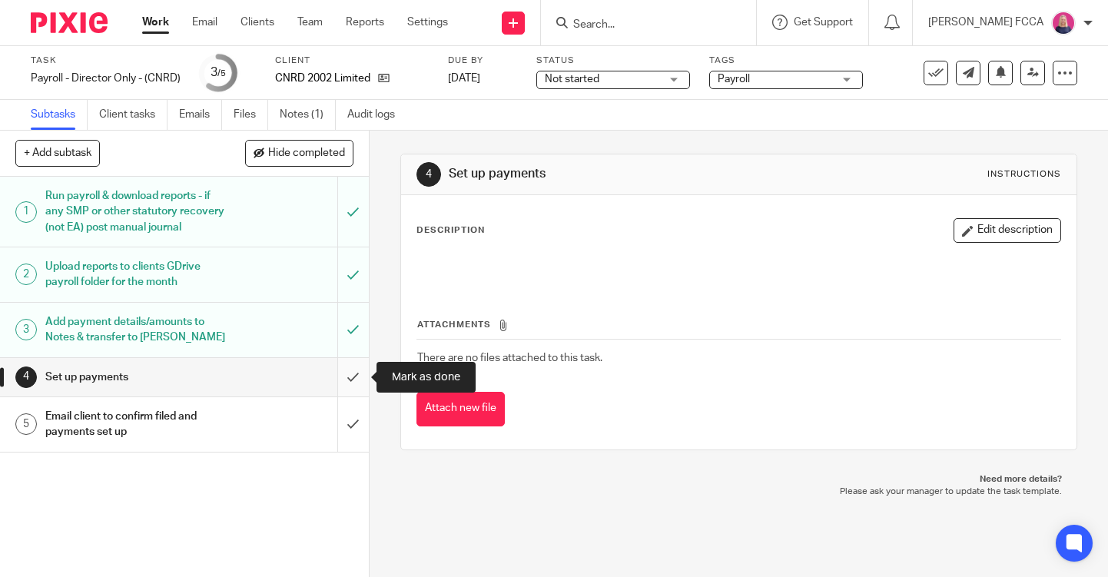
click at [355, 370] on input "submit" at bounding box center [184, 377] width 369 height 38
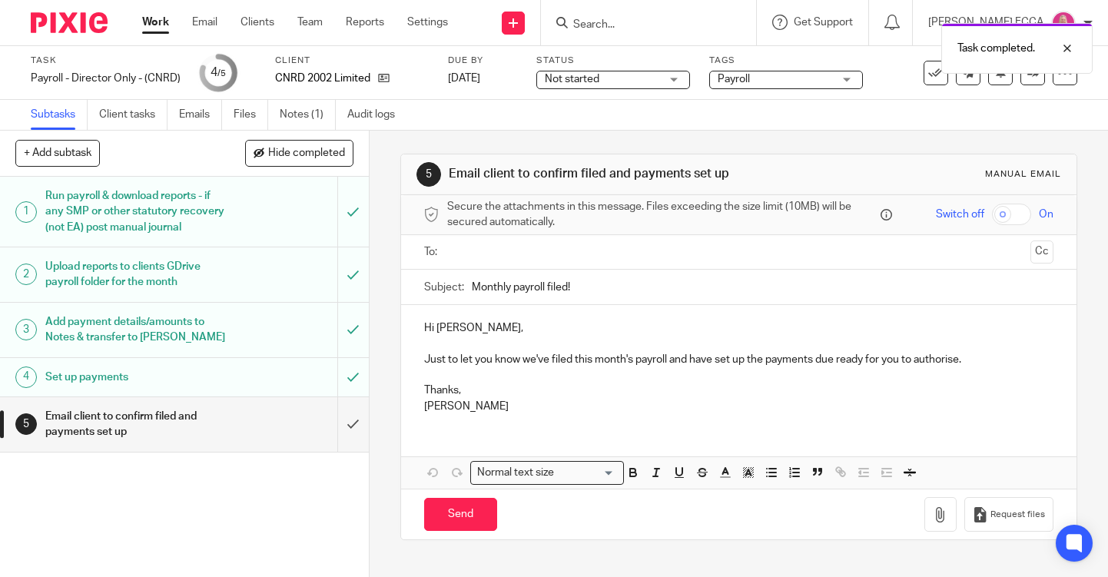
click at [582, 249] on input "text" at bounding box center [738, 253] width 572 height 18
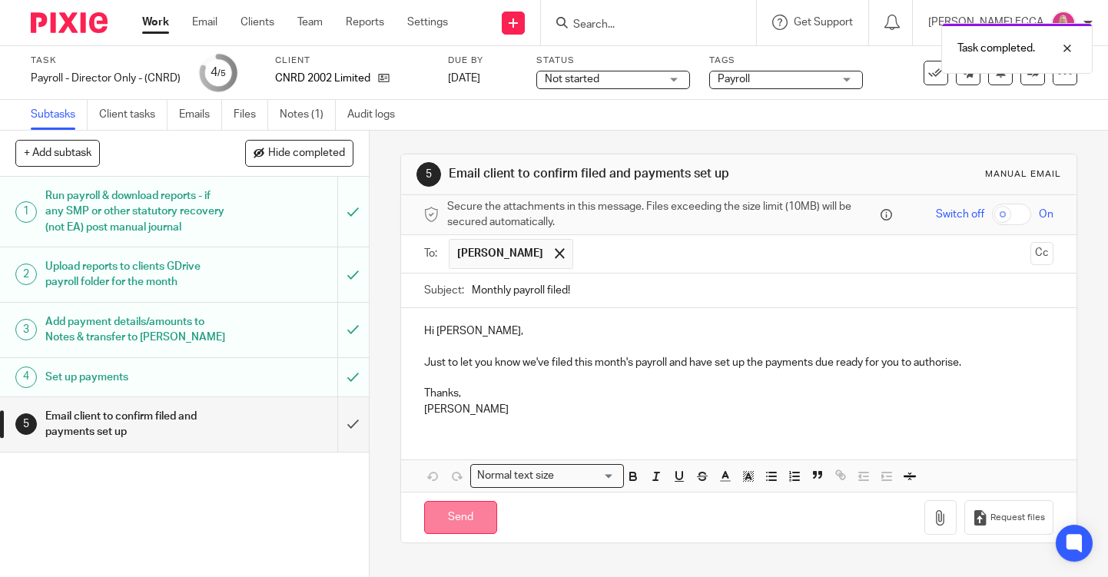
click at [456, 512] on input "Send" at bounding box center [460, 517] width 73 height 33
type input "Sent"
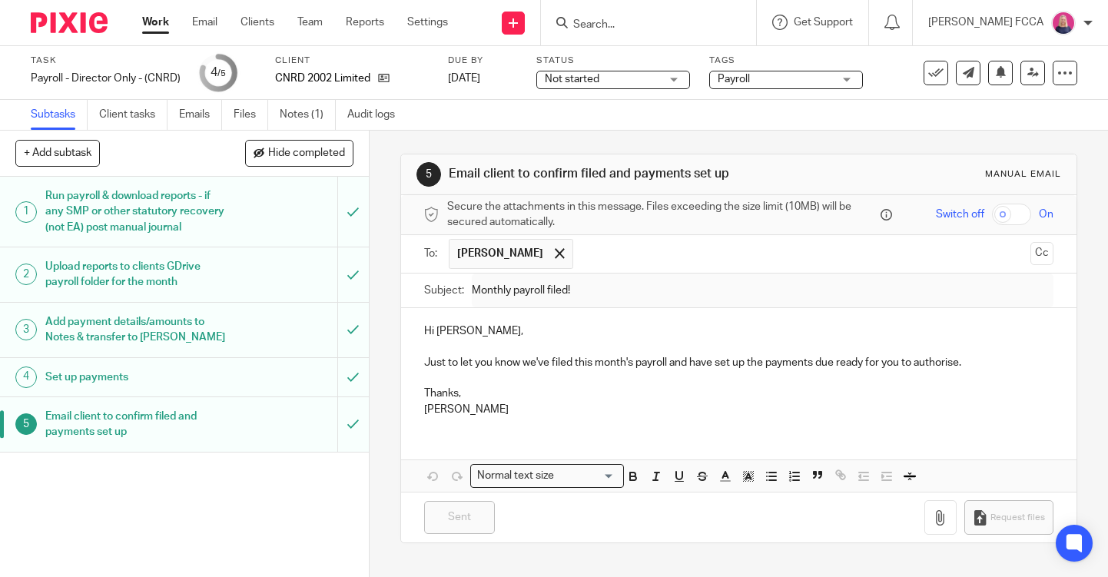
click at [71, 24] on img at bounding box center [69, 22] width 77 height 21
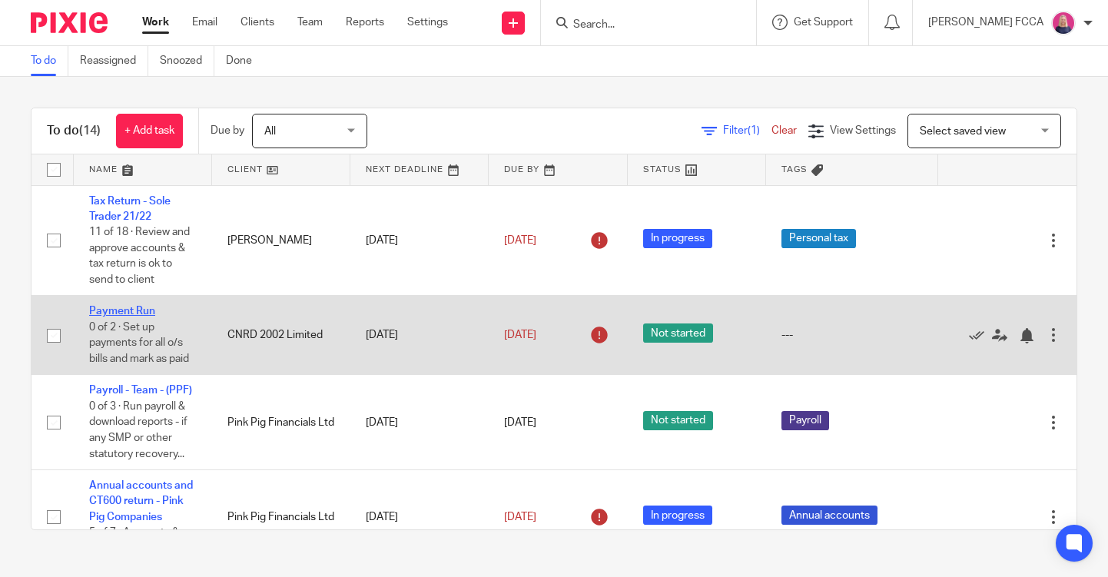
click at [128, 313] on link "Payment Run" at bounding box center [122, 311] width 66 height 11
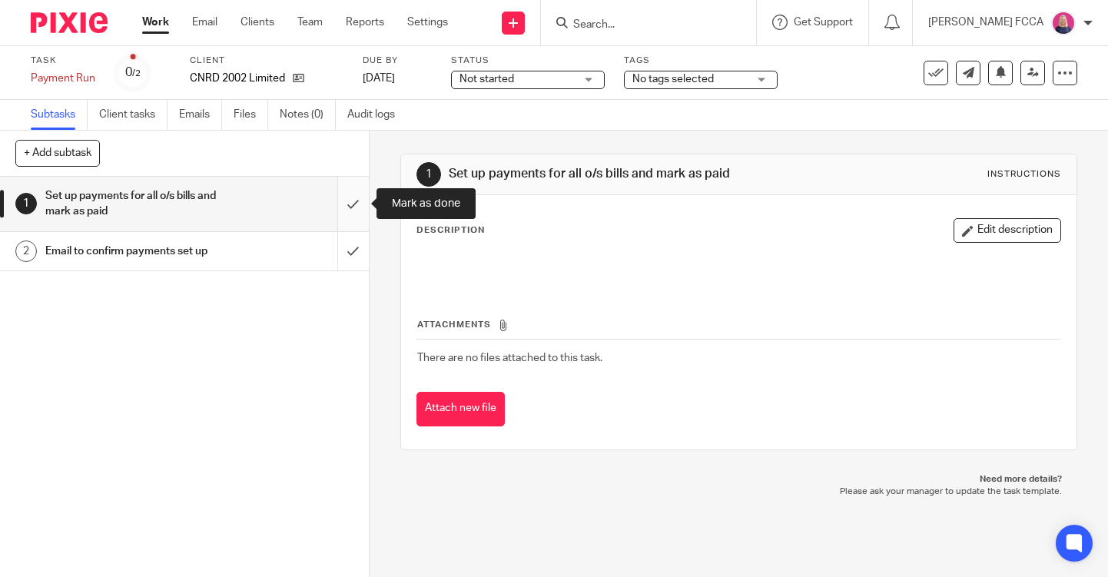
click at [356, 197] on input "submit" at bounding box center [184, 204] width 369 height 55
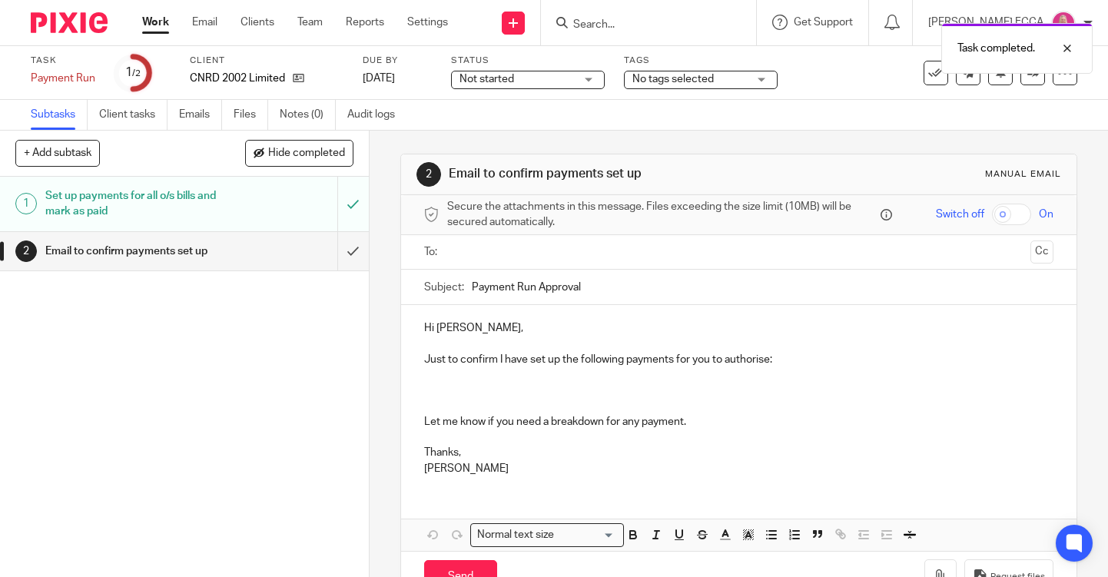
click at [530, 247] on input "text" at bounding box center [738, 253] width 572 height 18
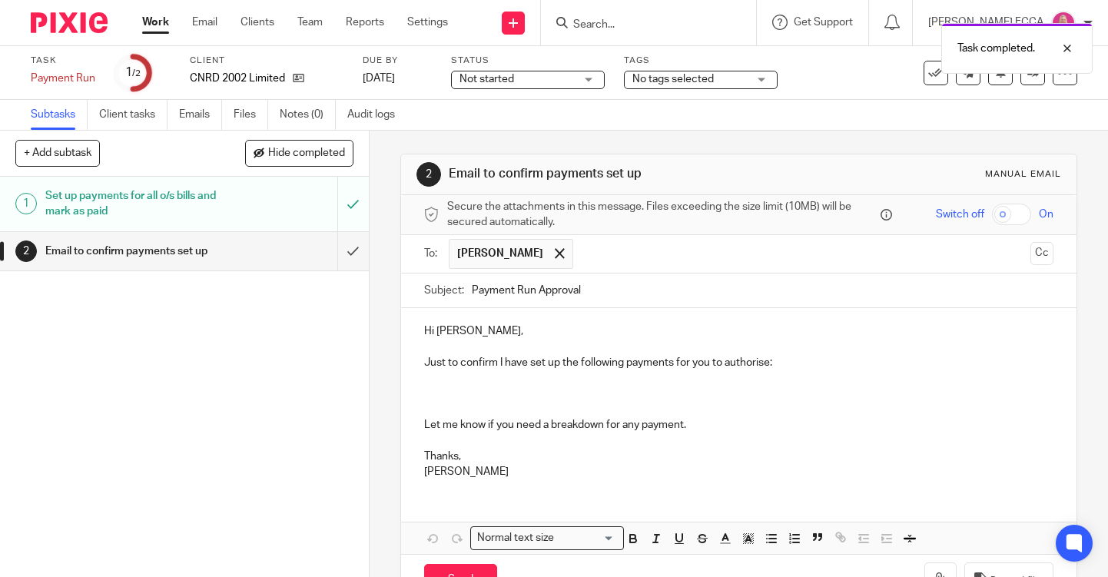
click at [464, 387] on p at bounding box center [738, 393] width 629 height 47
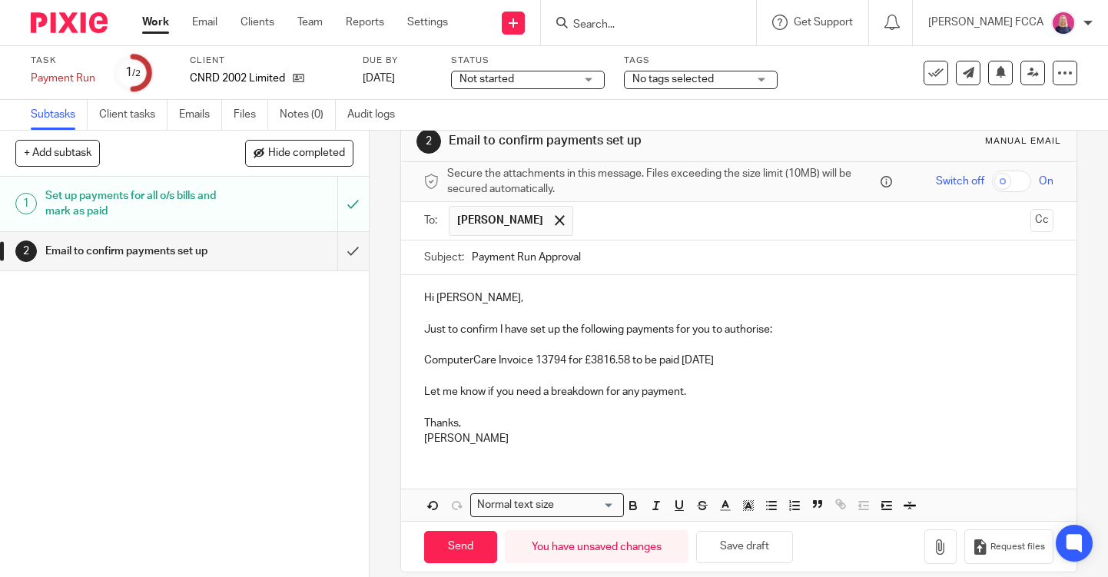
scroll to position [47, 0]
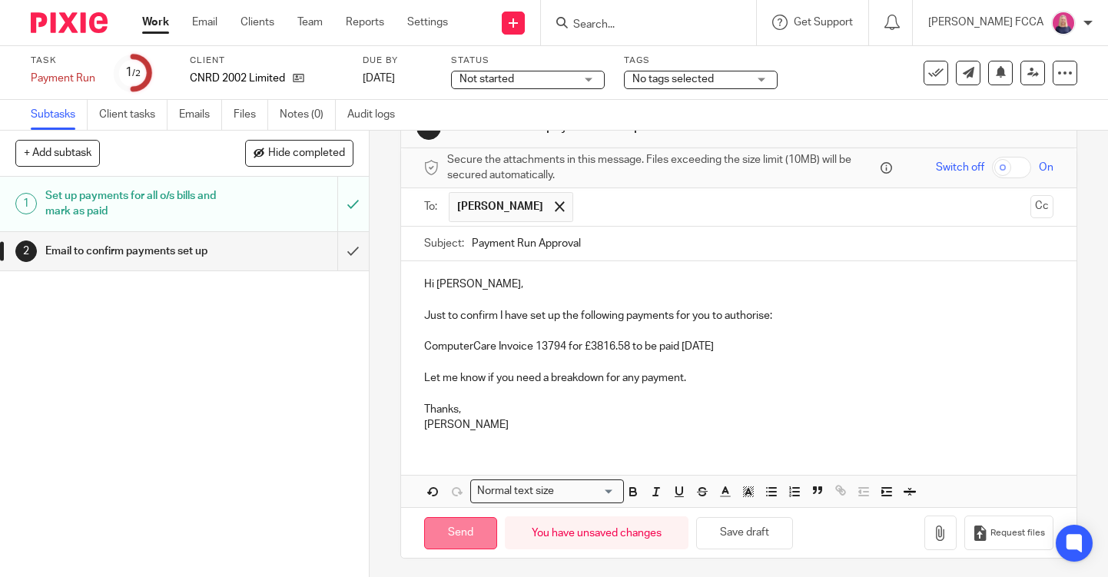
click at [462, 527] on input "Send" at bounding box center [460, 533] width 73 height 33
type input "Sent"
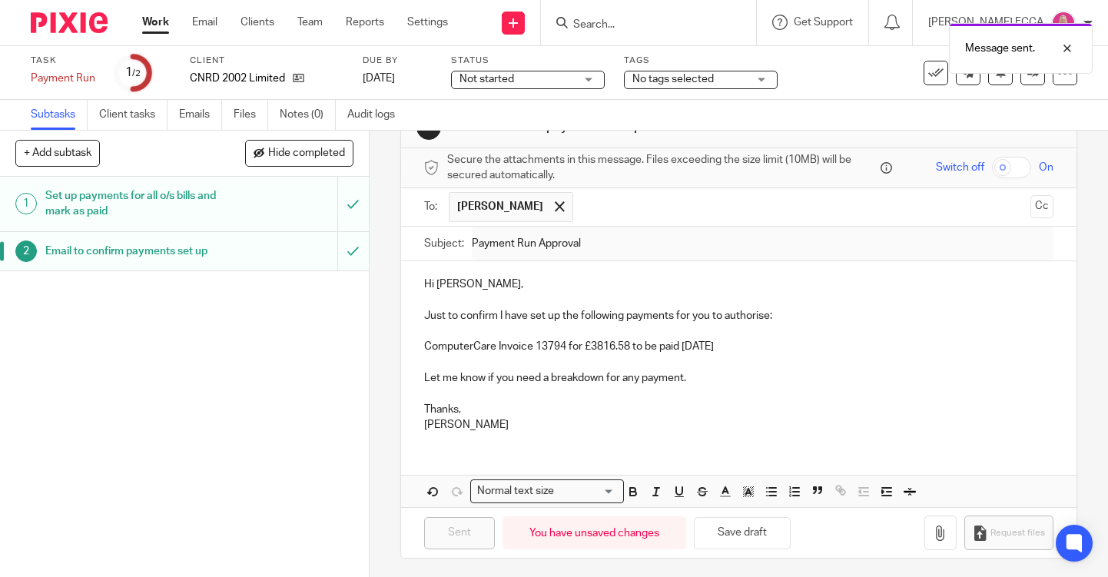
click at [68, 16] on img at bounding box center [69, 22] width 77 height 21
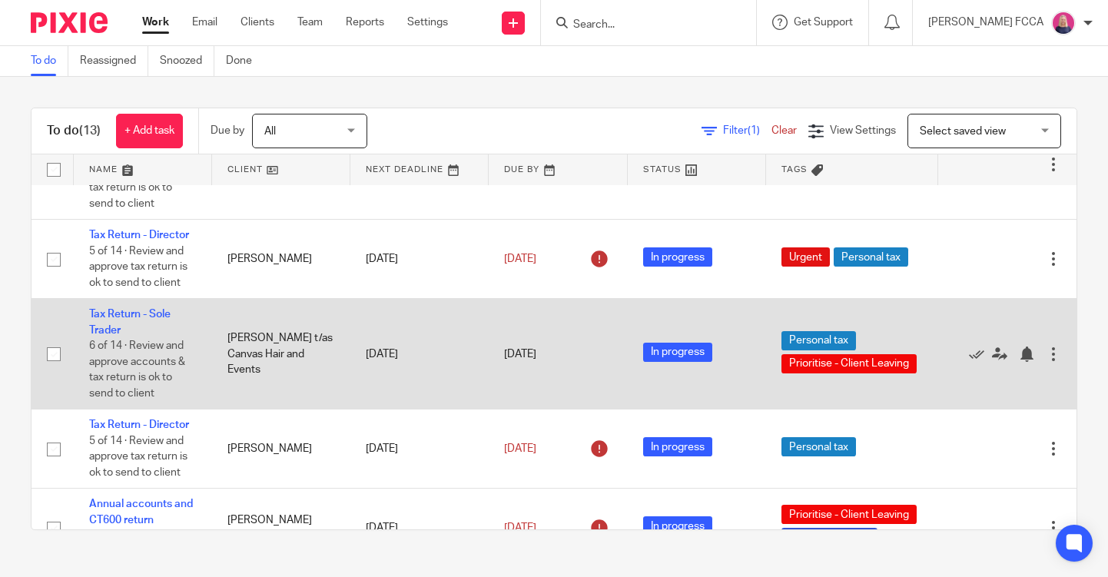
scroll to position [835, 0]
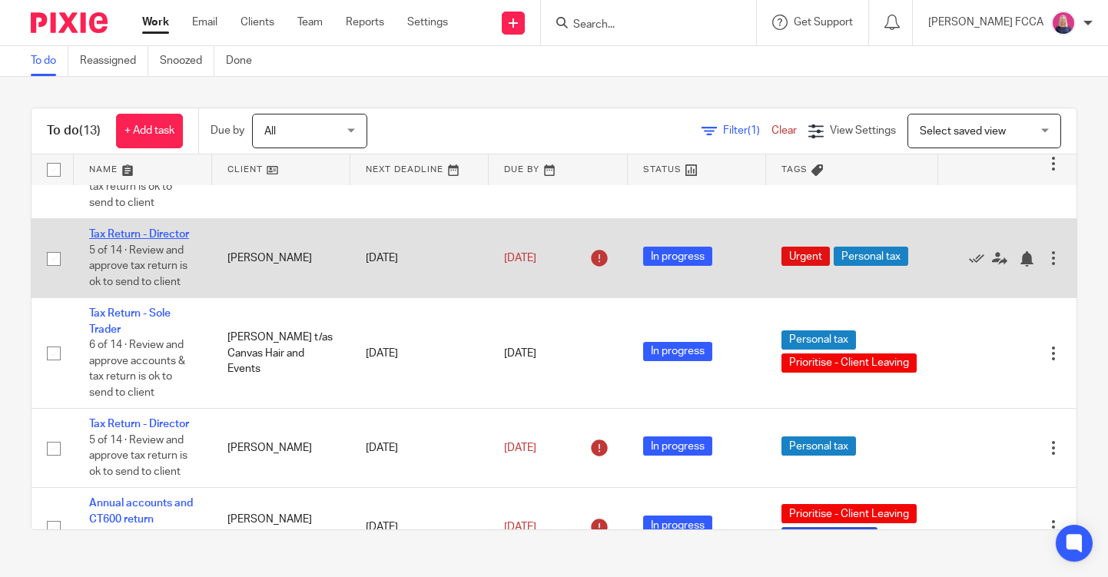
click at [135, 240] on link "Tax Return - Director" at bounding box center [139, 234] width 100 height 11
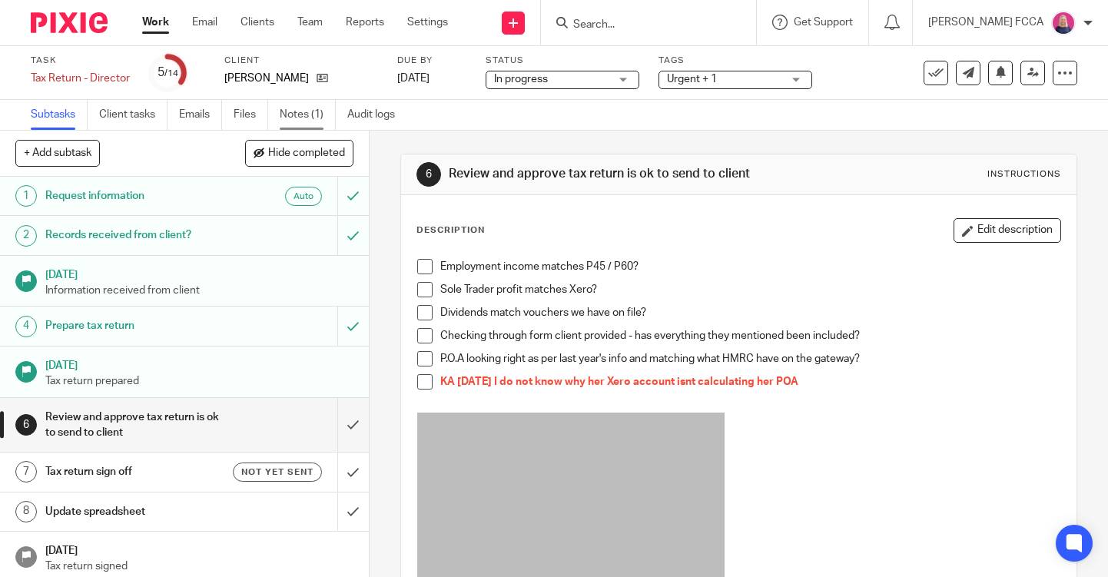
click at [307, 113] on link "Notes (1)" at bounding box center [308, 115] width 56 height 30
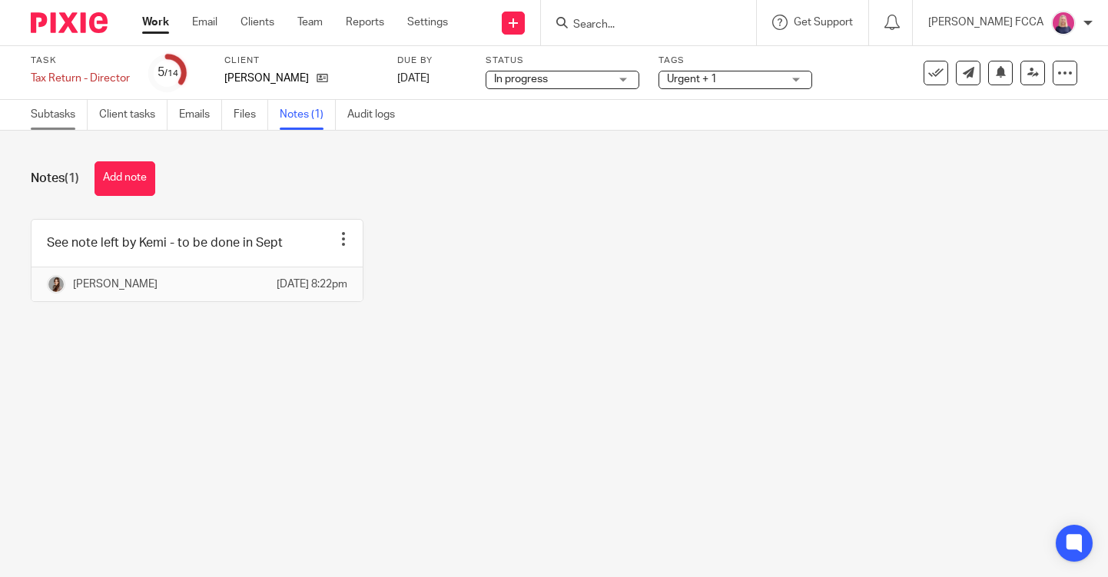
click at [61, 115] on link "Subtasks" at bounding box center [59, 115] width 57 height 30
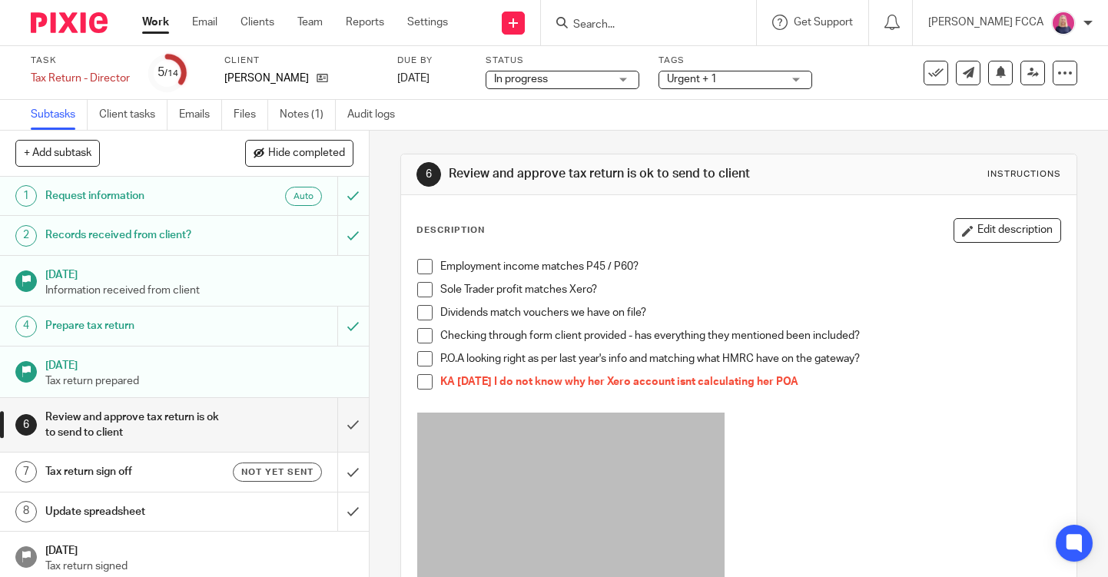
click at [612, 26] on input "Search" at bounding box center [641, 25] width 138 height 14
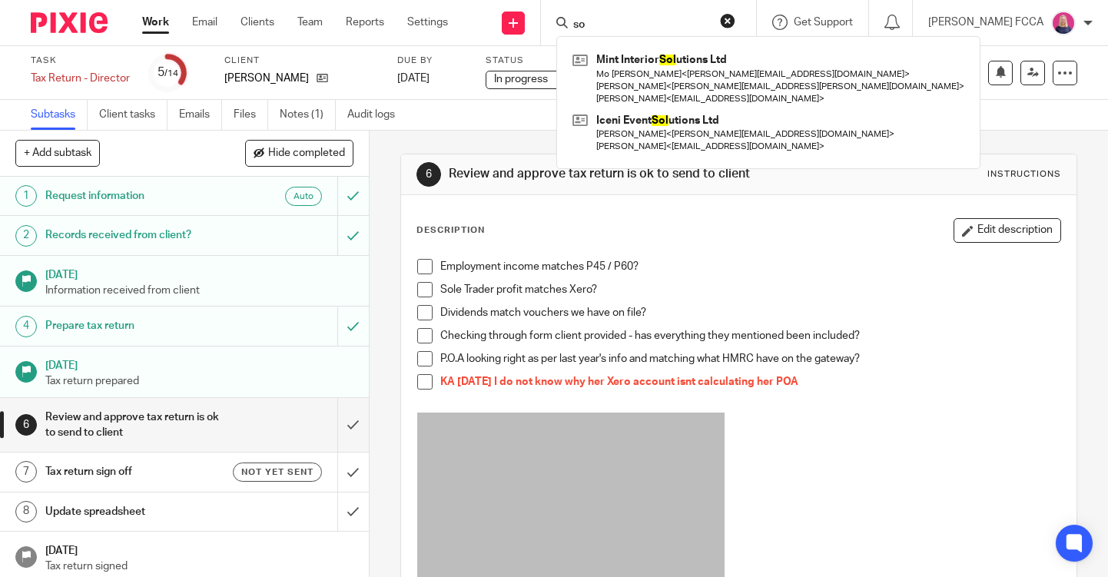
type input "s"
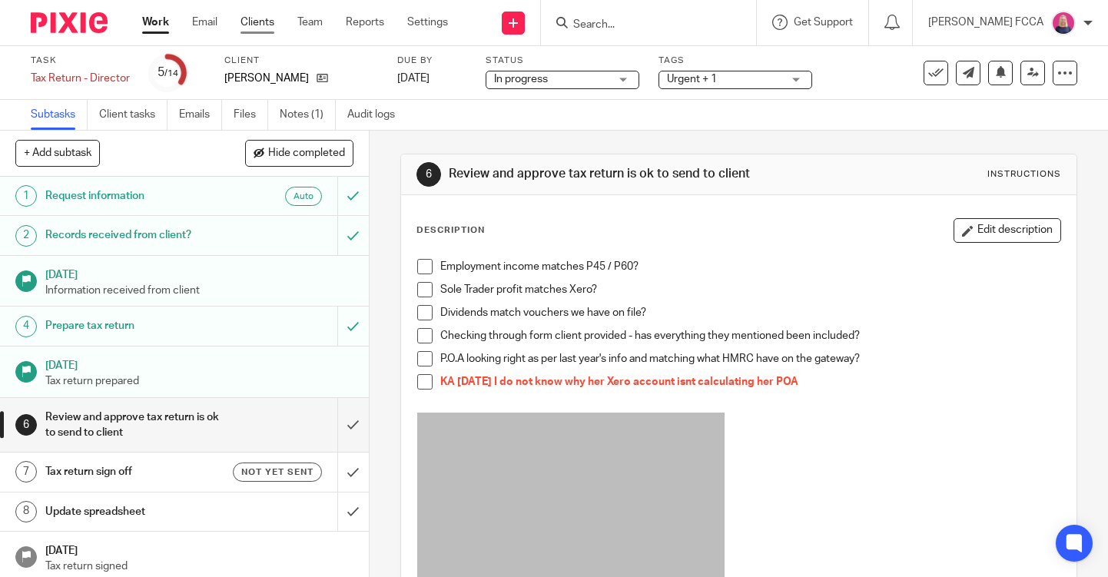
click at [260, 25] on link "Clients" at bounding box center [257, 22] width 34 height 15
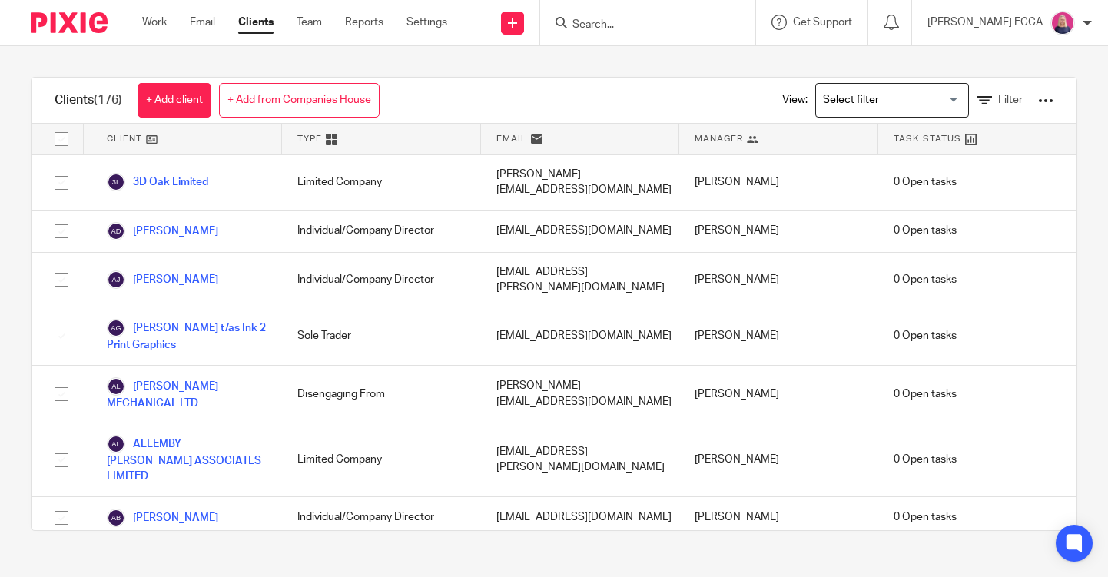
click at [943, 101] on input "Search for option" at bounding box center [888, 100] width 142 height 27
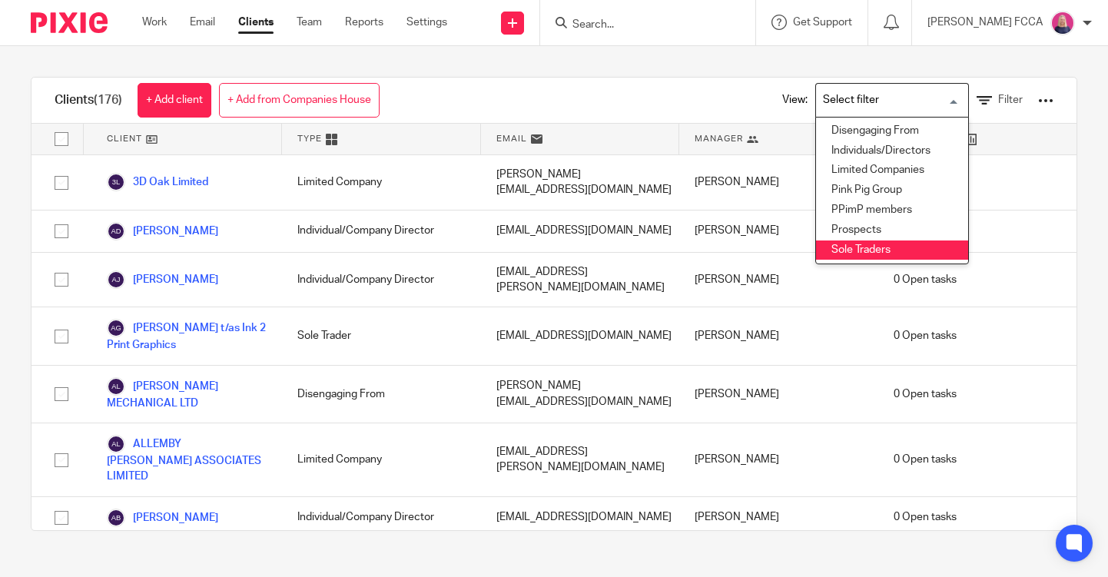
click at [867, 243] on li "Sole Traders" at bounding box center [892, 250] width 152 height 20
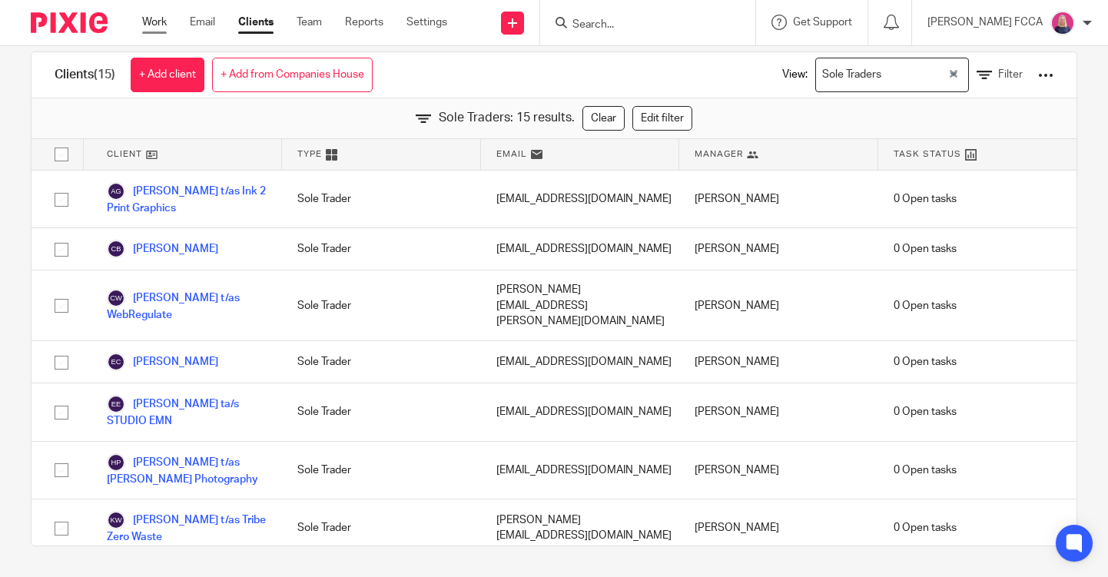
click at [149, 22] on link "Work" at bounding box center [154, 22] width 25 height 15
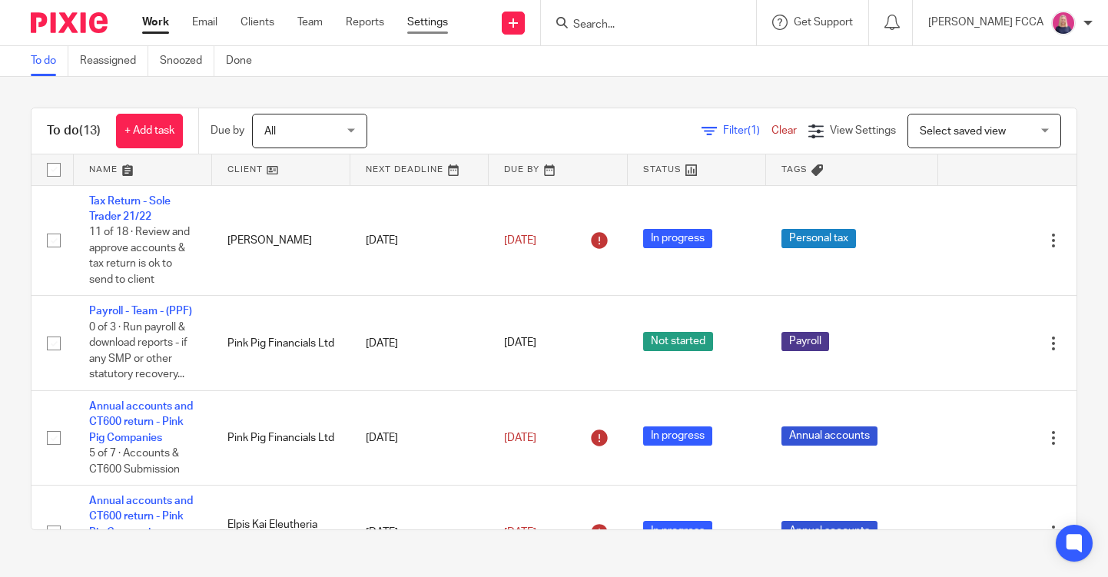
click at [429, 18] on link "Settings" at bounding box center [427, 22] width 41 height 15
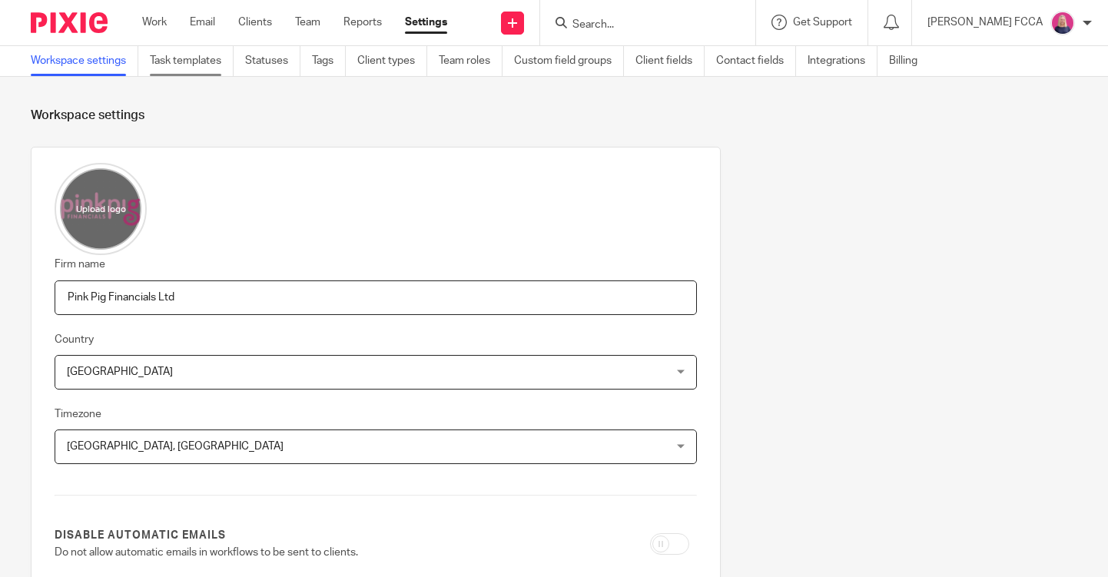
click at [184, 64] on link "Task templates" at bounding box center [192, 61] width 84 height 30
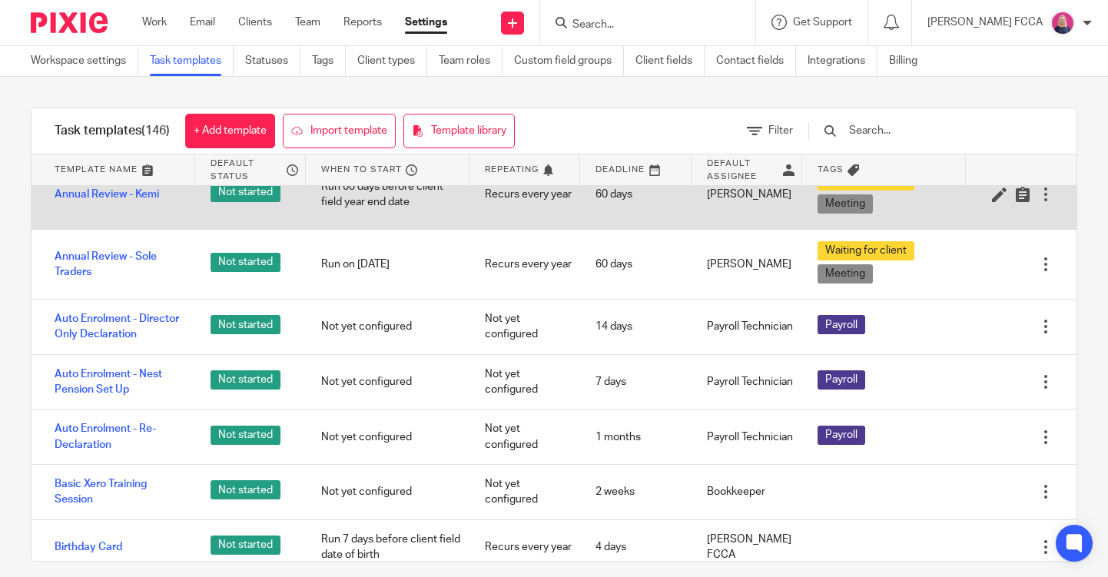
scroll to position [419, 0]
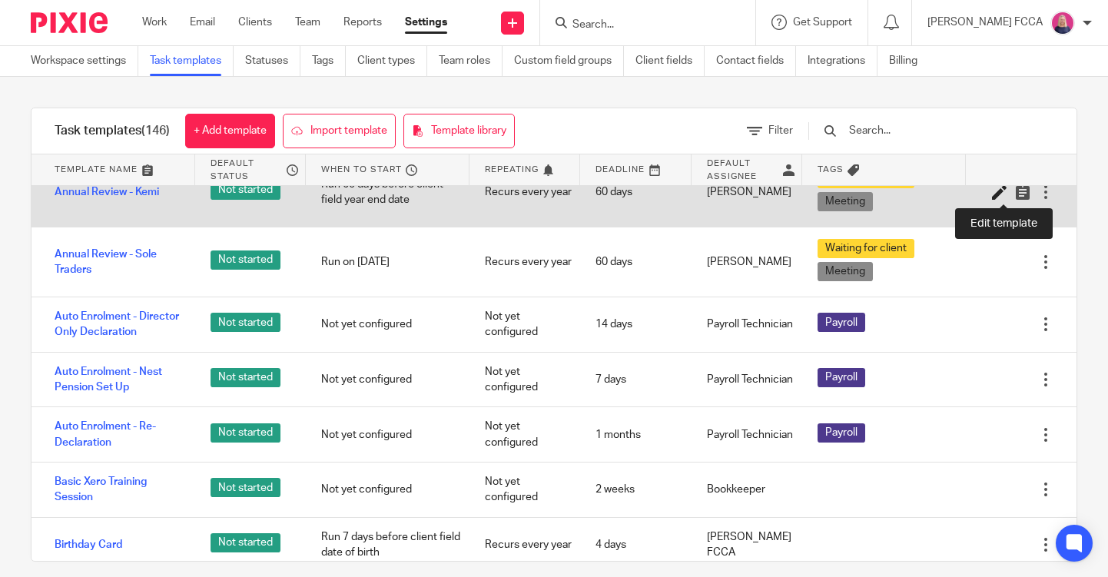
click at [998, 194] on icon at bounding box center [999, 191] width 15 height 15
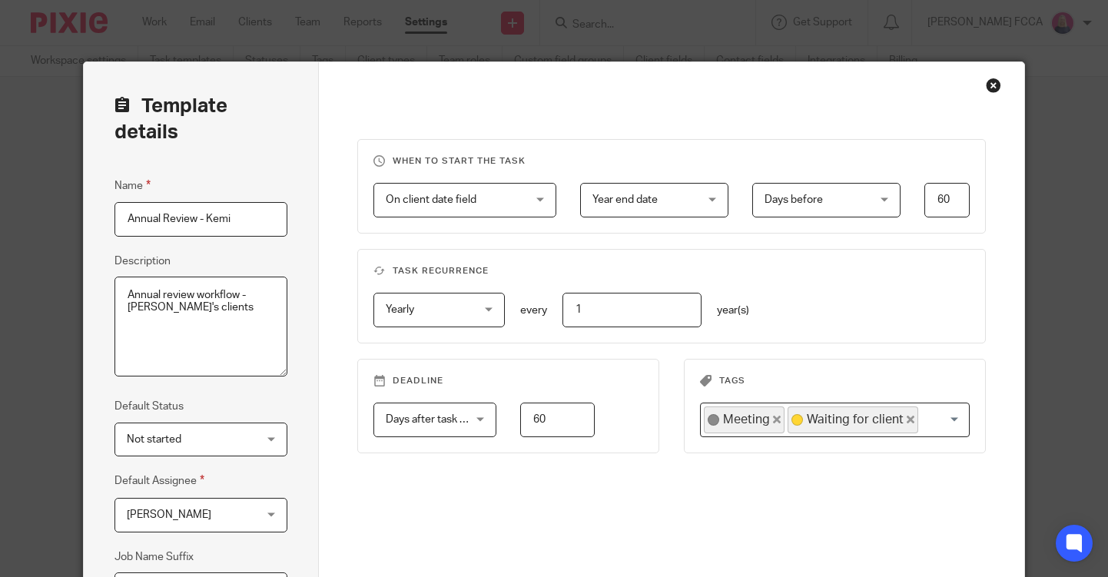
drag, startPoint x: 196, startPoint y: 217, endPoint x: 164, endPoint y: 217, distance: 32.3
click at [164, 217] on input "Annual Review - Kemi" at bounding box center [200, 219] width 173 height 35
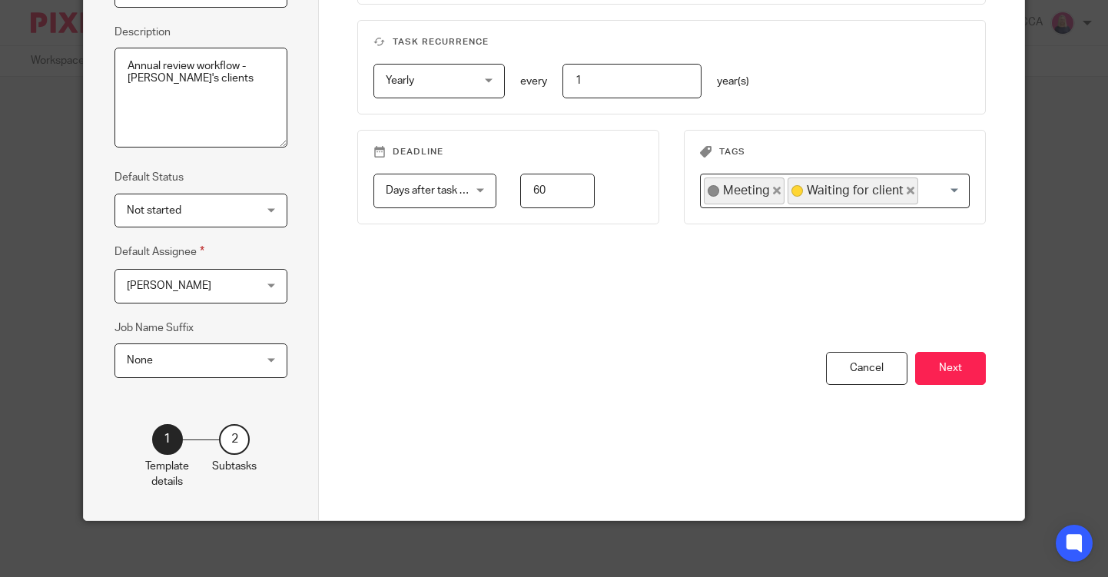
scroll to position [234, 0]
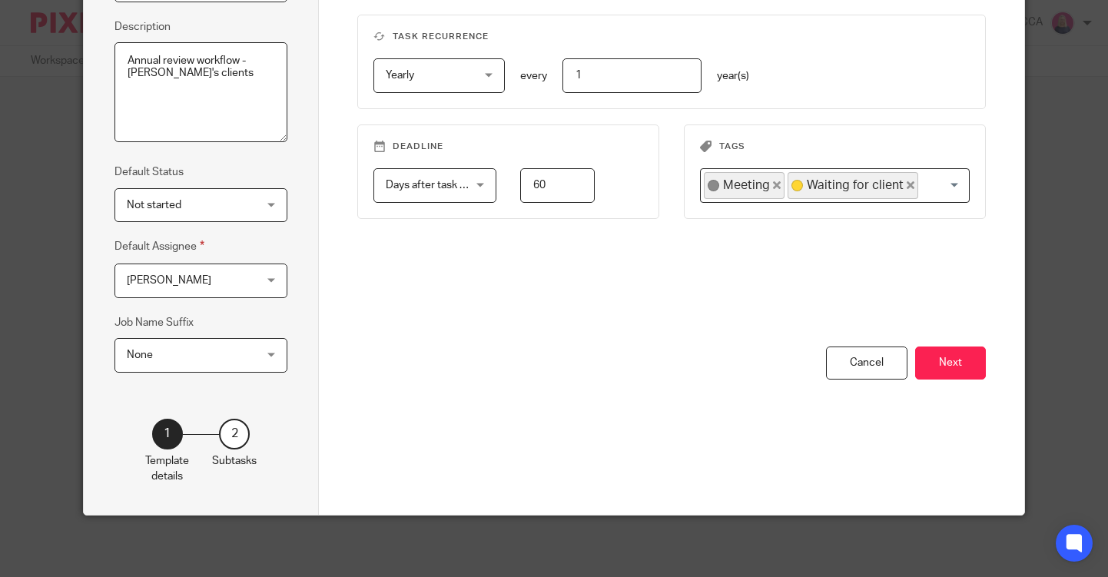
type input "Annual [PERSON_NAME] - Kemi"
click at [950, 363] on button "Next" at bounding box center [950, 362] width 71 height 33
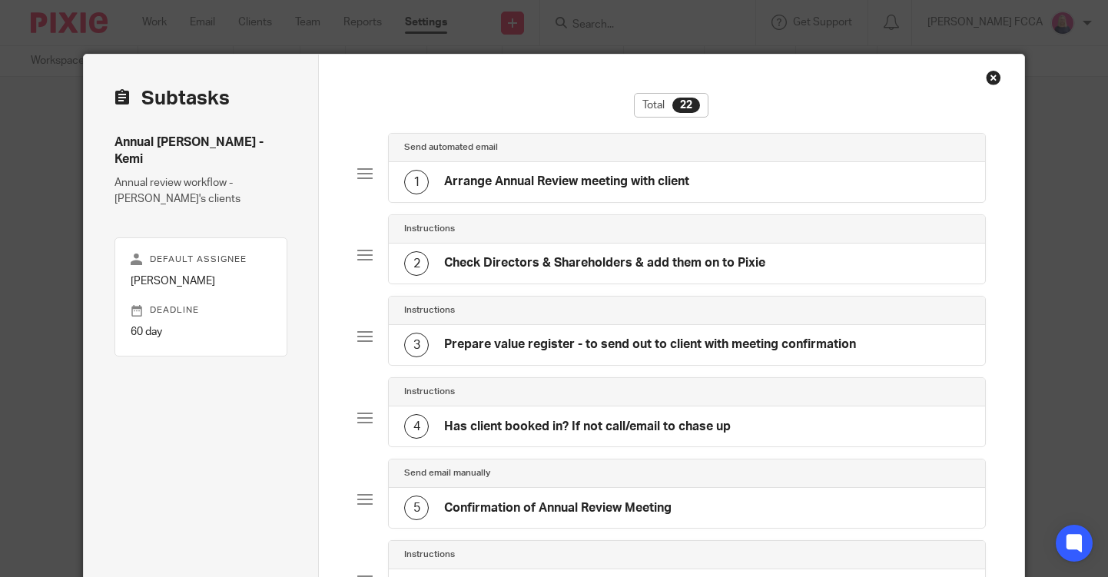
scroll to position [0, 0]
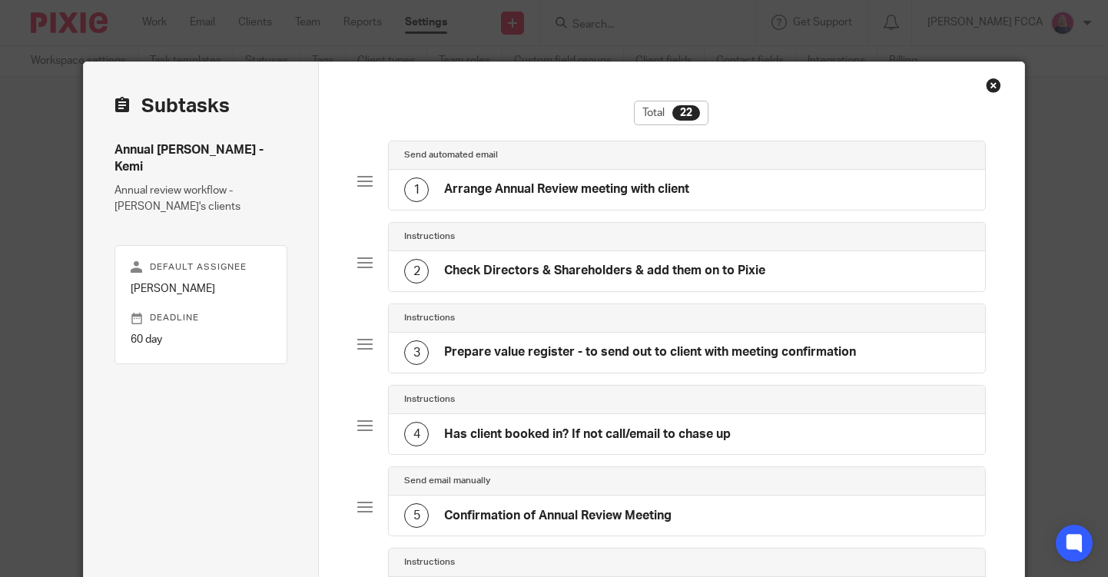
click at [706, 194] on div "1 Arrange Annual Review meeting with client" at bounding box center [687, 190] width 596 height 40
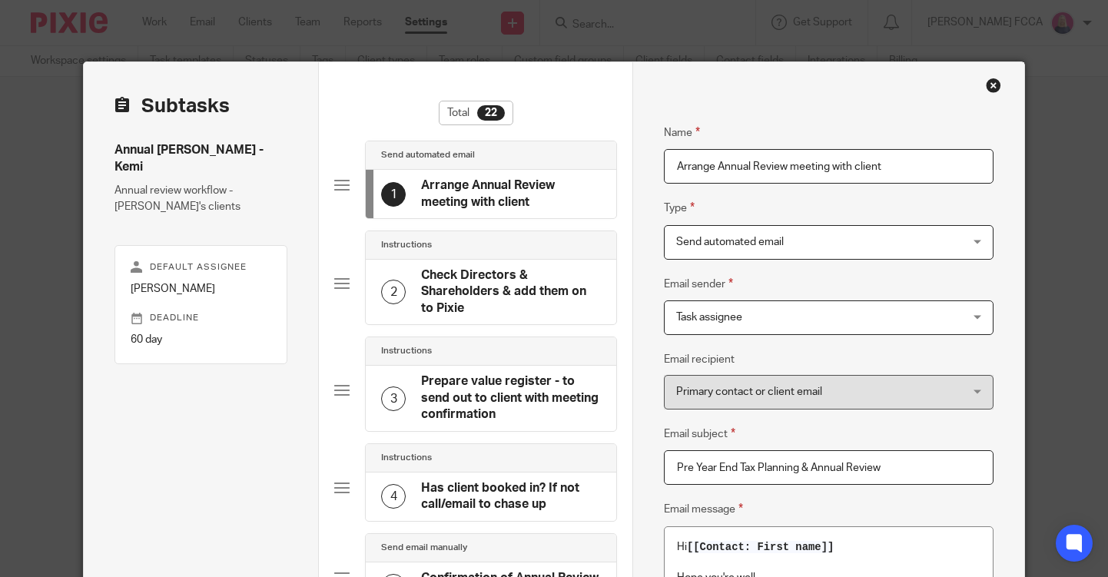
click at [830, 166] on input "Arrange Annual Review meeting with client" at bounding box center [829, 166] width 330 height 35
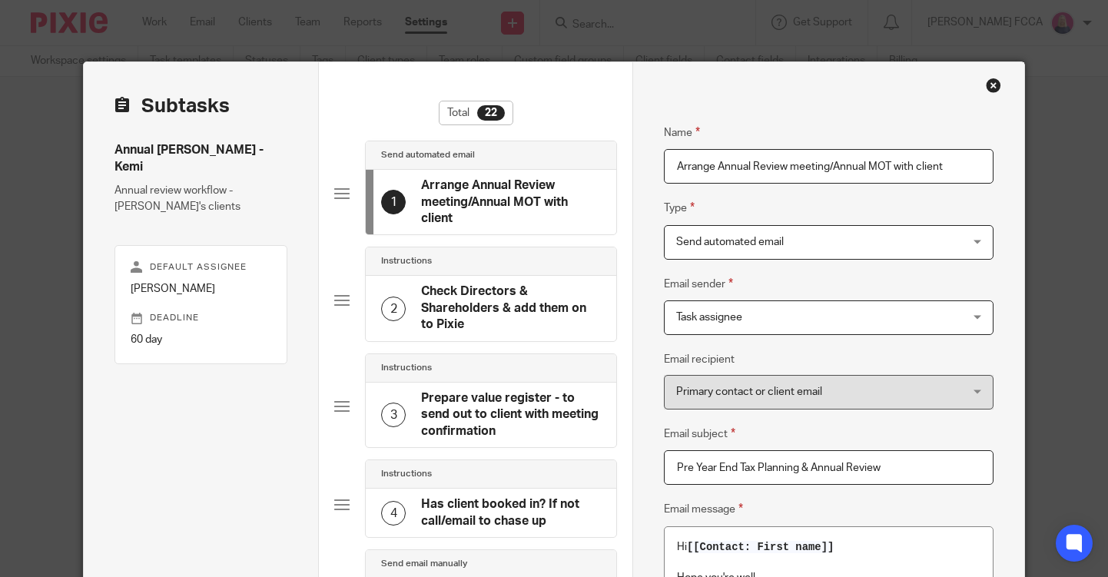
drag, startPoint x: 835, startPoint y: 163, endPoint x: 721, endPoint y: 163, distance: 114.5
click at [721, 163] on input "Arrange Annual Review meeting/Annual MOT with client" at bounding box center [829, 166] width 330 height 35
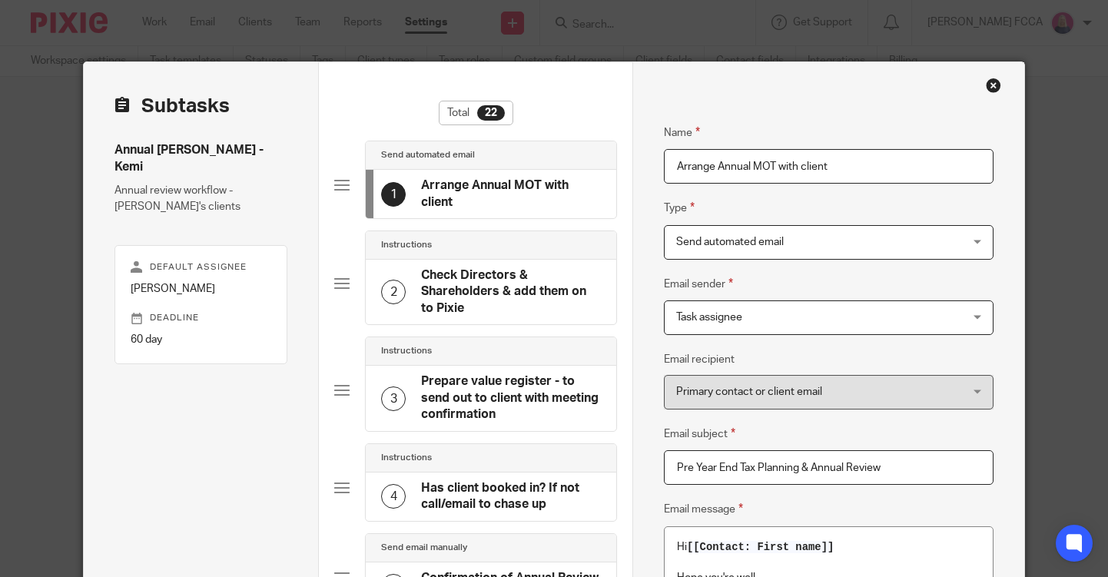
click at [779, 164] on input "Arrange Annual MOT with client" at bounding box center [829, 166] width 330 height 35
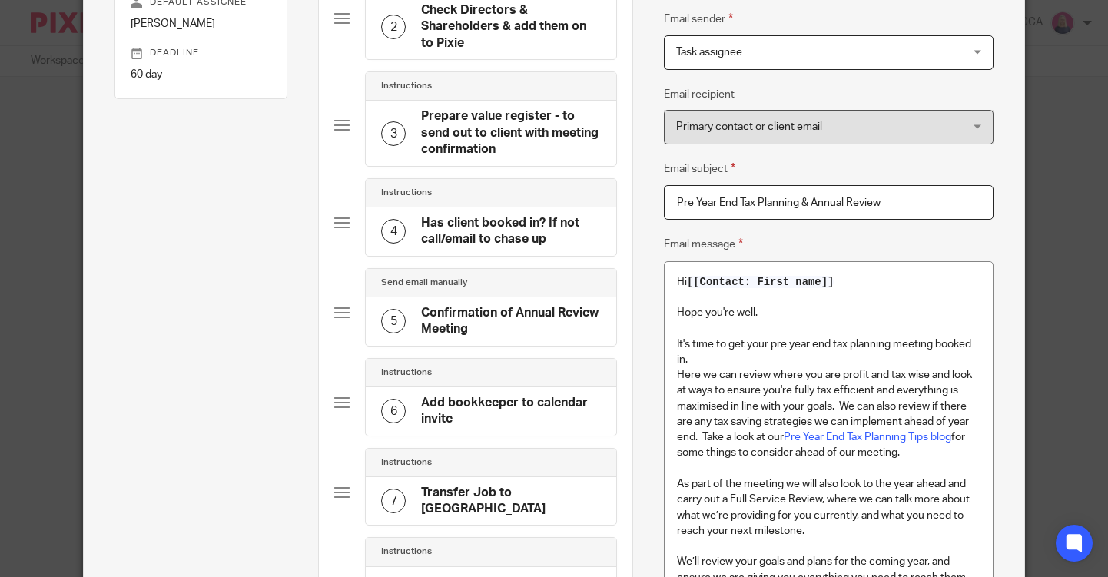
scroll to position [280, 0]
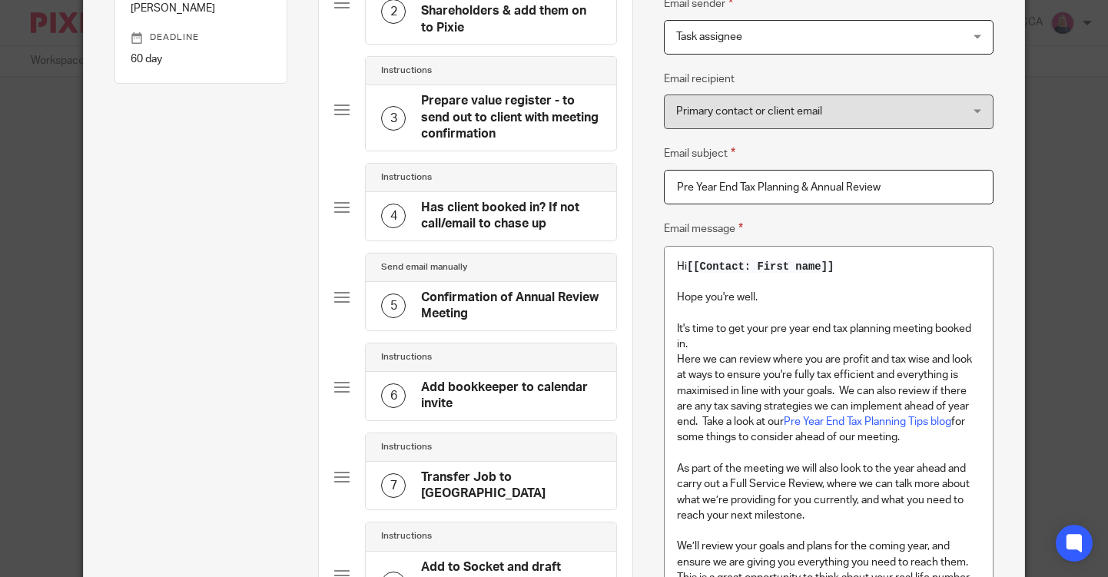
type input "Arrange Annual MOT meeting with client"
drag, startPoint x: 883, startPoint y: 186, endPoint x: 651, endPoint y: 181, distance: 231.3
type input "Annual Financial MOT"
drag, startPoint x: 771, startPoint y: 330, endPoint x: 891, endPoint y: 327, distance: 119.9
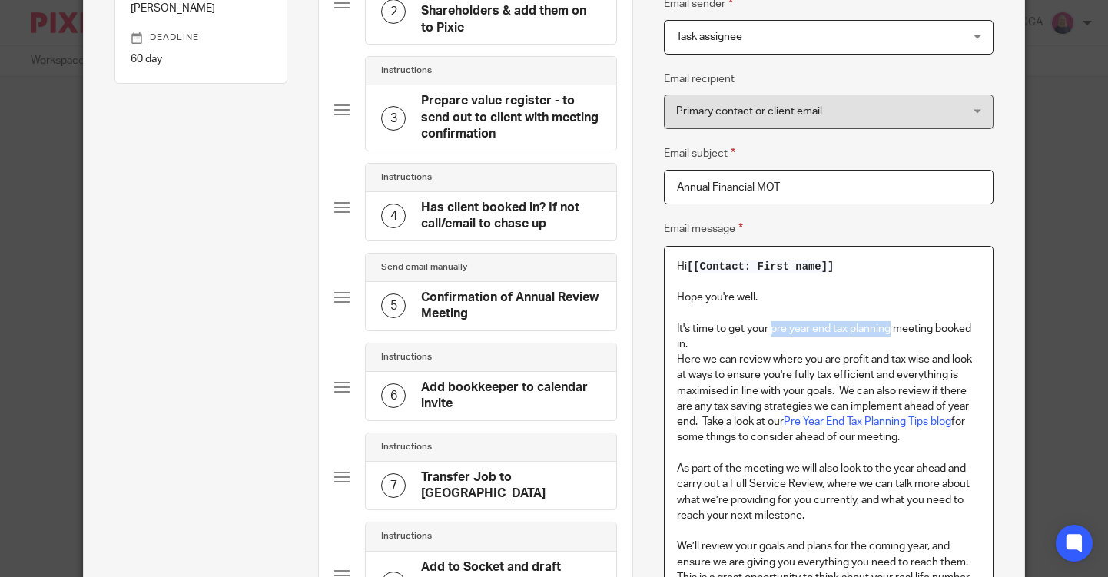
click at [891, 327] on p "It's time to get your pre year end tax planning meeting booked in." at bounding box center [828, 336] width 303 height 31
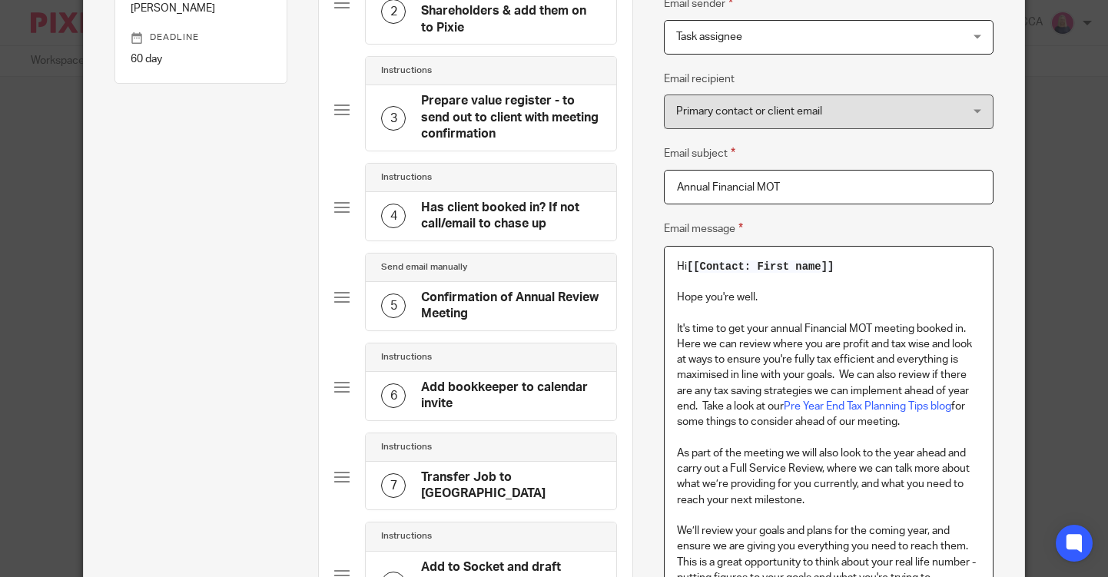
click at [774, 329] on p "It's time to get your annual Financial MOT meeting booked in." at bounding box center [828, 328] width 303 height 15
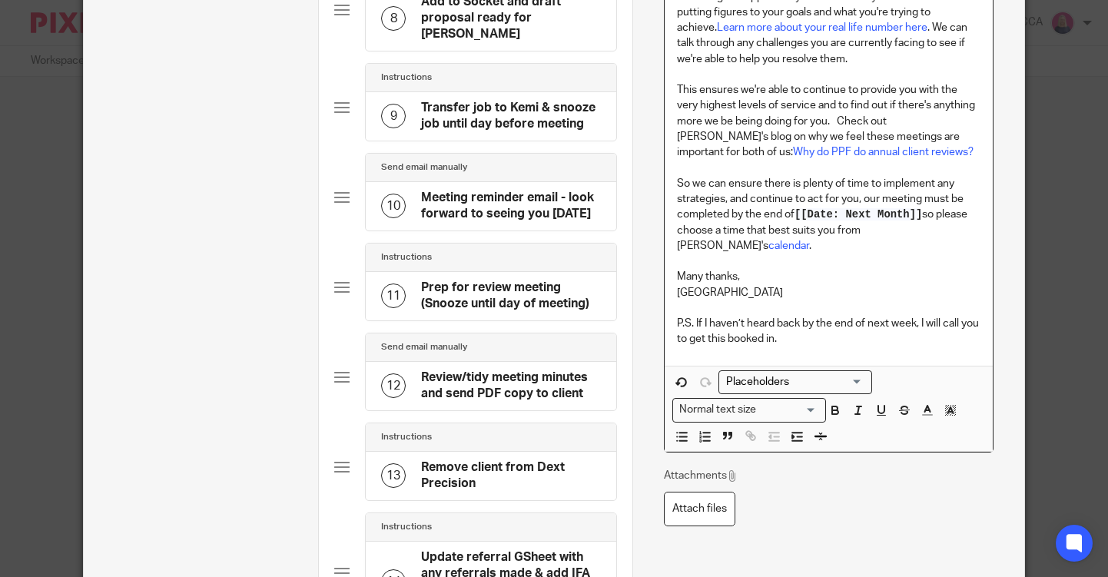
scroll to position [849, 0]
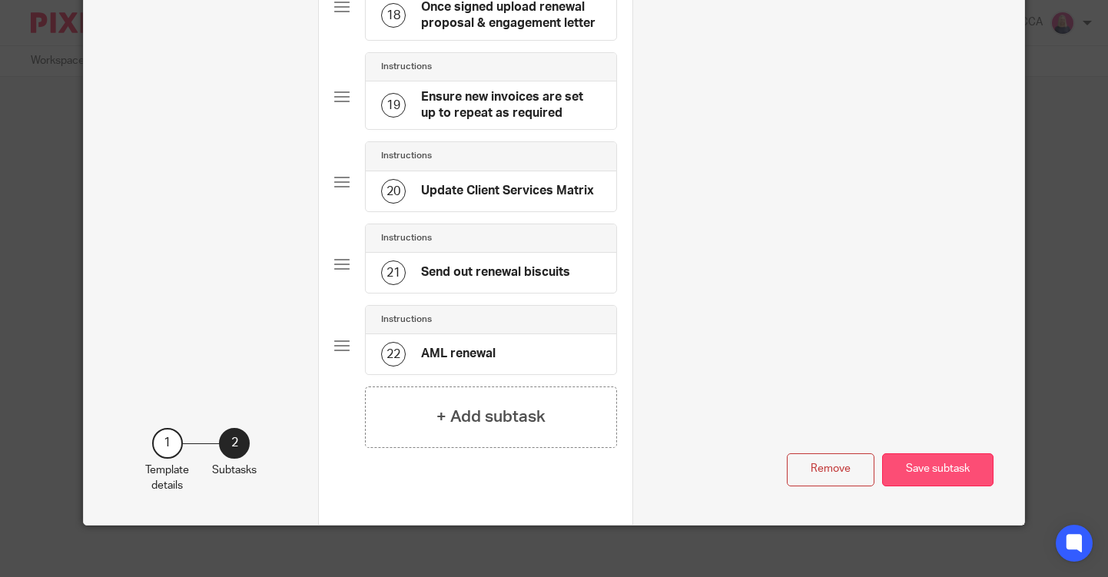
click at [921, 466] on button "Save subtask" at bounding box center [937, 469] width 111 height 33
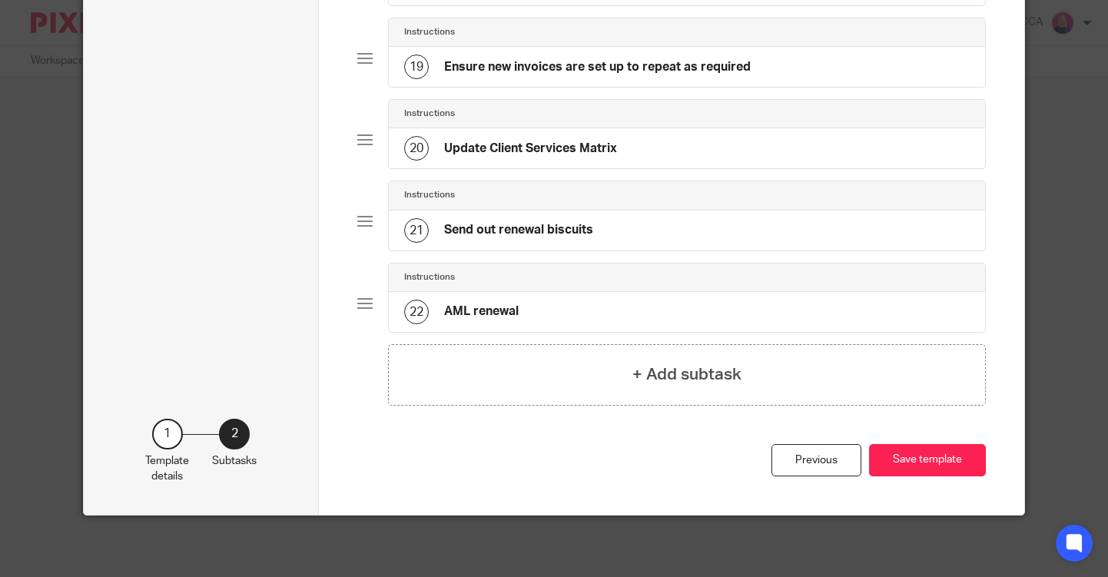
scroll to position [1594, 0]
click at [913, 460] on button "Save template" at bounding box center [927, 460] width 117 height 33
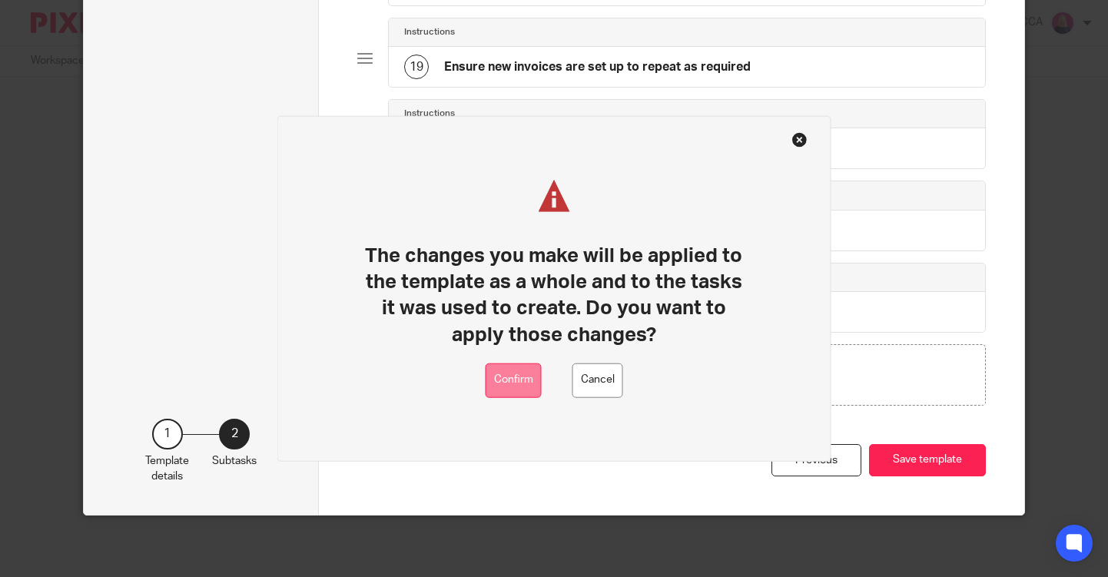
click at [504, 383] on button "Confirm" at bounding box center [514, 380] width 56 height 35
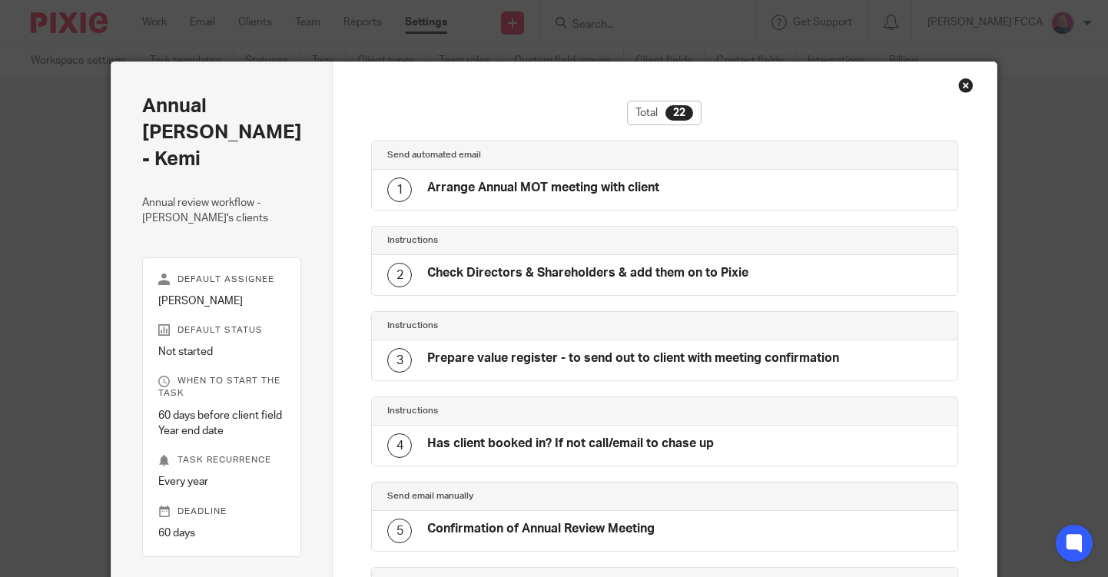
click at [966, 88] on div "Close this dialog window" at bounding box center [965, 85] width 15 height 15
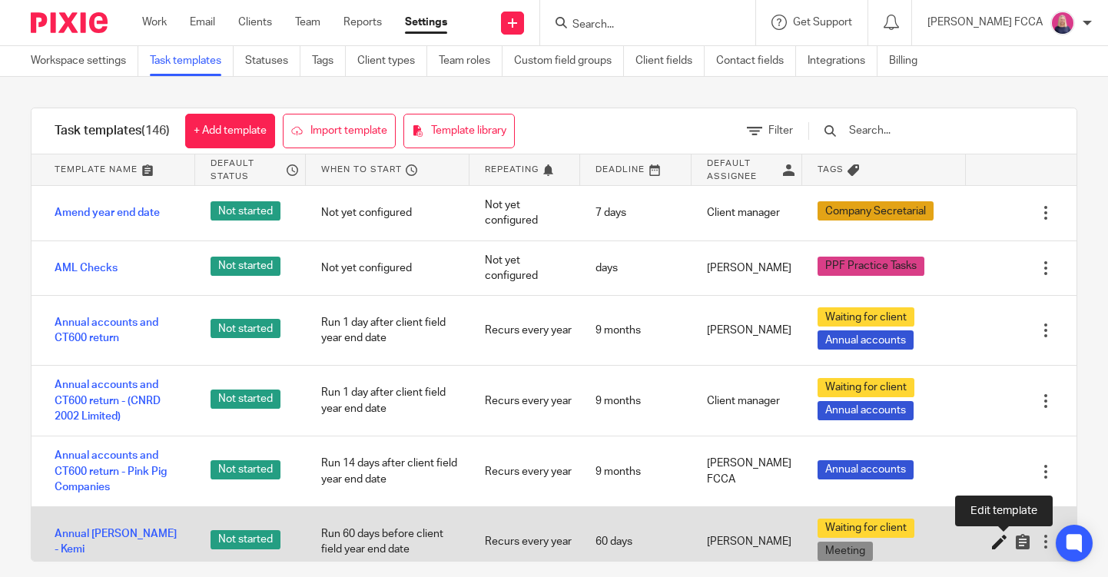
click at [1002, 541] on icon at bounding box center [999, 541] width 15 height 15
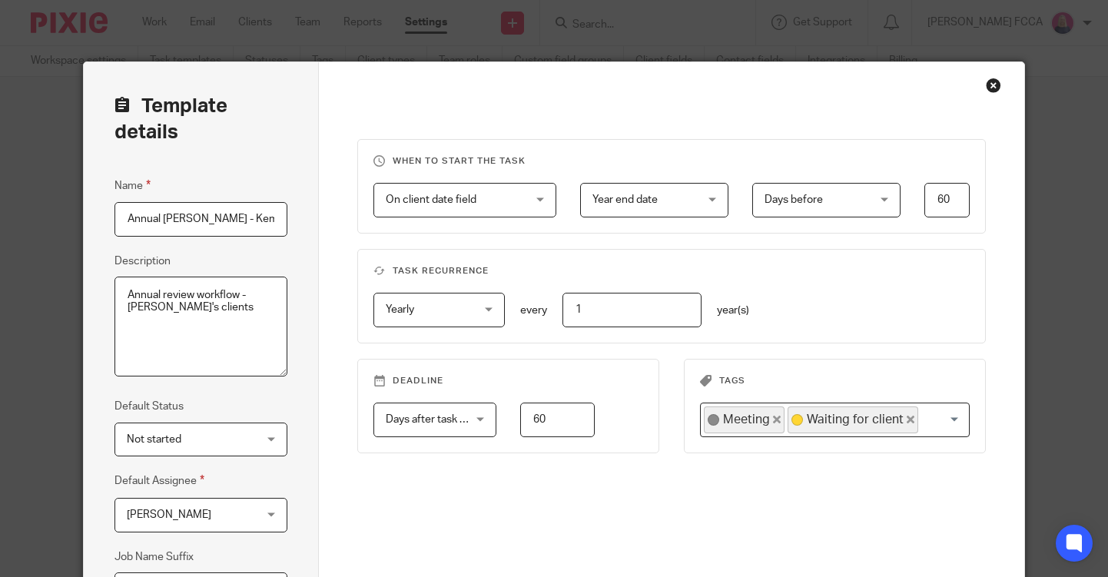
click at [187, 215] on input "Annual [PERSON_NAME] - Kemi" at bounding box center [200, 219] width 173 height 35
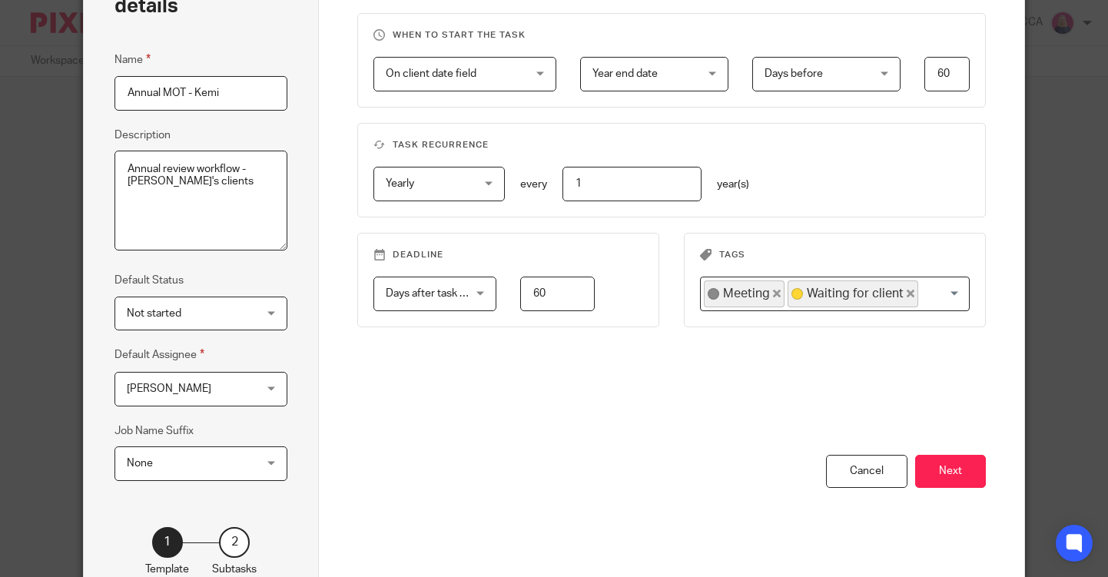
scroll to position [234, 0]
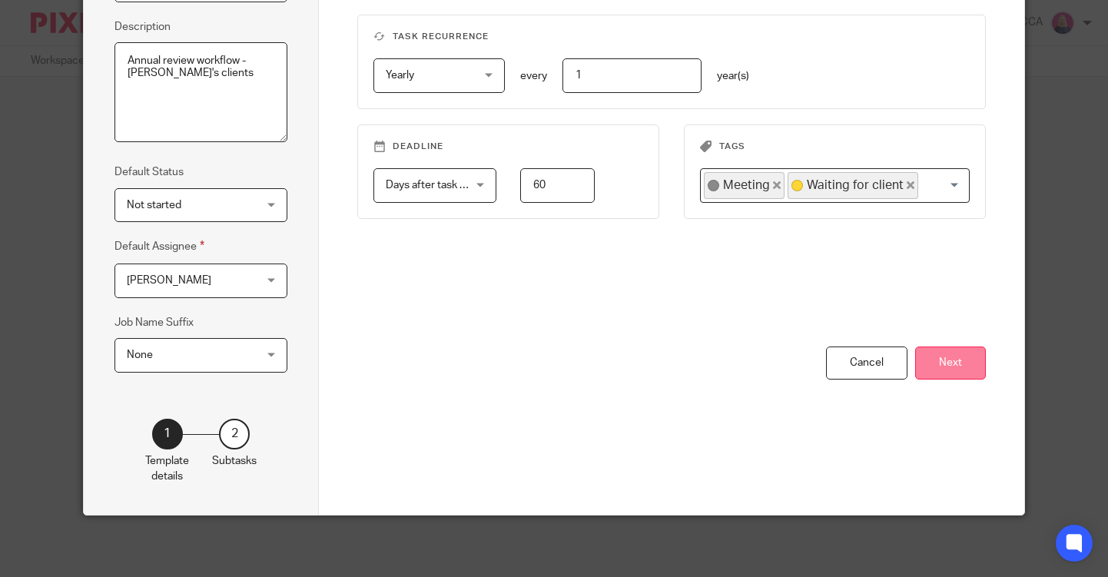
type input "Annual MOT - Kemi"
click at [947, 359] on button "Next" at bounding box center [950, 362] width 71 height 33
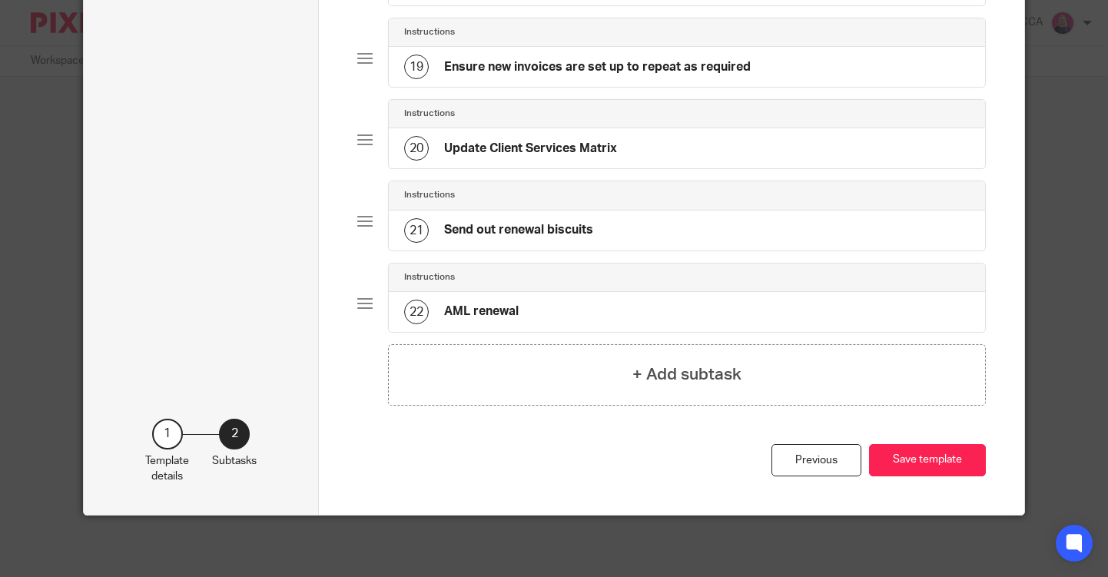
scroll to position [1594, 0]
click at [910, 463] on button "Save template" at bounding box center [927, 460] width 117 height 33
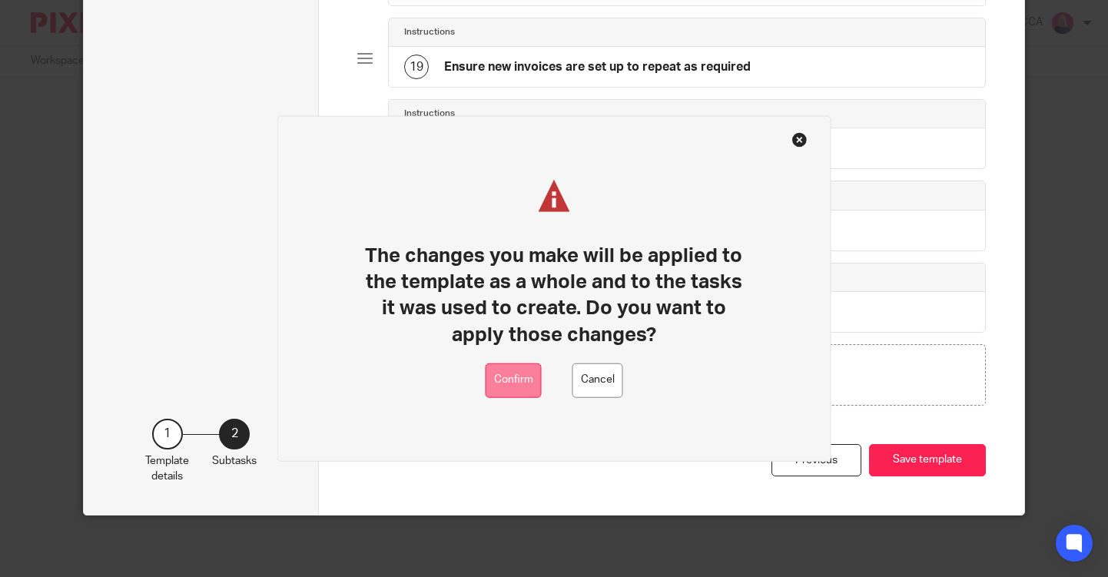
click at [527, 377] on button "Confirm" at bounding box center [514, 380] width 56 height 35
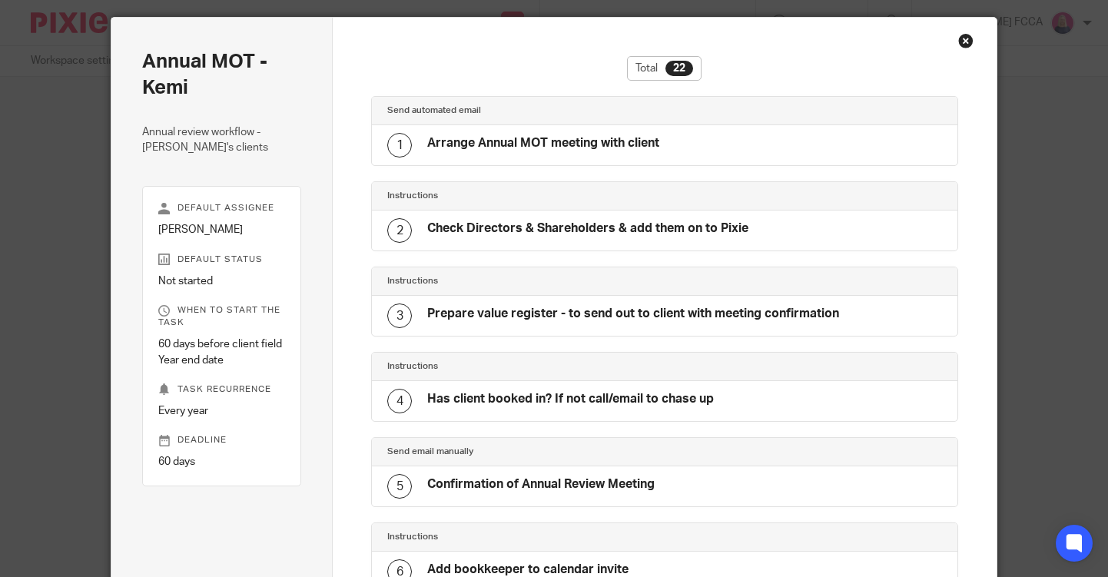
scroll to position [42, 0]
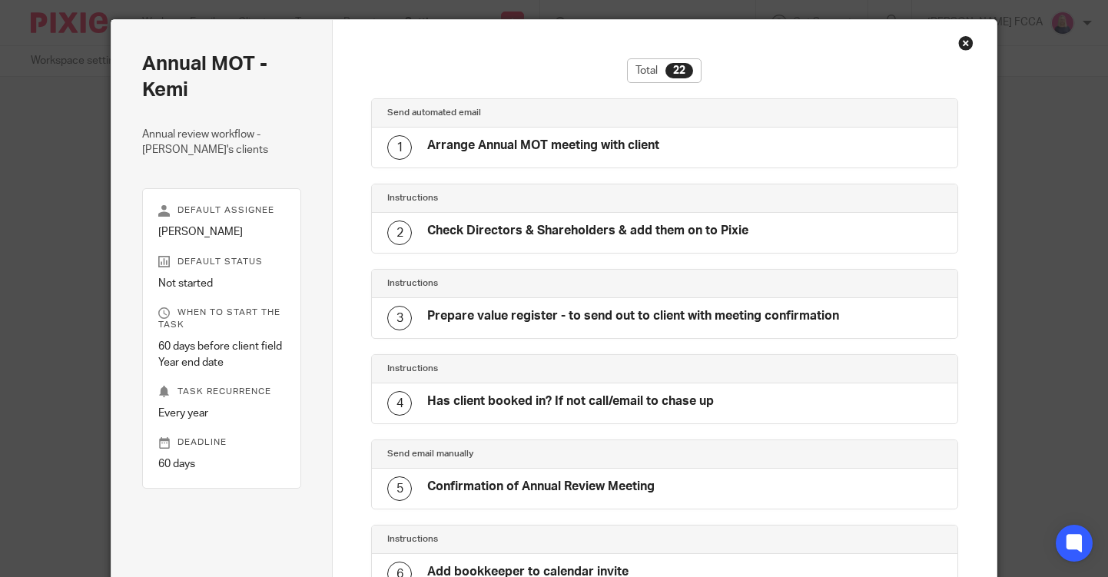
click at [968, 41] on div "Close this dialog window" at bounding box center [965, 42] width 15 height 15
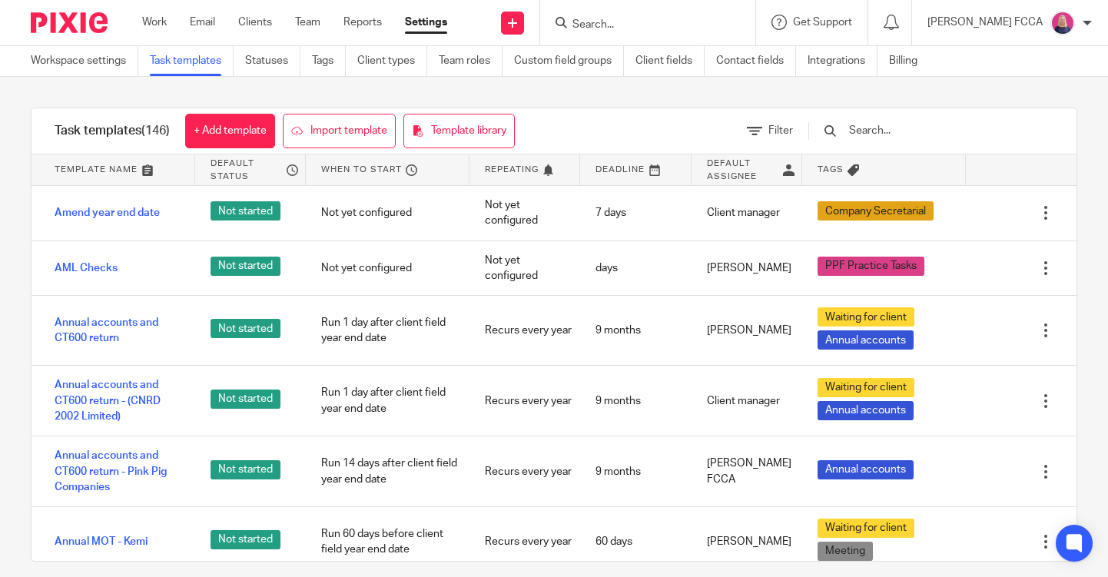
click at [605, 28] on input "Search" at bounding box center [640, 25] width 138 height 14
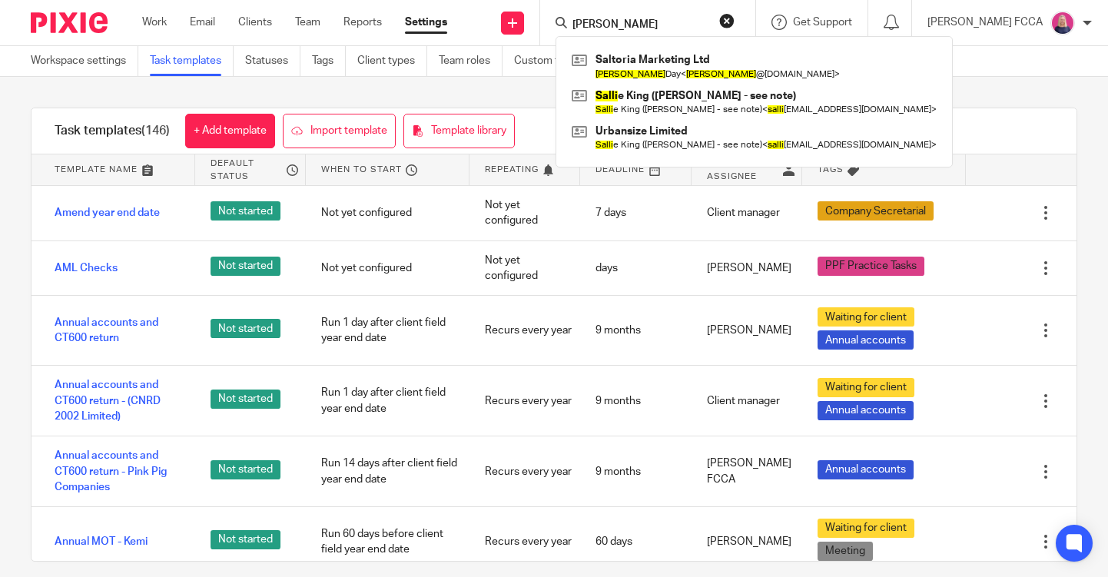
type input "sally"
click at [734, 24] on button "reset" at bounding box center [726, 20] width 15 height 15
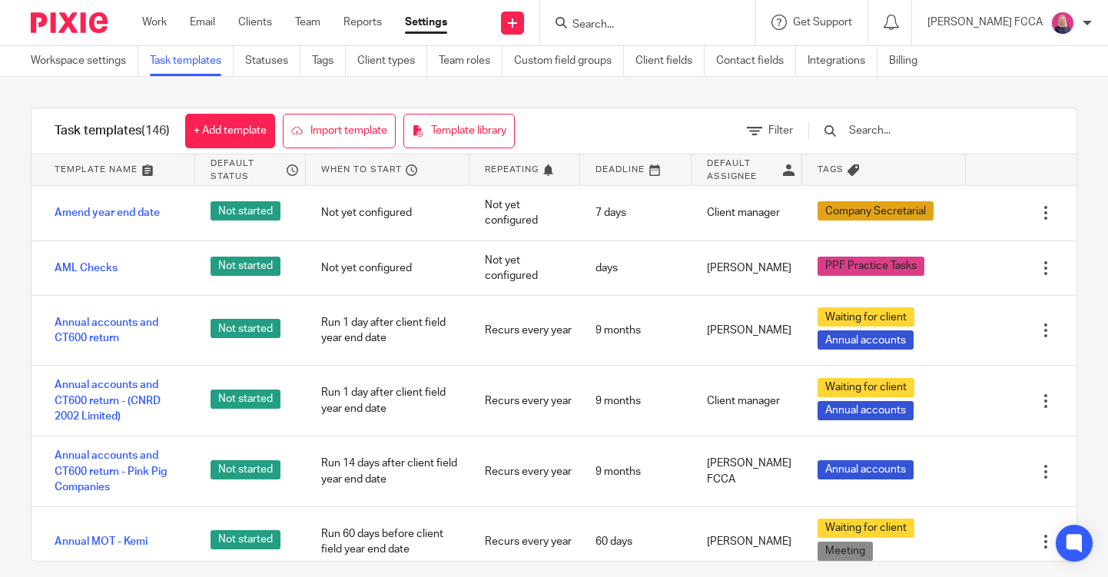
click at [88, 23] on img at bounding box center [69, 22] width 77 height 21
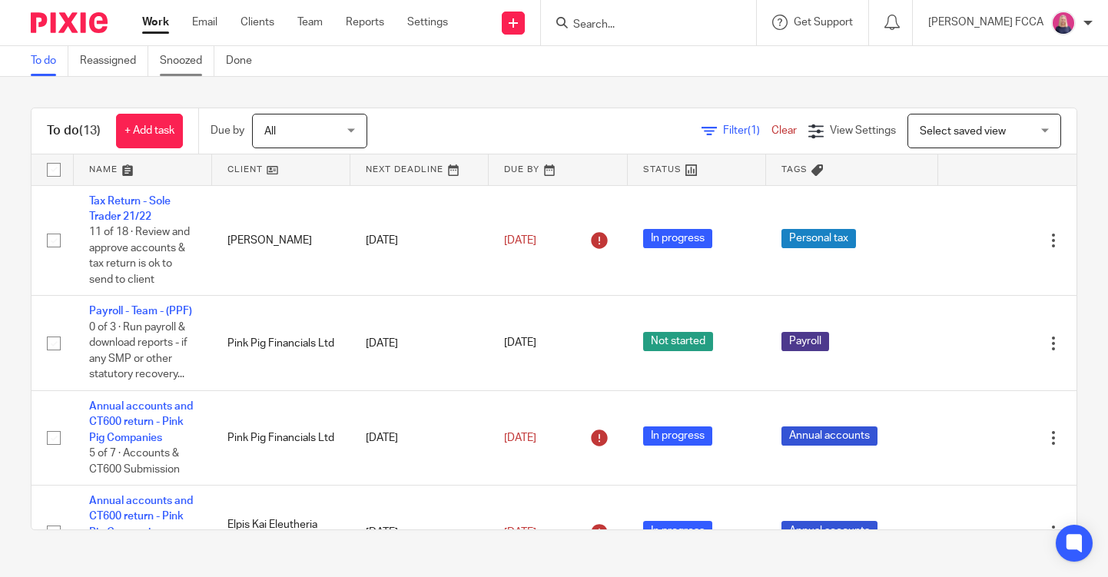
click at [180, 61] on link "Snoozed" at bounding box center [187, 61] width 55 height 30
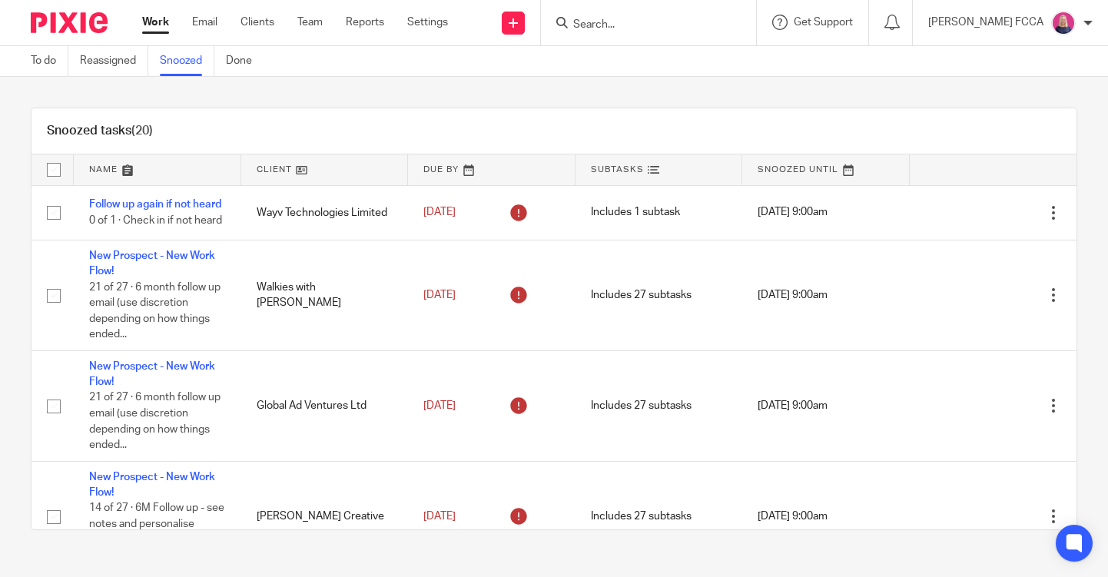
click at [788, 169] on link at bounding box center [825, 169] width 167 height 31
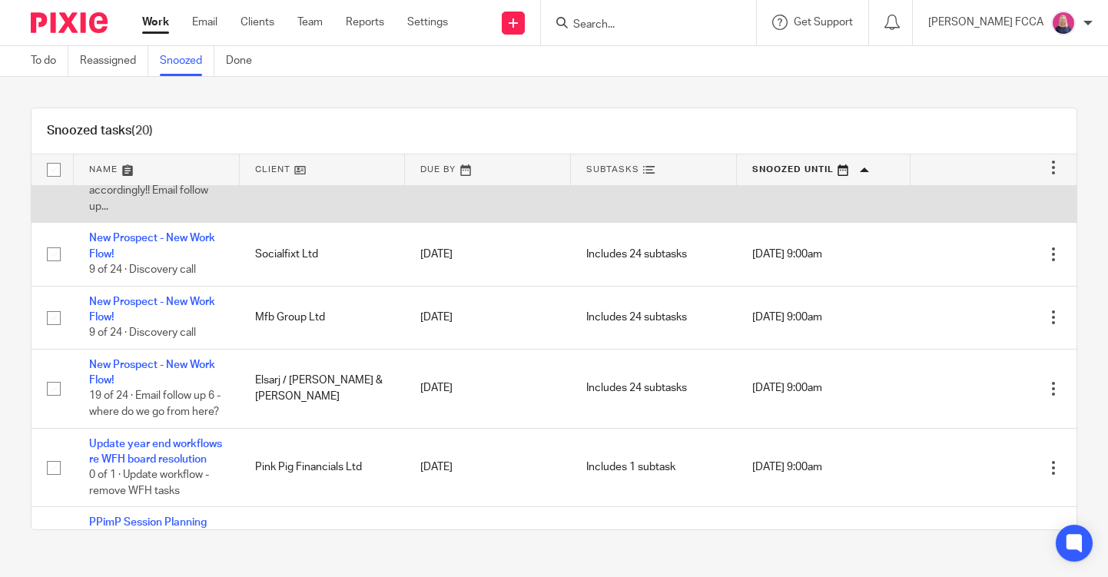
scroll to position [75, 0]
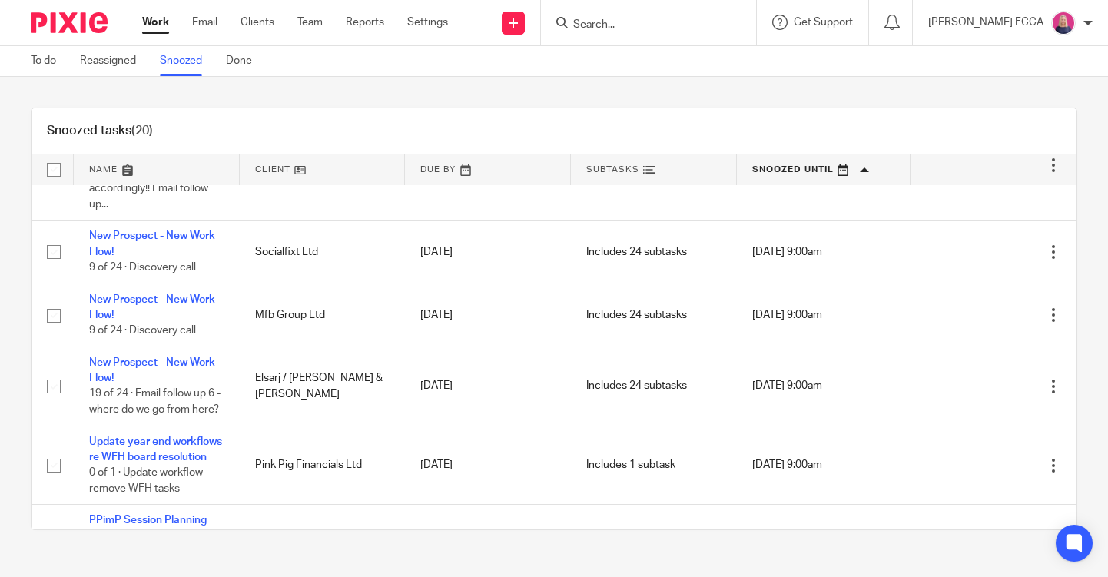
click at [777, 171] on link at bounding box center [824, 169] width 174 height 31
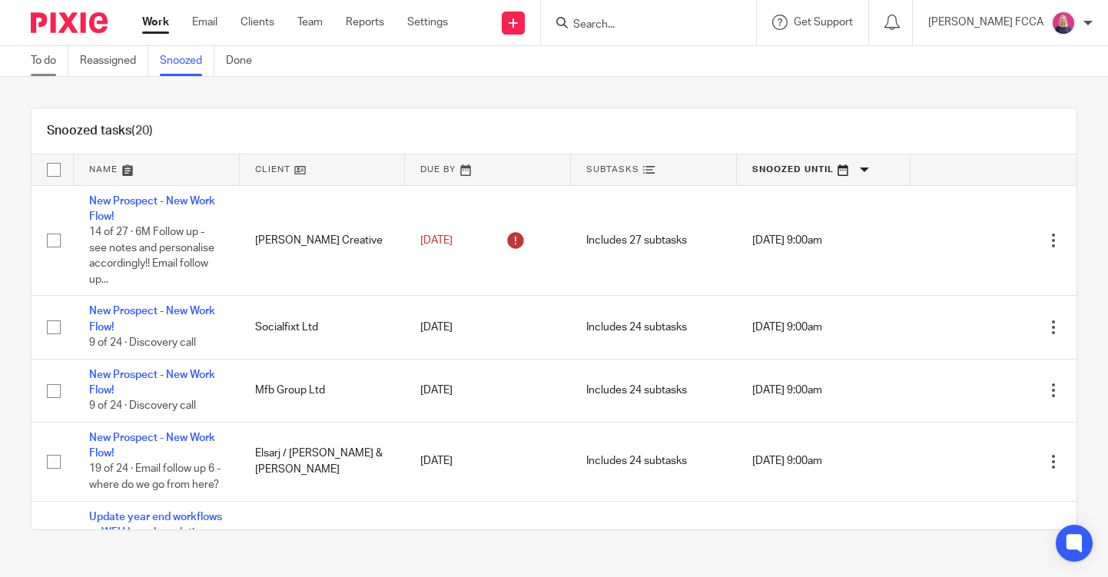
click at [37, 58] on link "To do" at bounding box center [50, 61] width 38 height 30
